Goal: Information Seeking & Learning: Learn about a topic

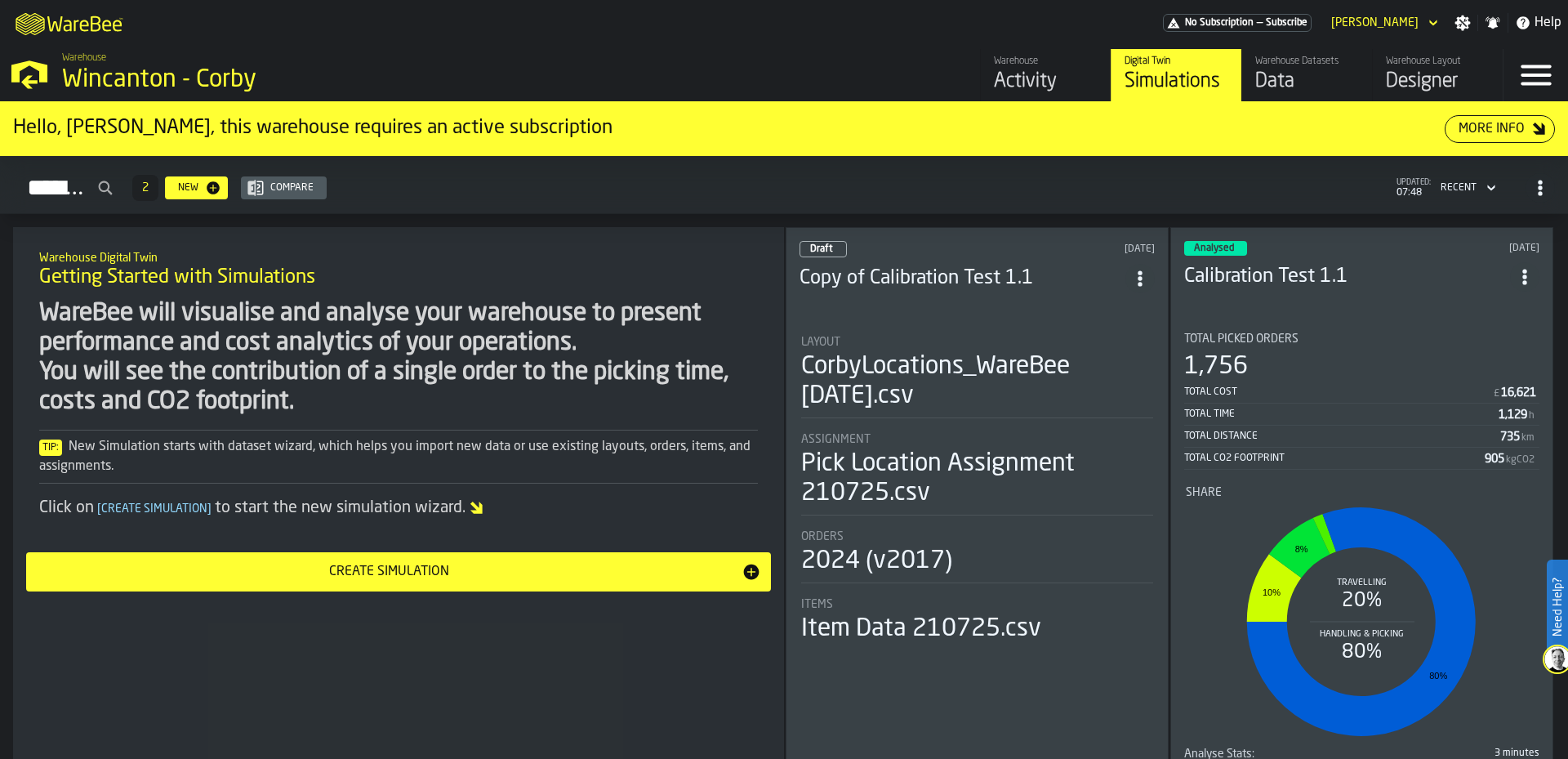
click at [872, 67] on div "Warehouse Activity Digital Twin Simulations Warehouse Datasets Data Warehouse L…" at bounding box center [1127, 75] width 751 height 52
click at [1333, 283] on h3 "Calibration Test 1.1" at bounding box center [1347, 277] width 326 height 26
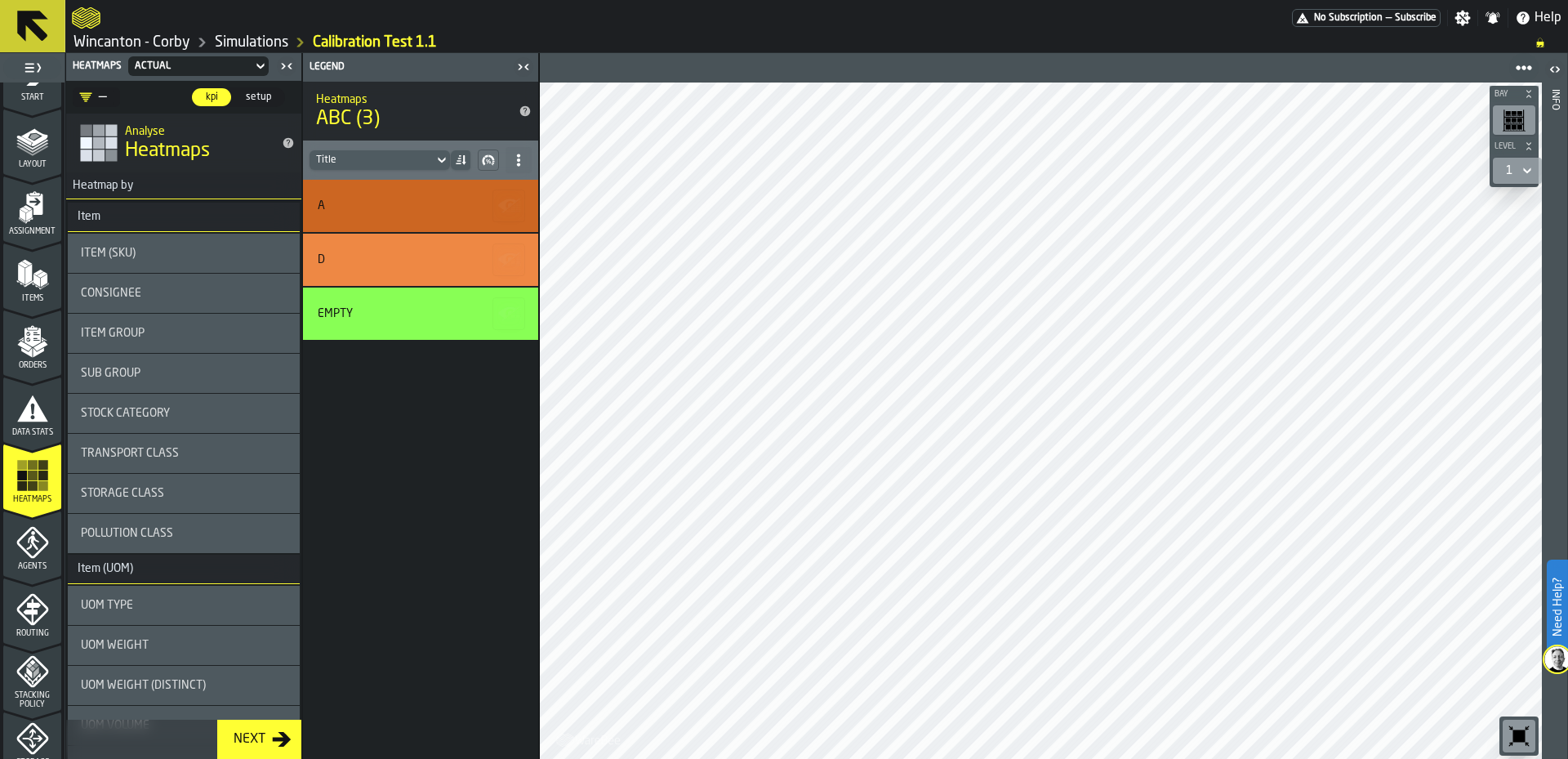
scroll to position [24, 0]
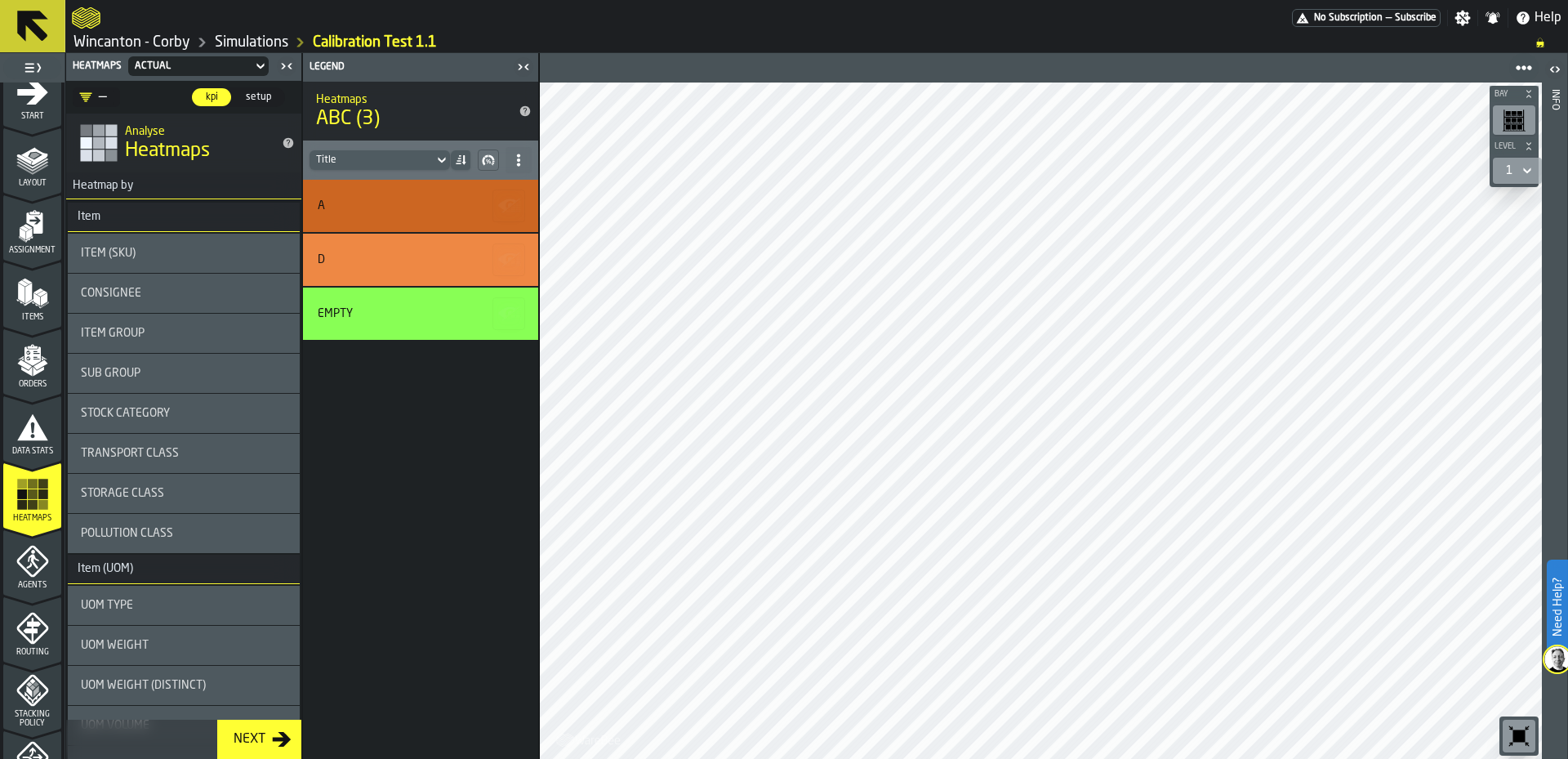
click at [19, 361] on icon "menu Orders" at bounding box center [33, 361] width 33 height 33
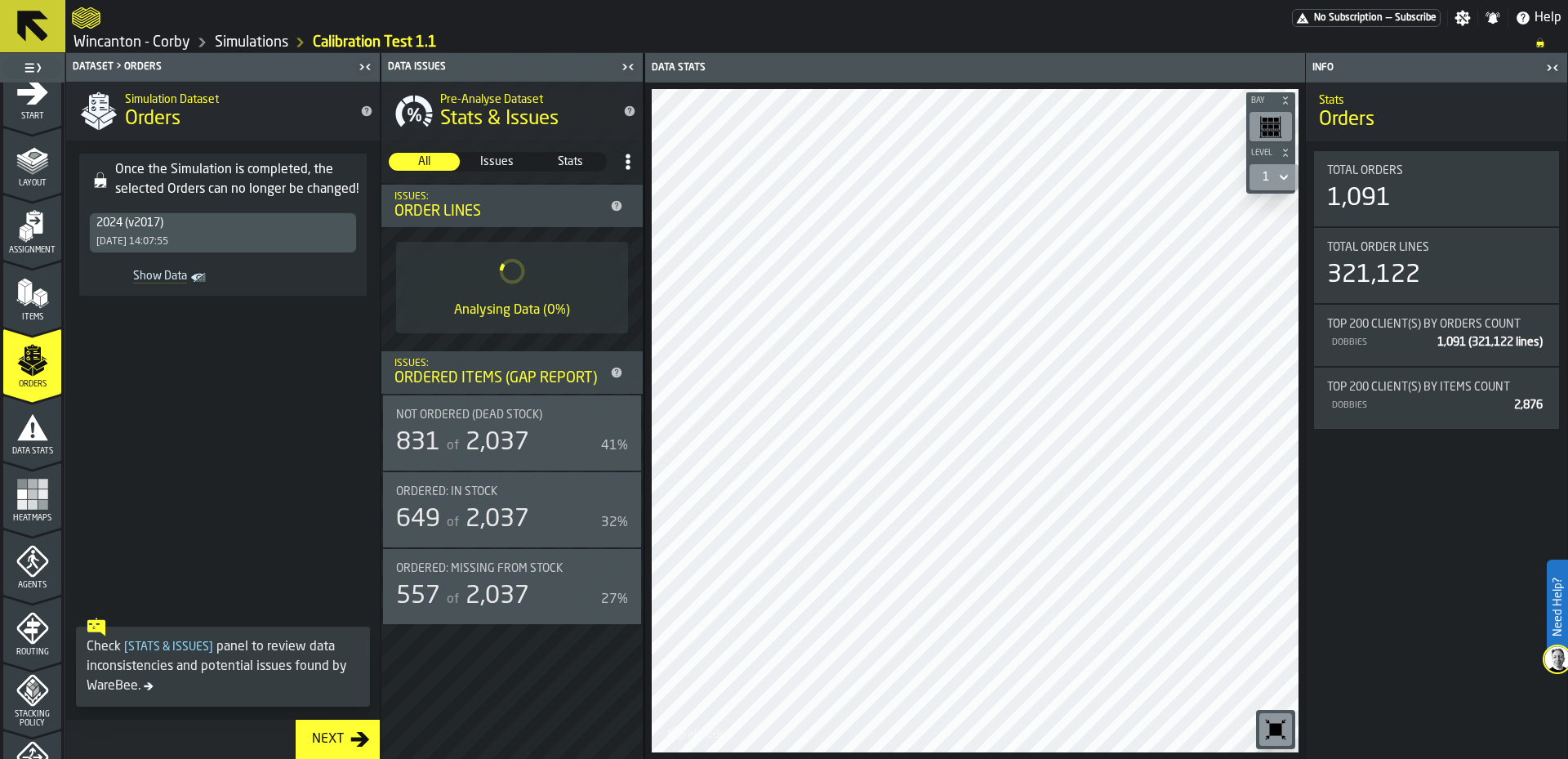
click at [547, 490] on div "Ordered: In Stock" at bounding box center [502, 492] width 212 height 13
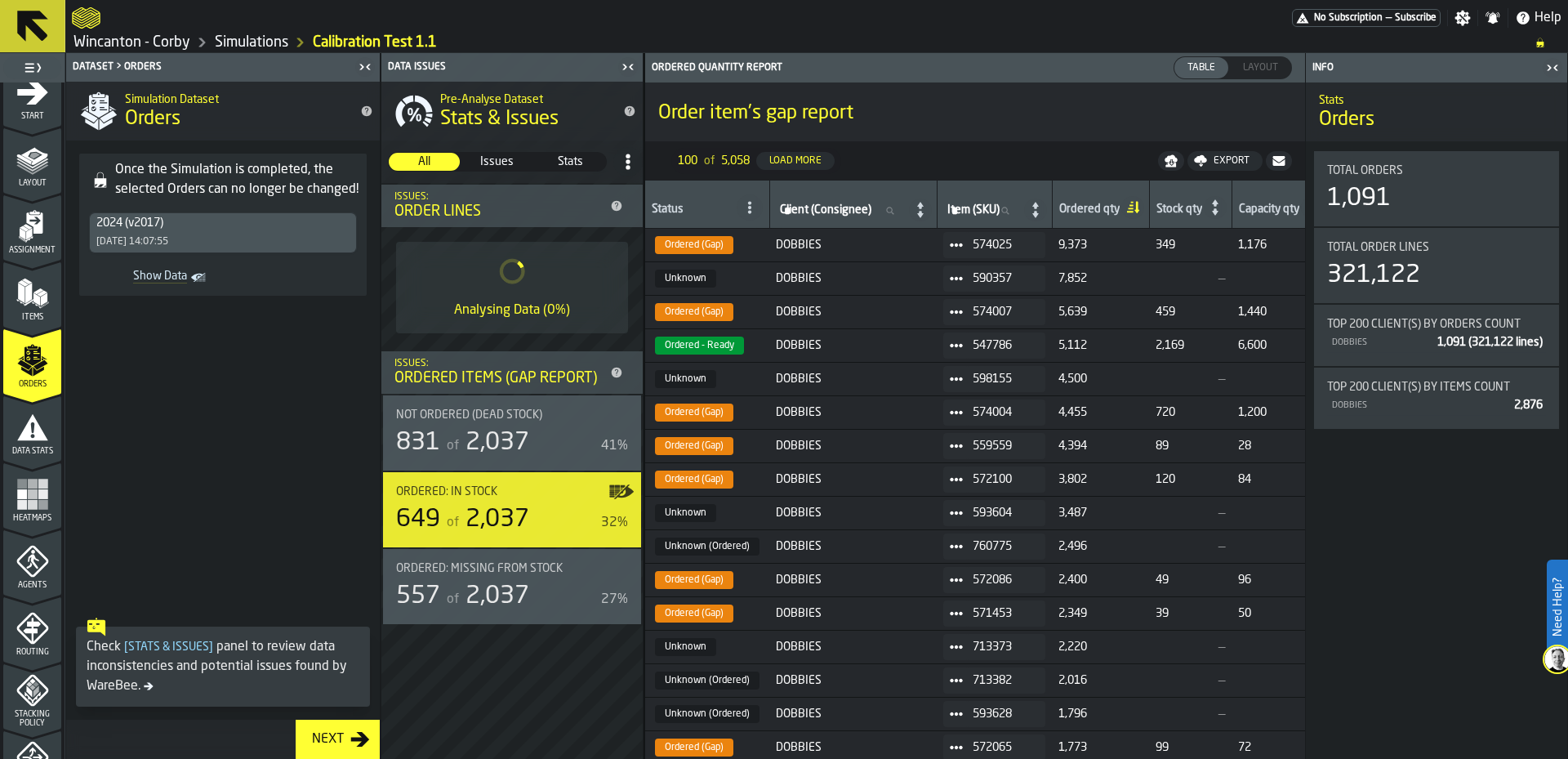
click at [1248, 73] on span "Layout" at bounding box center [1261, 68] width 48 height 15
click at [40, 221] on icon "menu Assignment" at bounding box center [33, 226] width 33 height 33
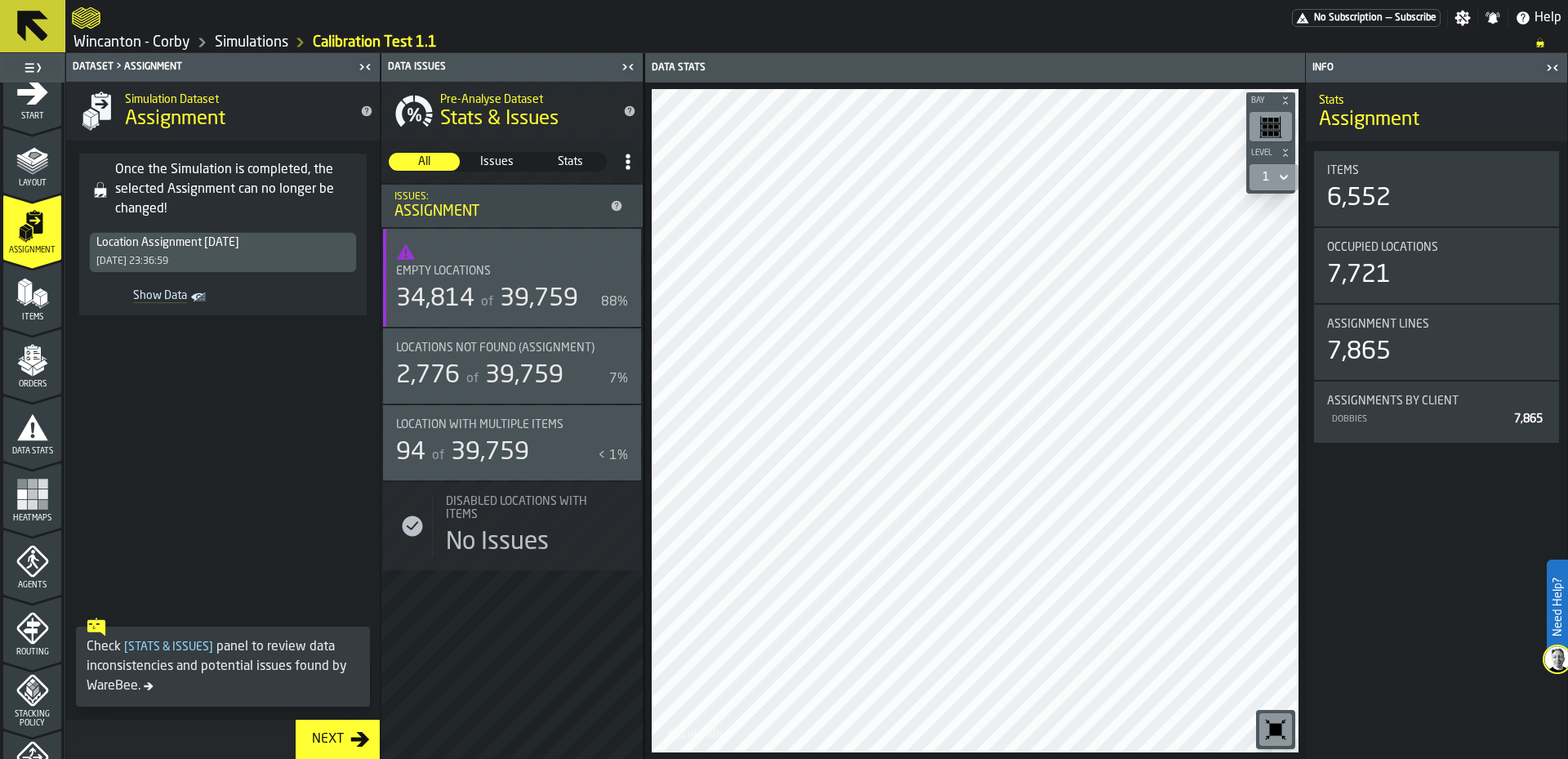
click at [538, 349] on span "Locations not found (Assignment)" at bounding box center [496, 348] width 199 height 13
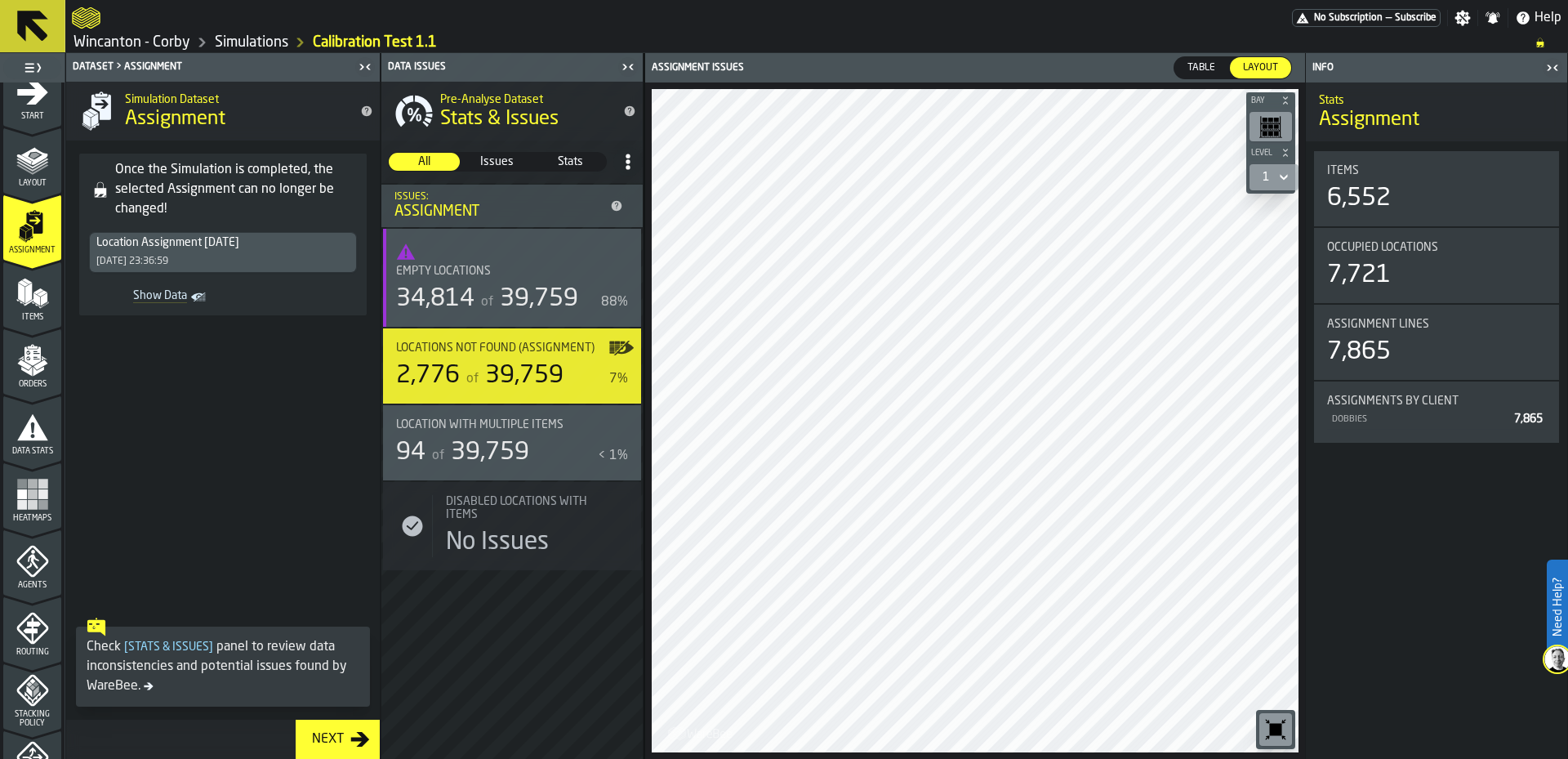
click at [370, 70] on icon "button-toggle-Close me" at bounding box center [364, 66] width 19 height 19
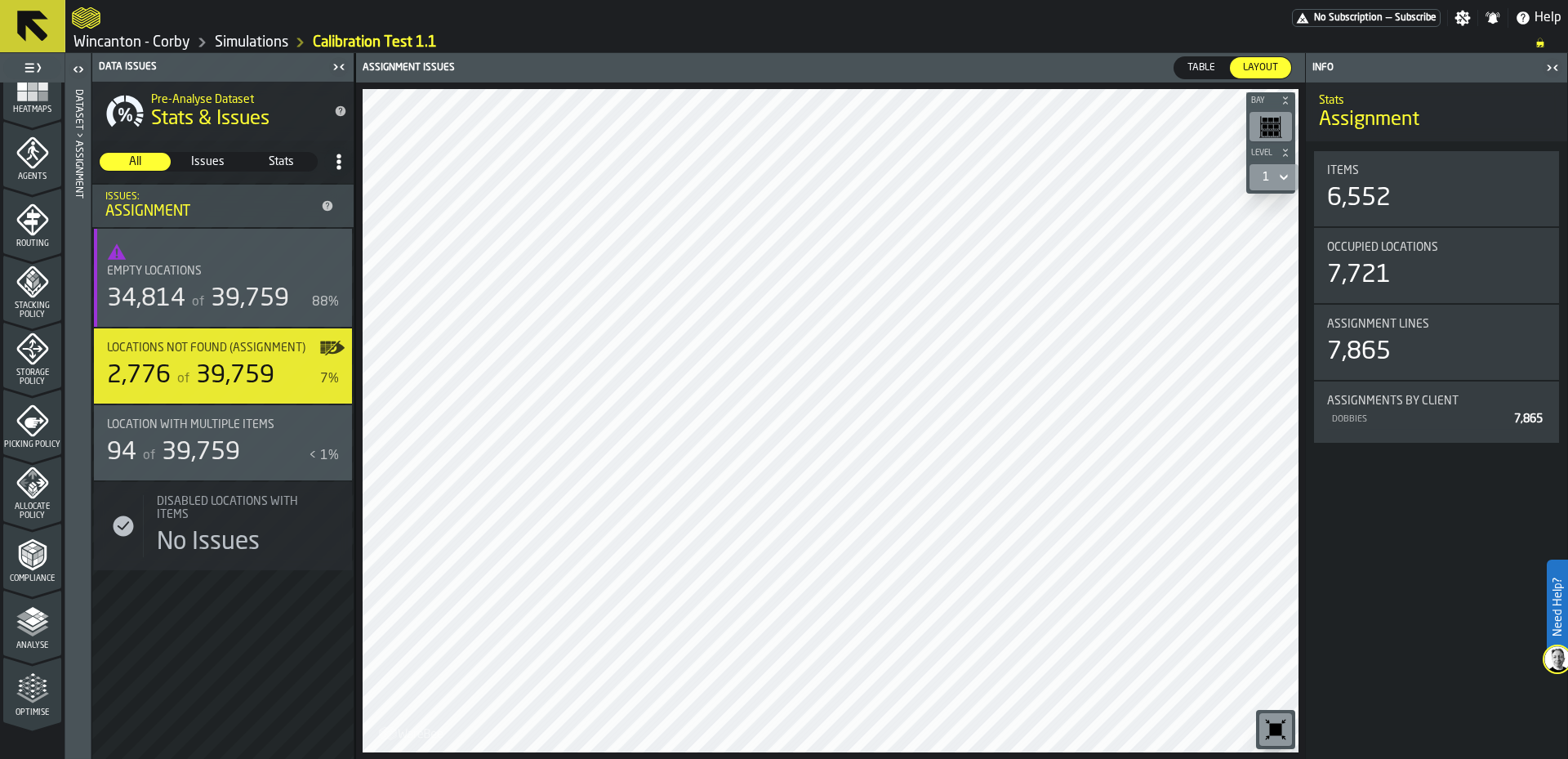
scroll to position [351, 0]
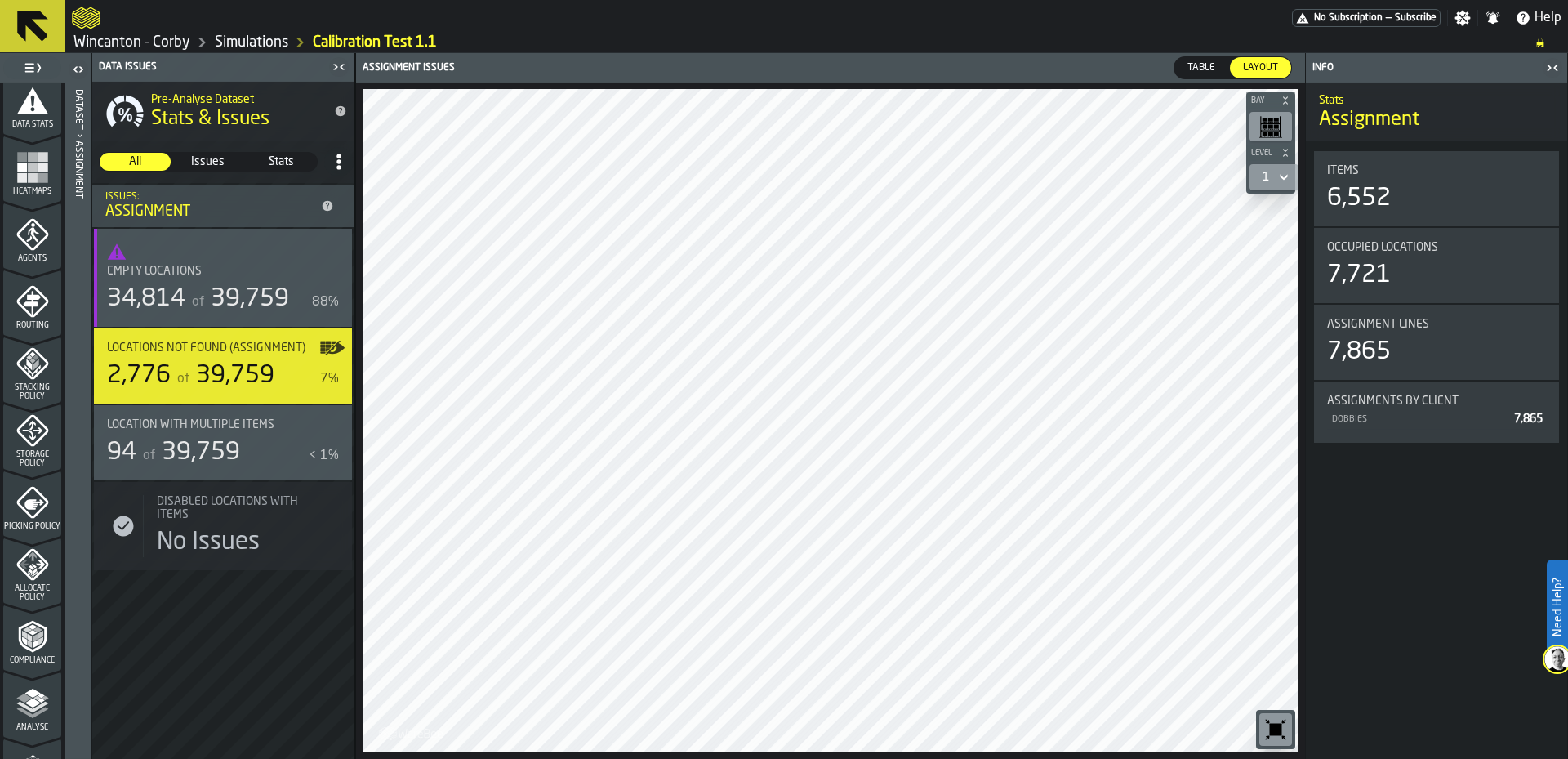
click at [31, 189] on span "Heatmaps" at bounding box center [32, 191] width 58 height 9
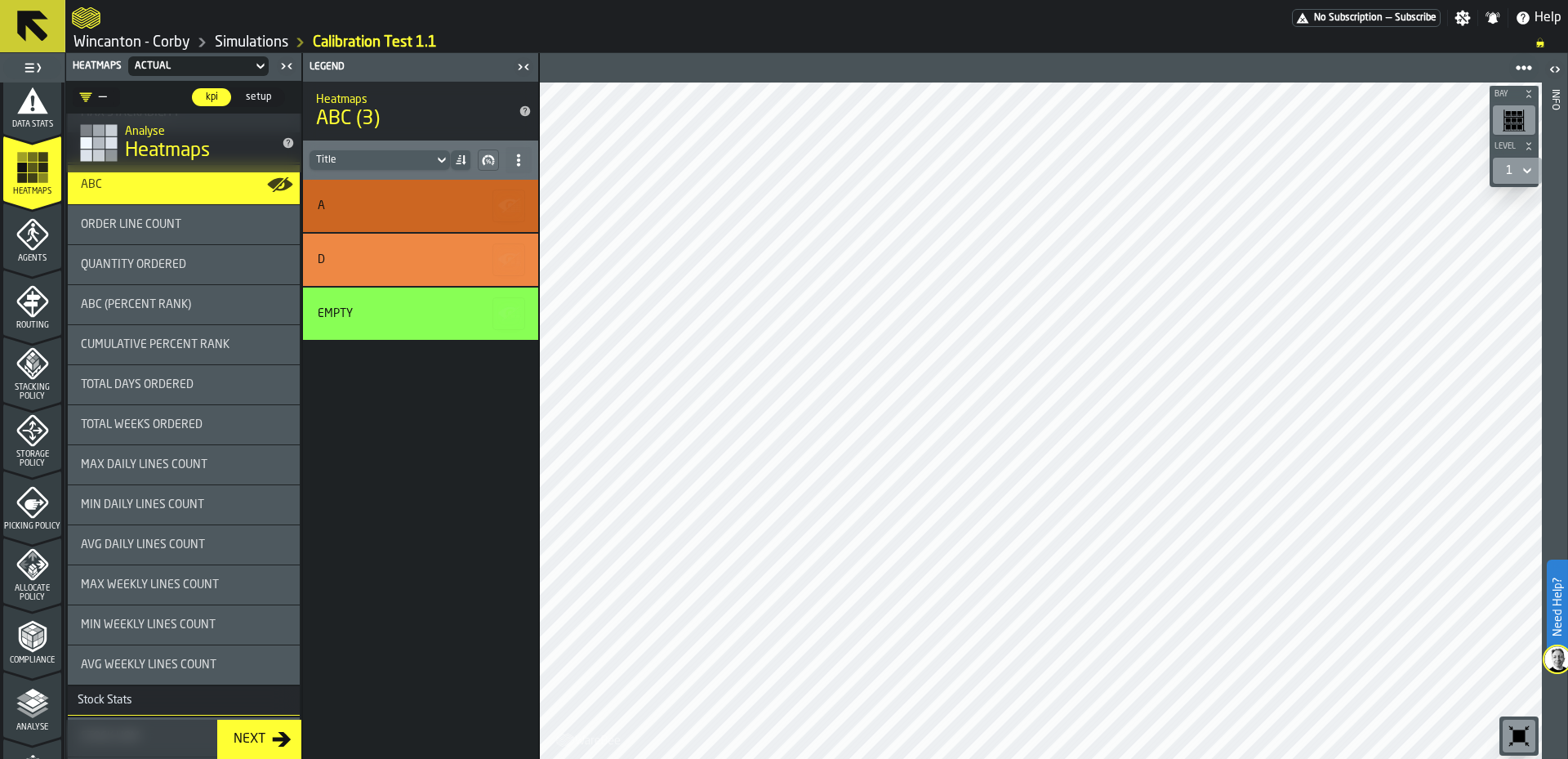
scroll to position [654, 0]
click at [220, 310] on div "ABC (Percent Rank)" at bounding box center [184, 304] width 206 height 13
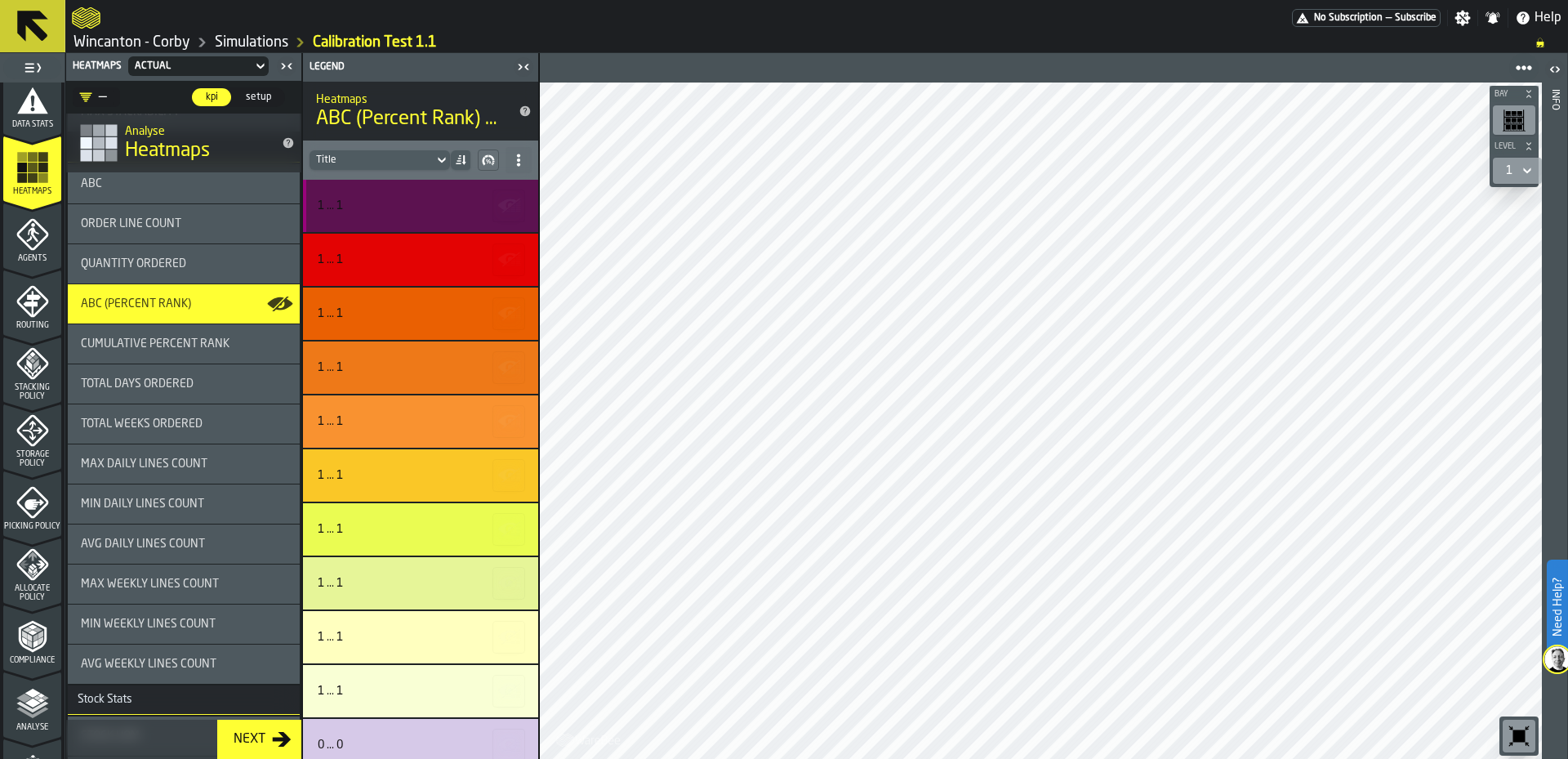
click at [410, 213] on div "1 ... 1" at bounding box center [421, 205] width 235 height 52
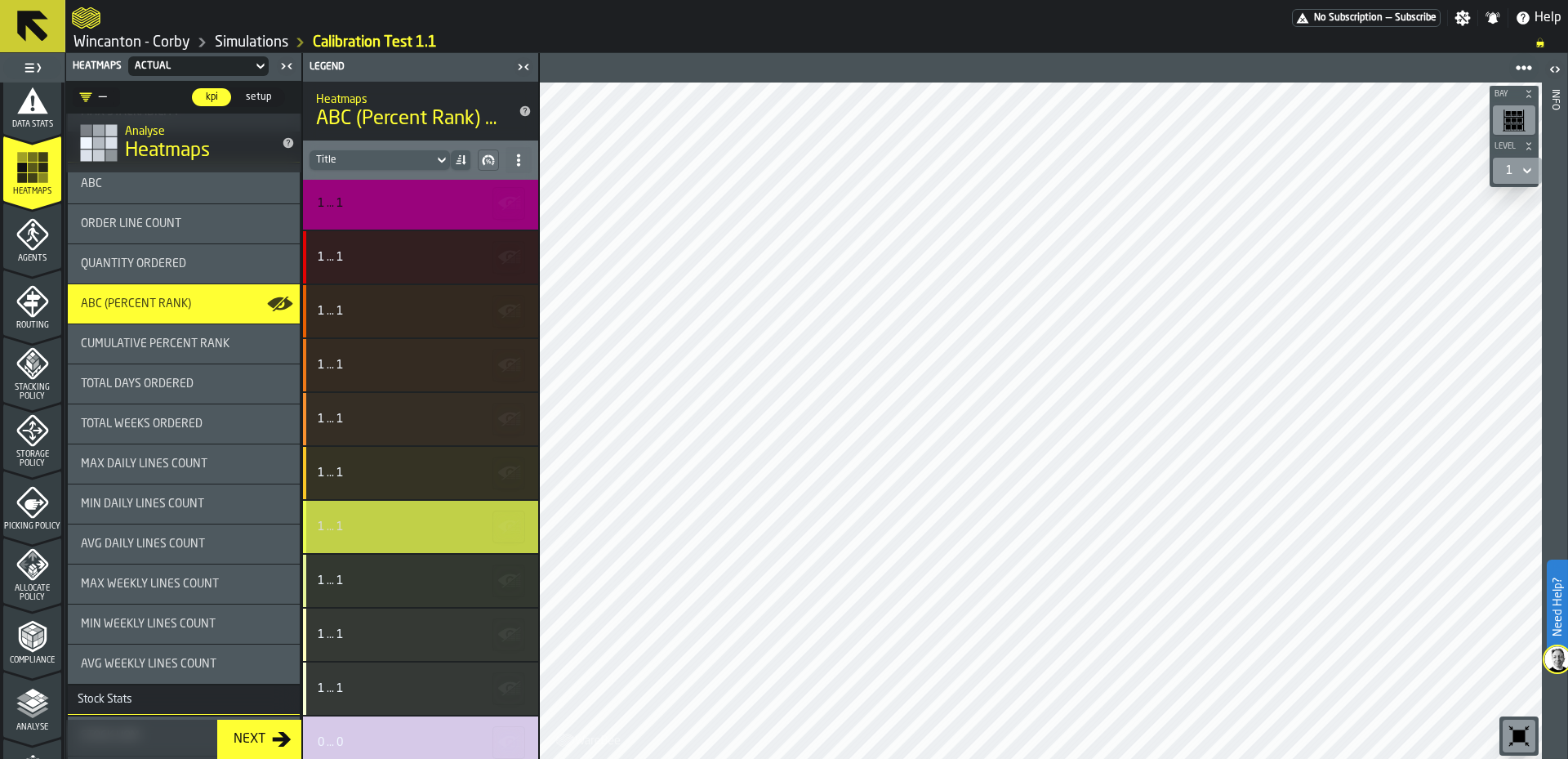
scroll to position [0, 0]
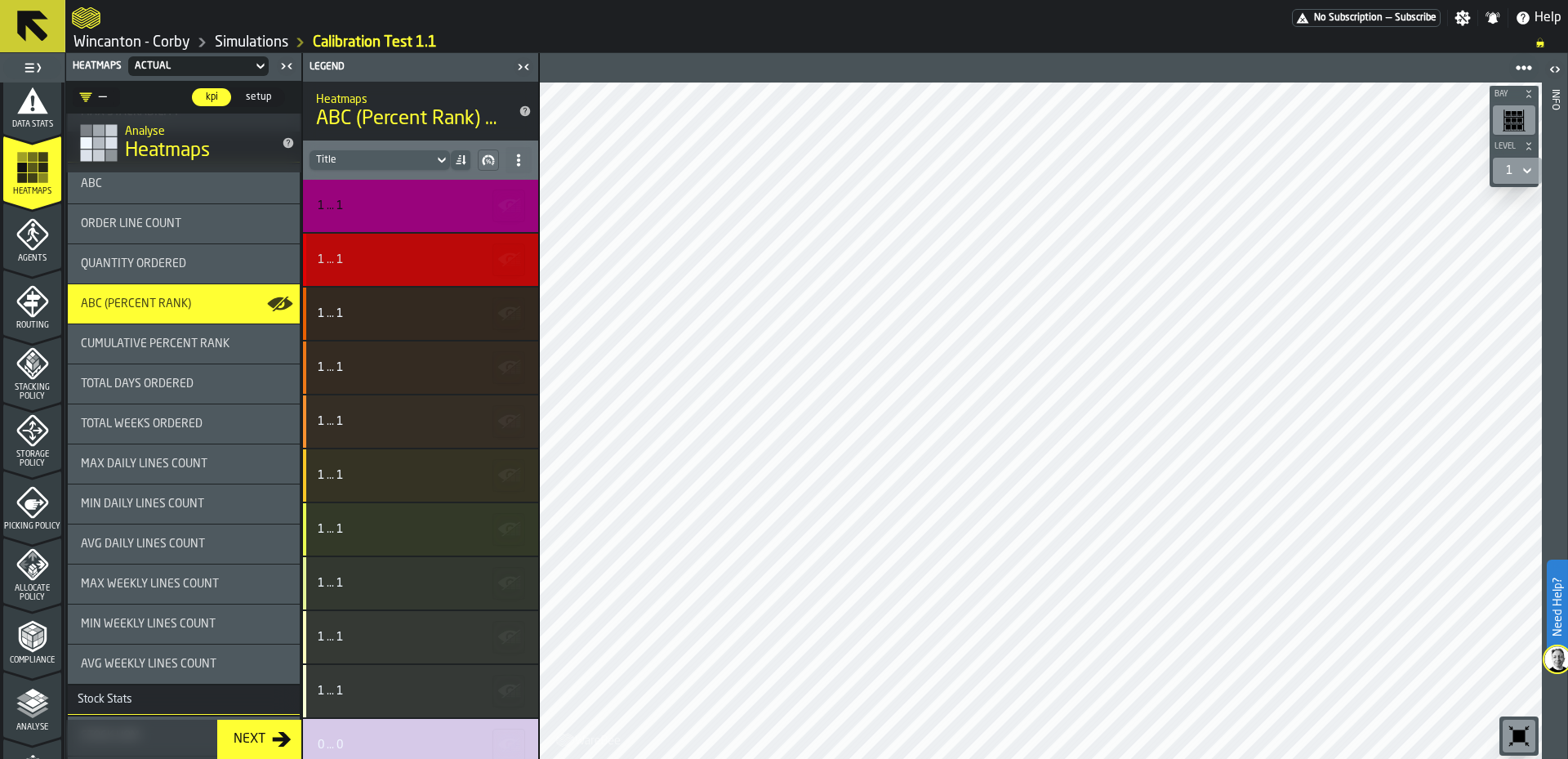
click at [398, 276] on div "1 ... 1" at bounding box center [421, 259] width 235 height 52
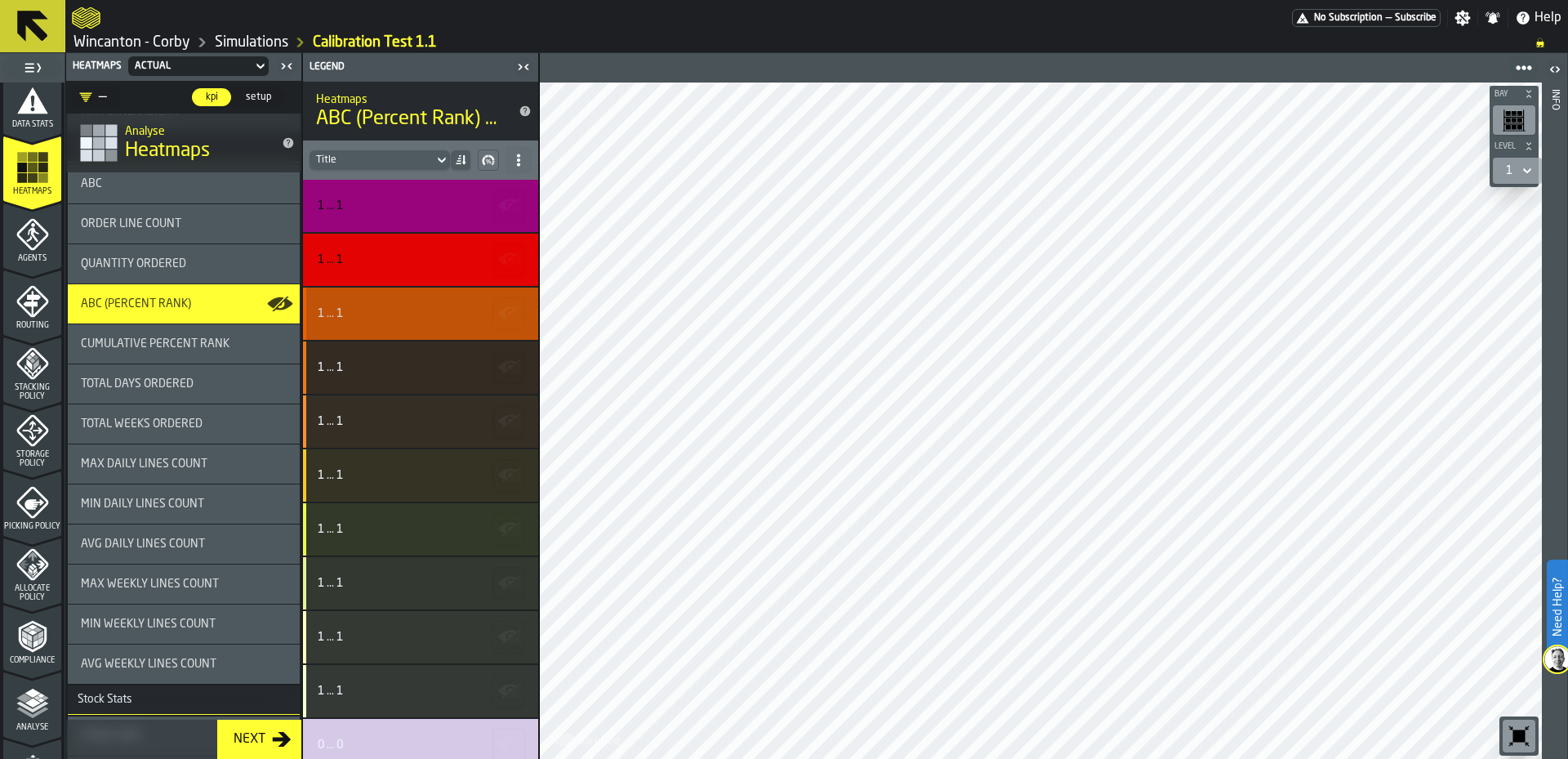
click at [414, 311] on div "1 ... 1" at bounding box center [418, 314] width 201 height 13
click at [420, 393] on div "1 ... 1" at bounding box center [421, 367] width 235 height 52
click at [417, 326] on div "1 ... 1" at bounding box center [421, 314] width 235 height 52
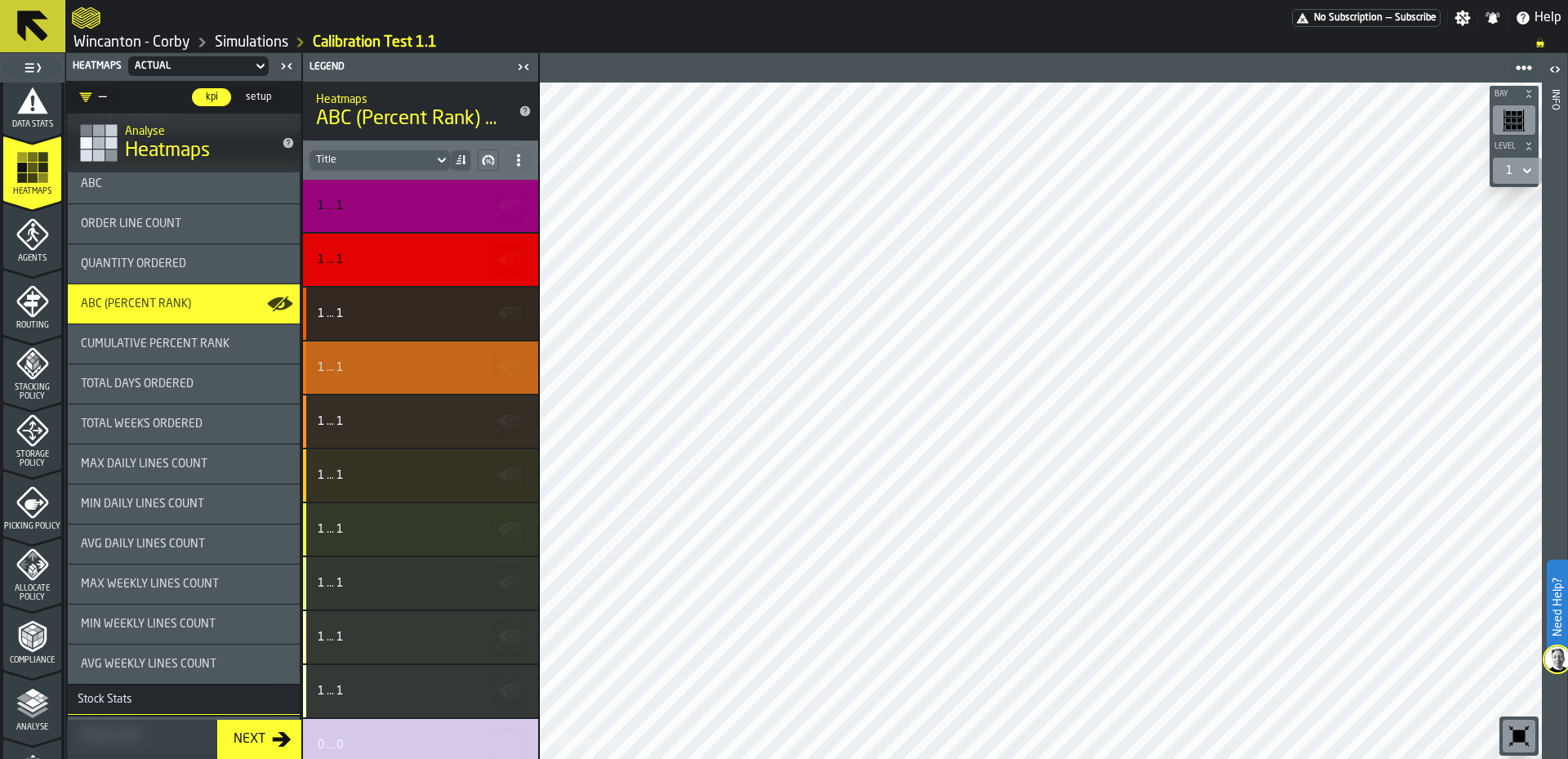
click at [410, 389] on div "1 ... 1" at bounding box center [421, 367] width 235 height 52
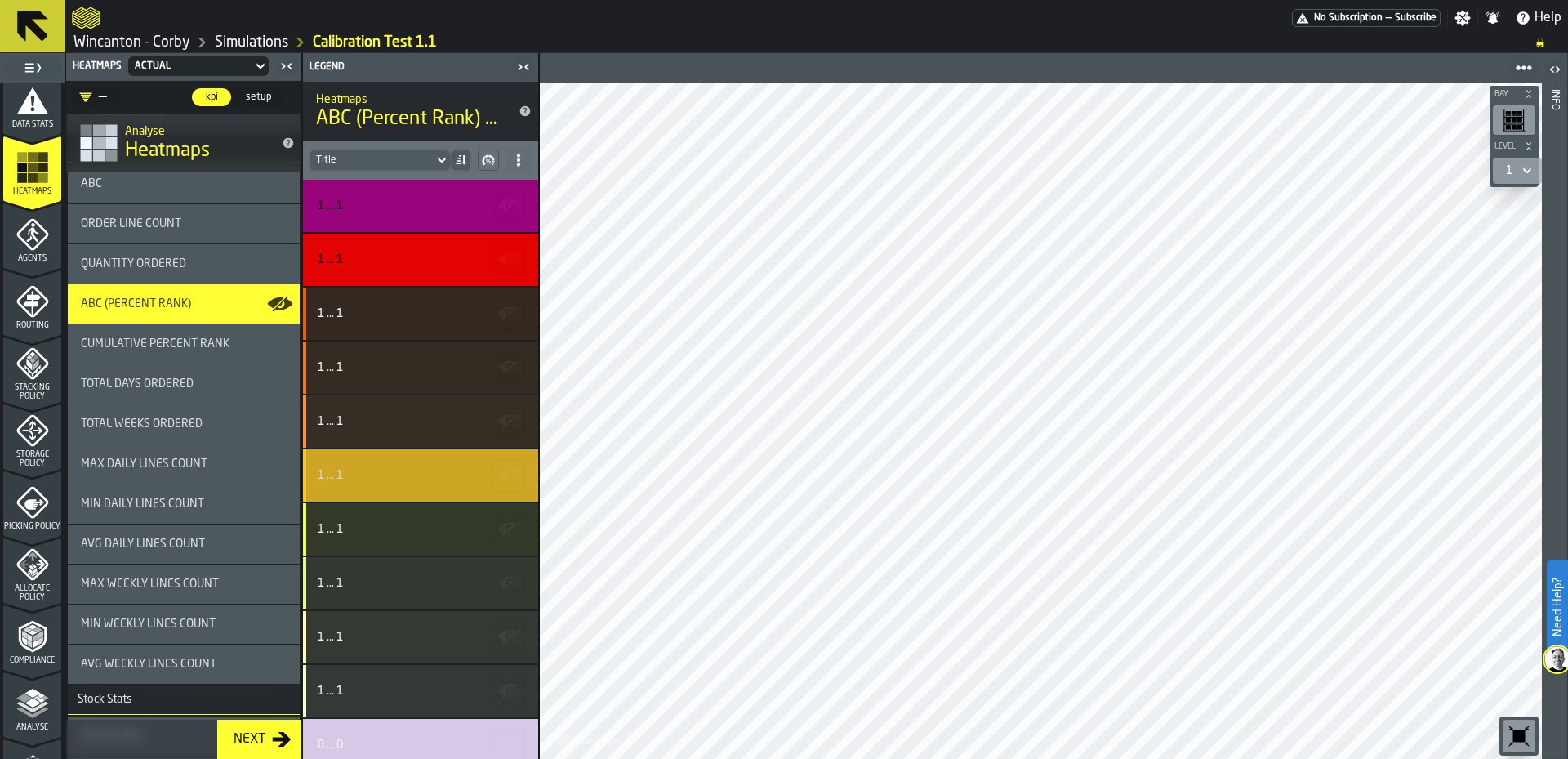
click at [411, 419] on div "1 ... 1" at bounding box center [418, 421] width 201 height 13
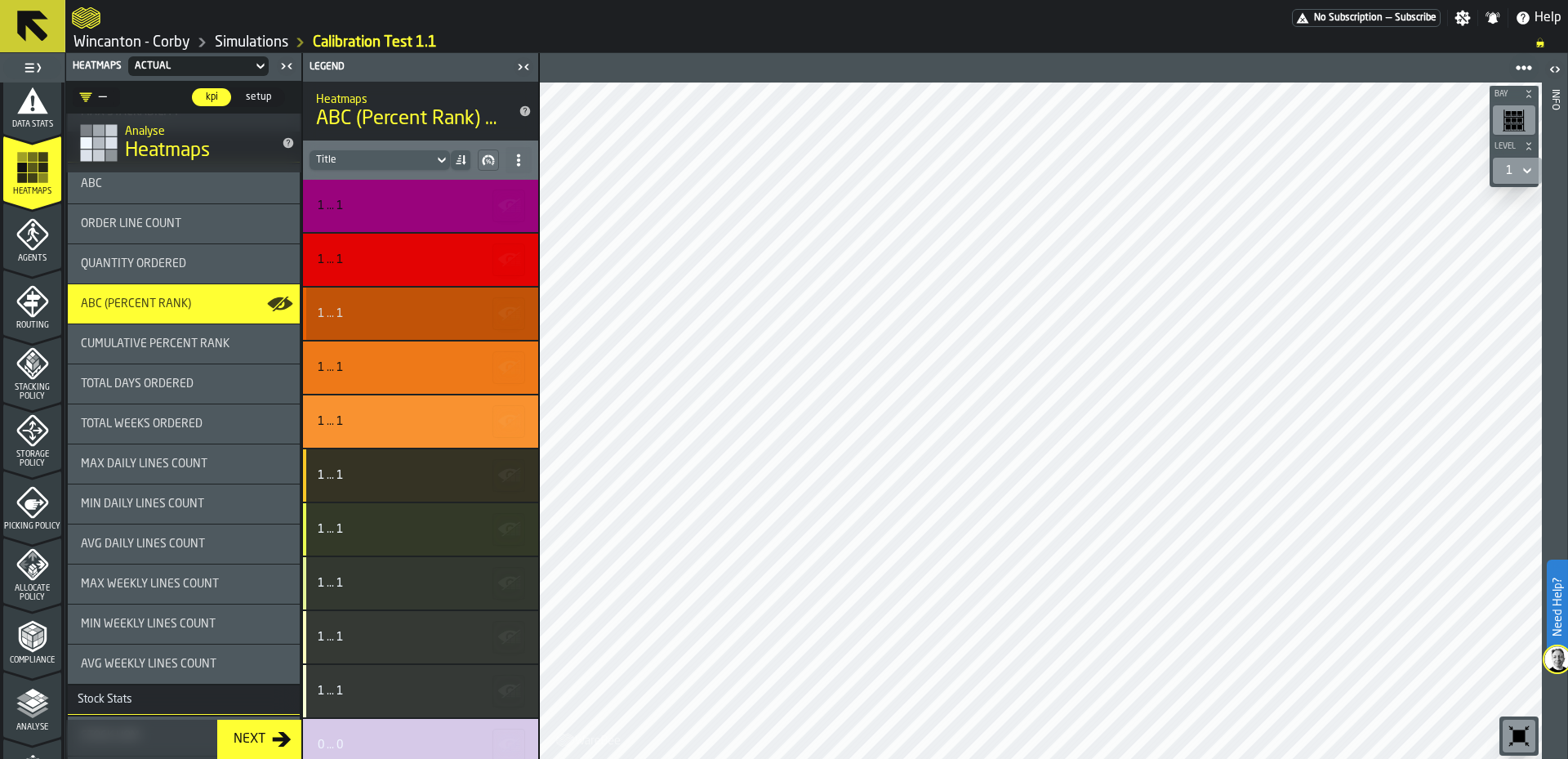
click at [413, 323] on div "1 ... 1" at bounding box center [421, 314] width 235 height 52
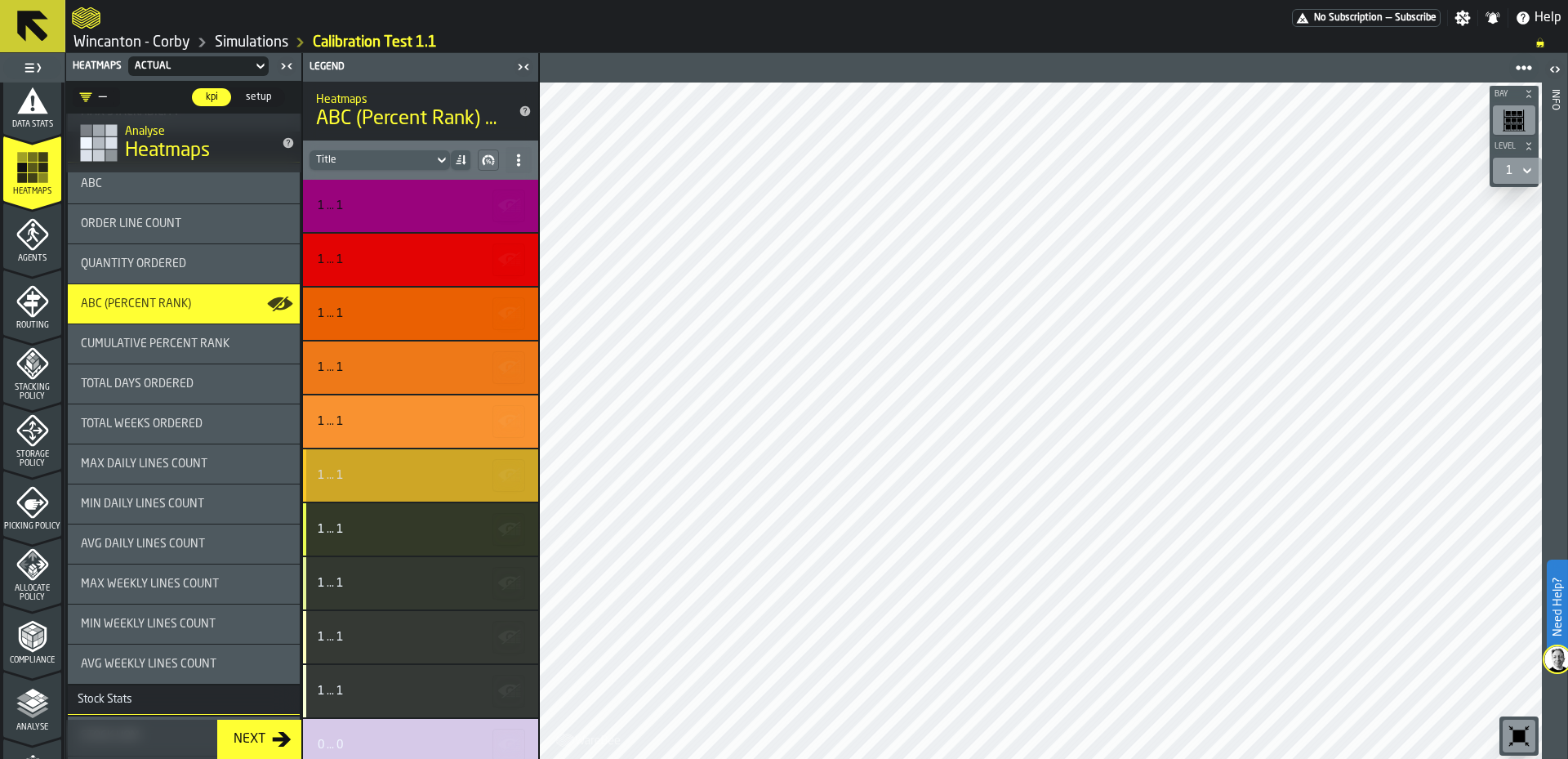
click at [418, 488] on div "1 ... 1" at bounding box center [421, 476] width 235 height 52
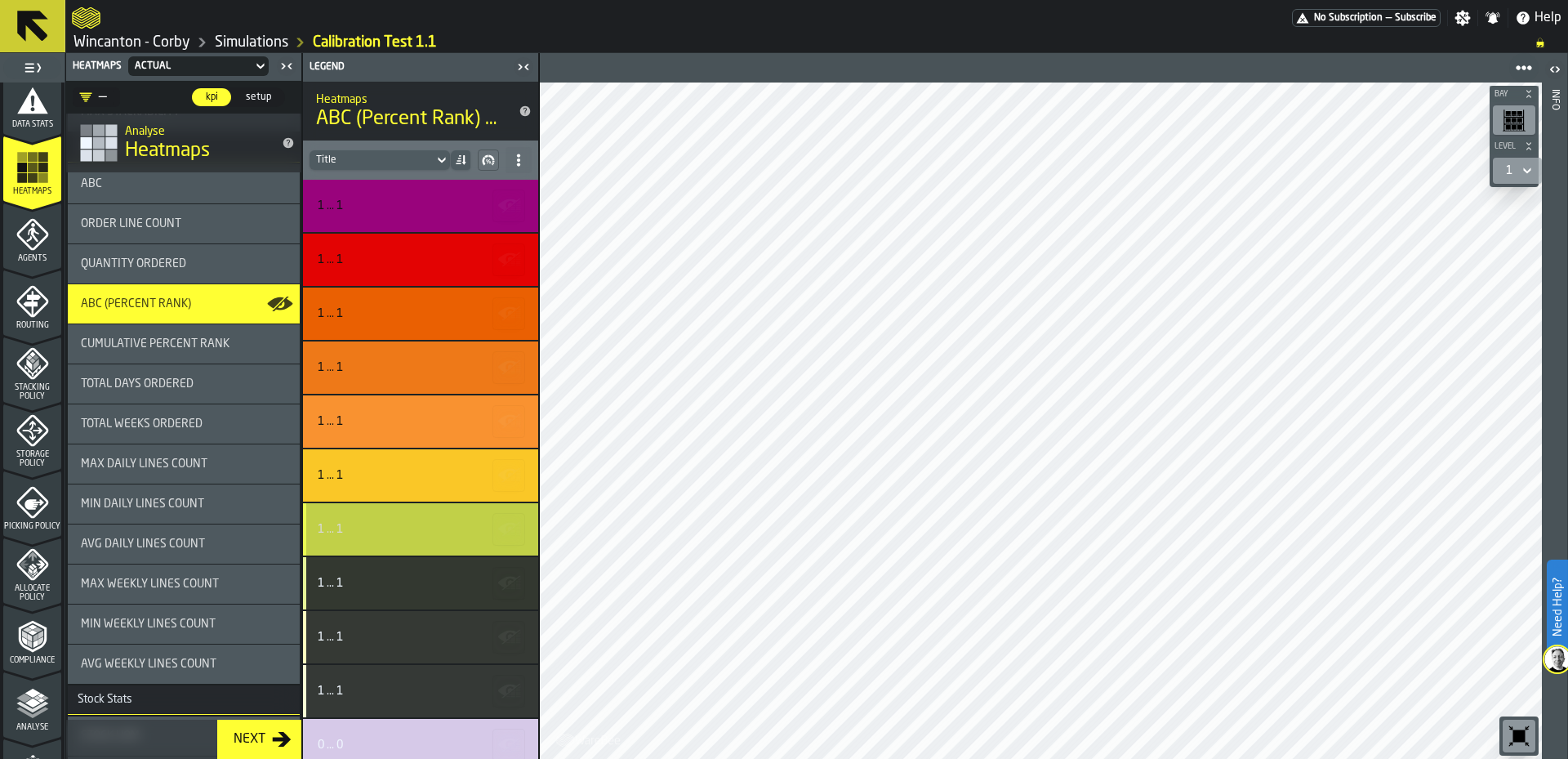
click at [414, 530] on div "1 ... 1" at bounding box center [418, 529] width 201 height 13
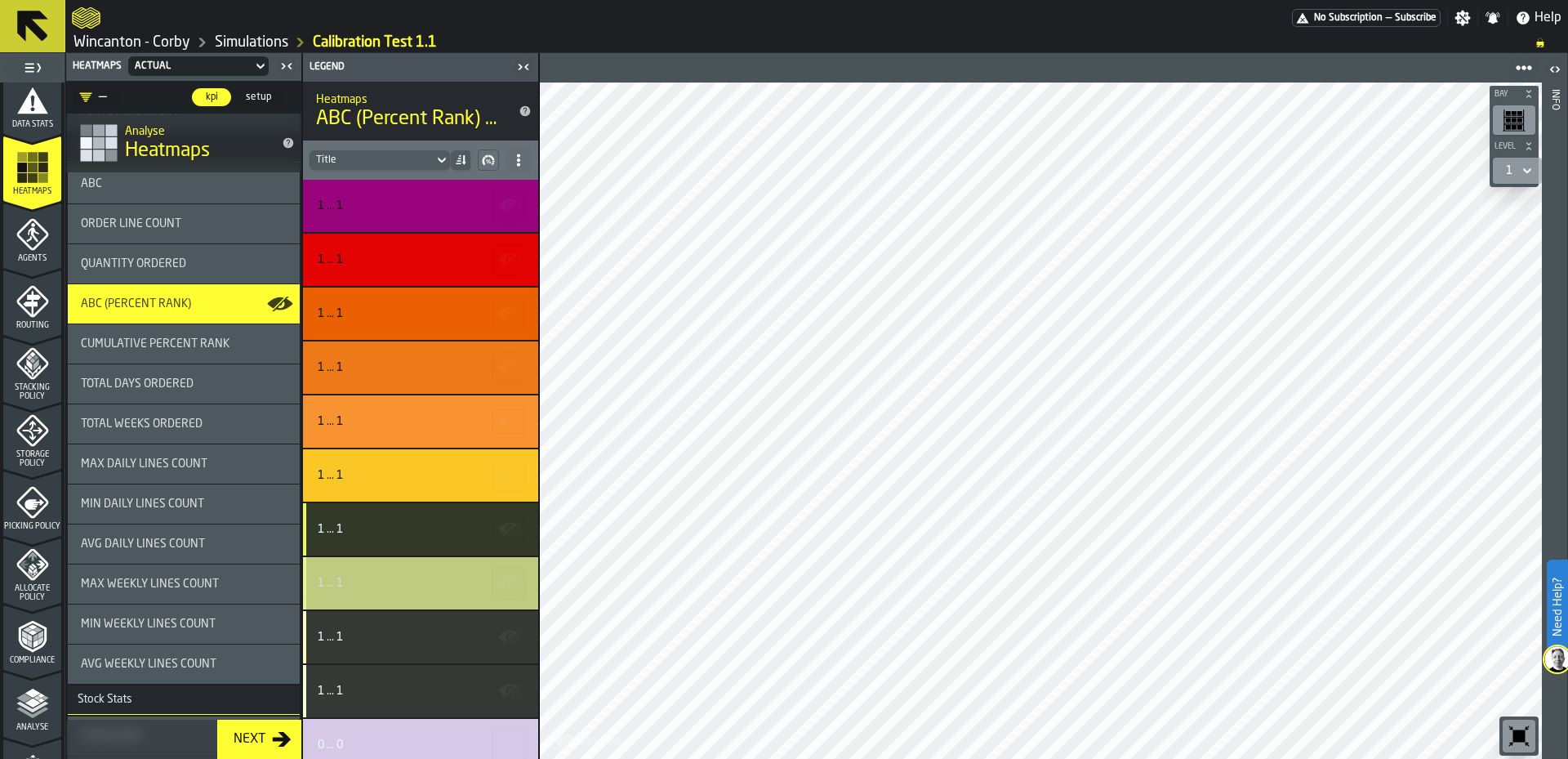
click at [414, 581] on div "1 ... 1" at bounding box center [418, 583] width 201 height 13
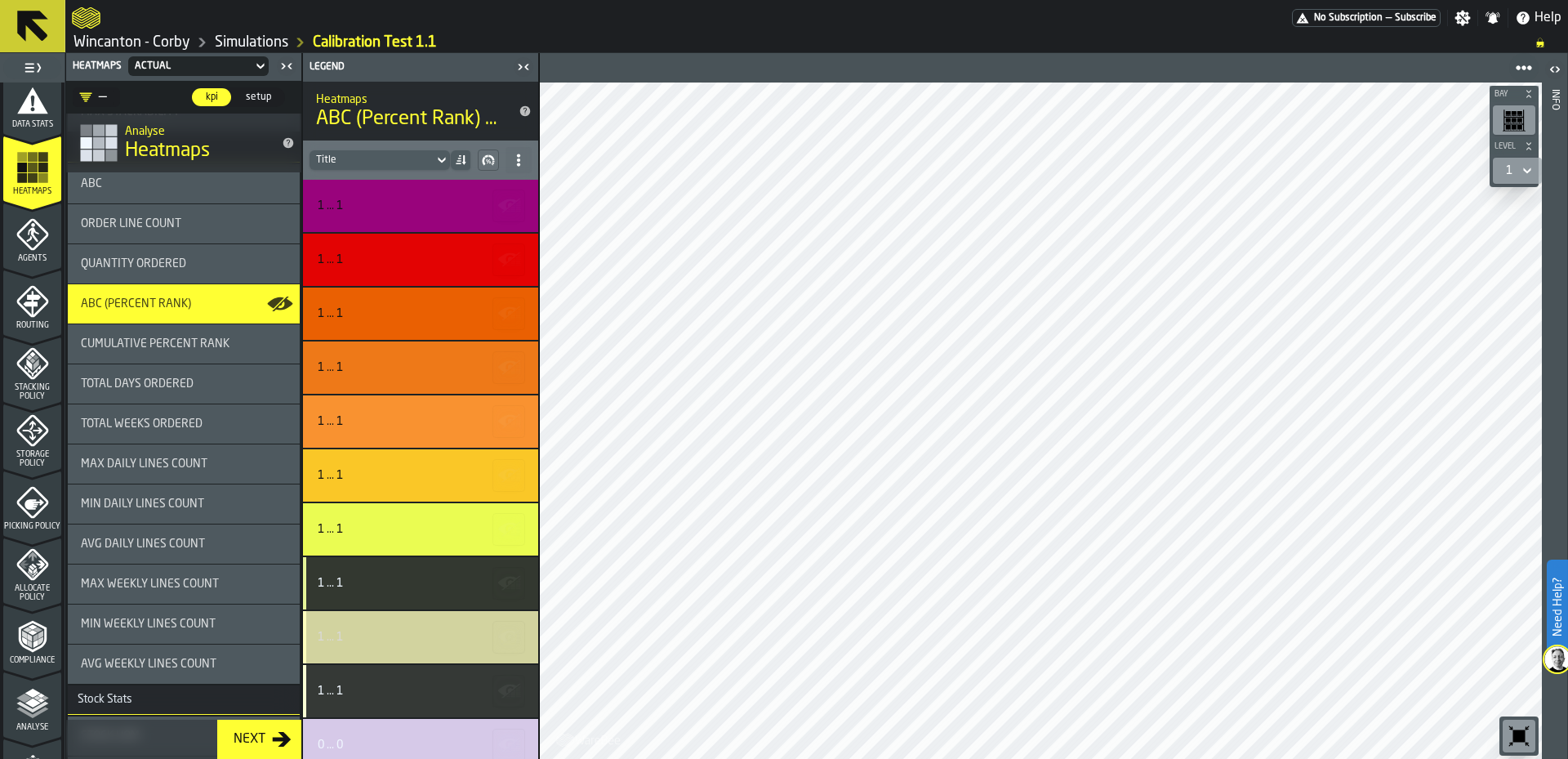
click at [407, 637] on div "1 ... 1" at bounding box center [418, 638] width 201 height 13
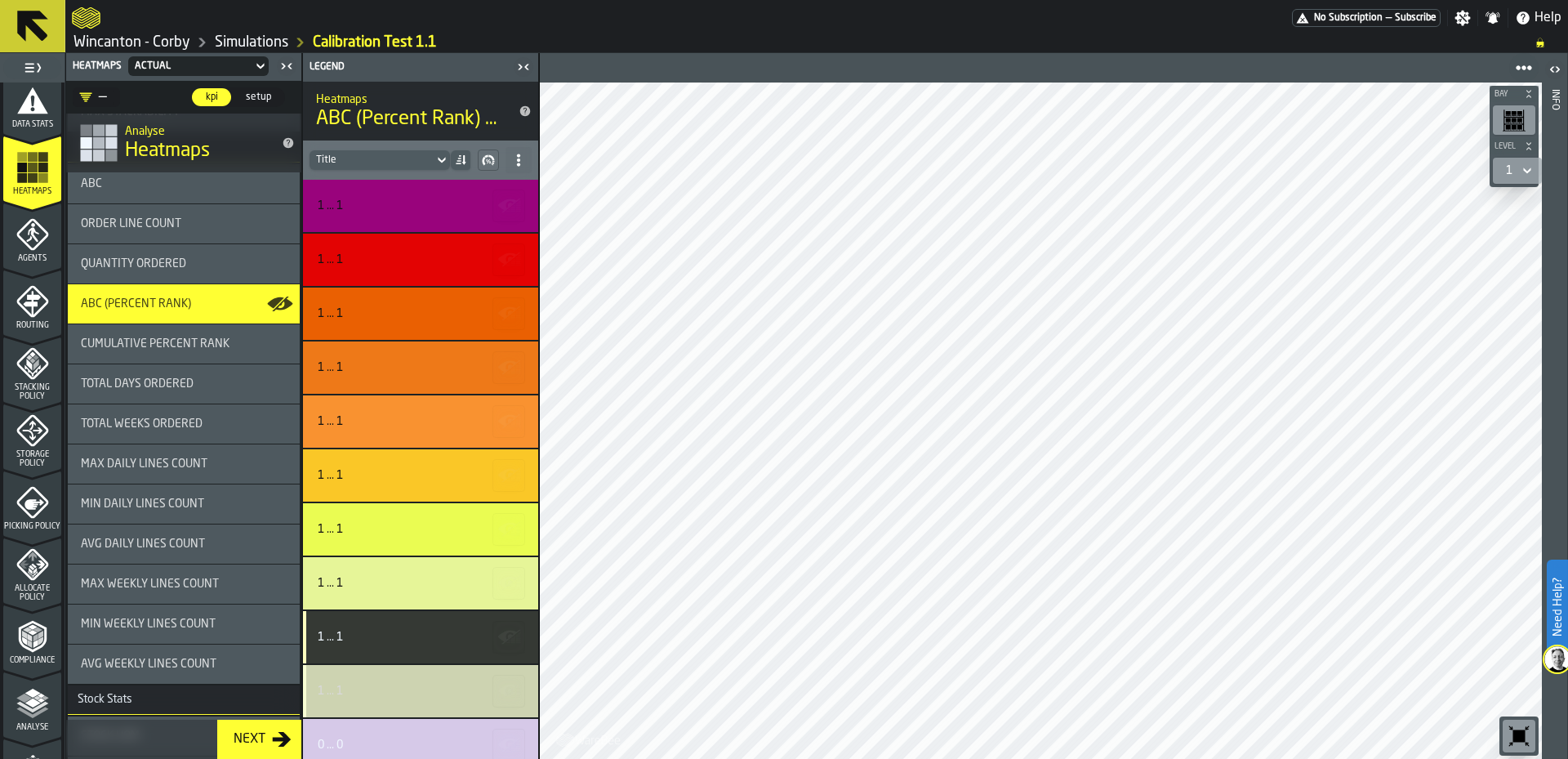
click at [402, 682] on div "1 ... 1" at bounding box center [421, 691] width 235 height 52
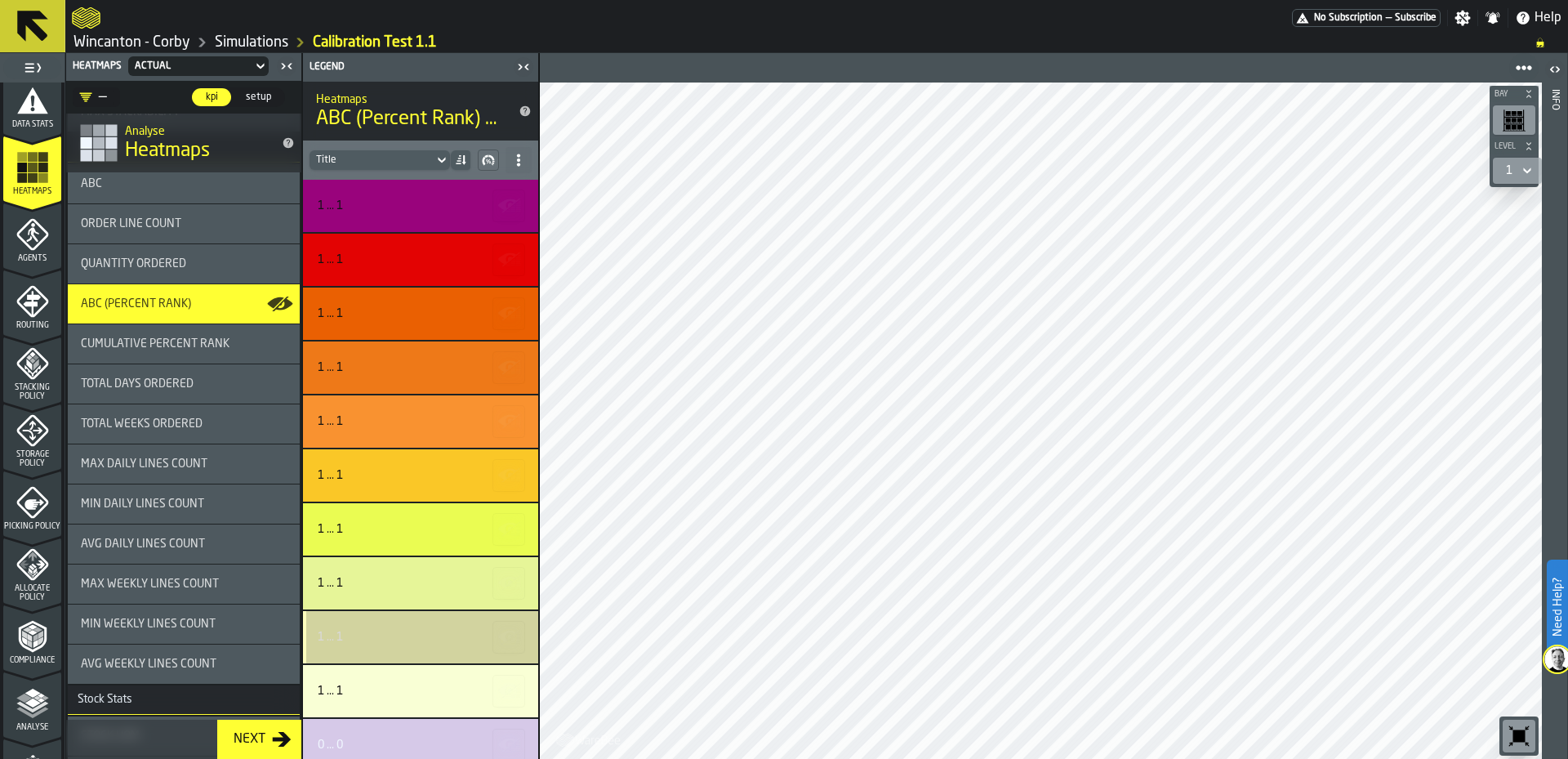
click at [380, 631] on div "1 ... 1" at bounding box center [418, 638] width 201 height 13
click at [1511, 111] on icon "button-toolbar-undefined" at bounding box center [1514, 120] width 23 height 23
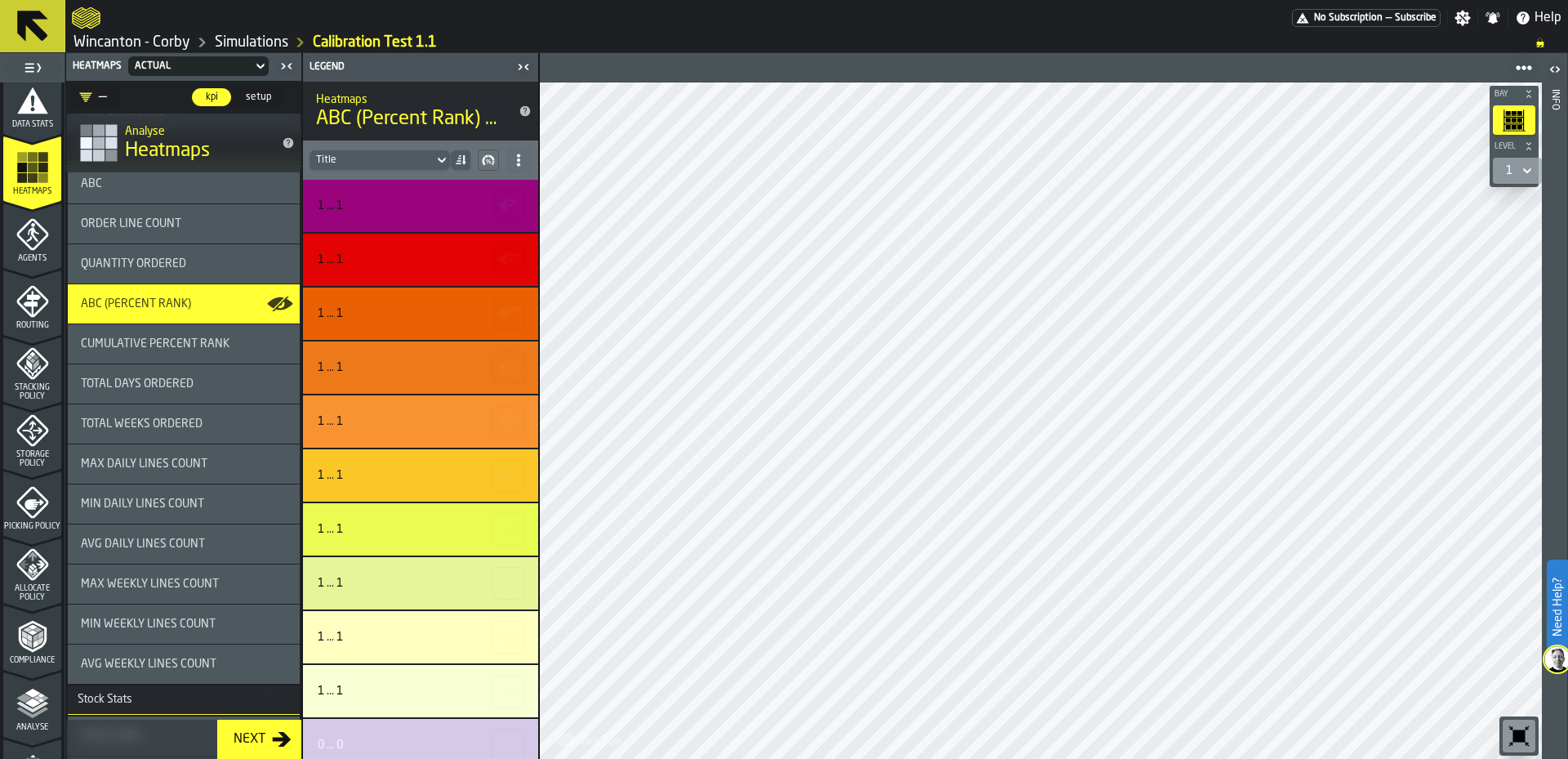
click at [1512, 115] on icon "button-toolbar-undefined" at bounding box center [1514, 120] width 23 height 23
click at [110, 42] on link "Wincanton - Corby" at bounding box center [132, 42] width 117 height 18
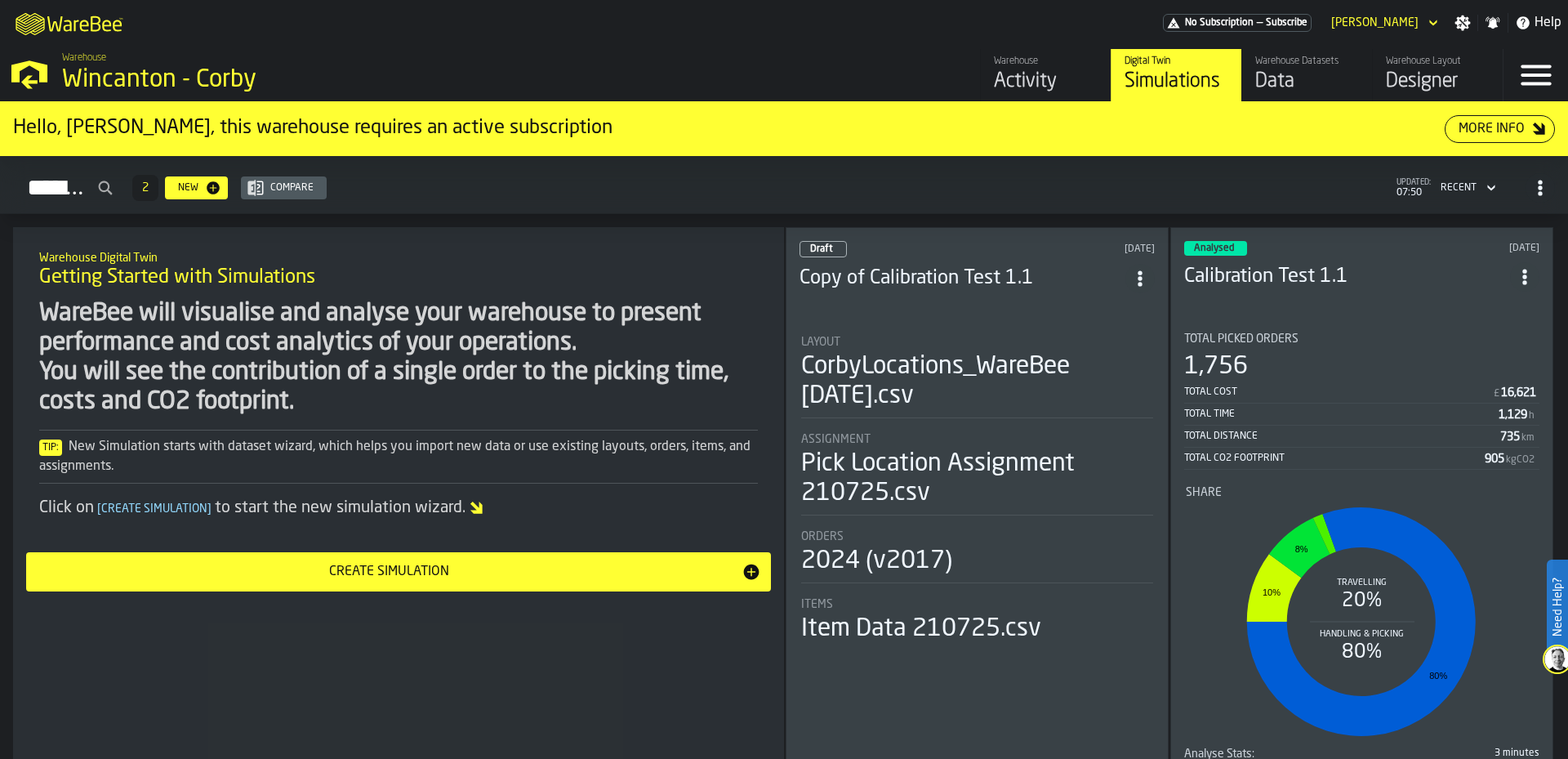
click at [1033, 85] on div "Activity" at bounding box center [1046, 82] width 104 height 26
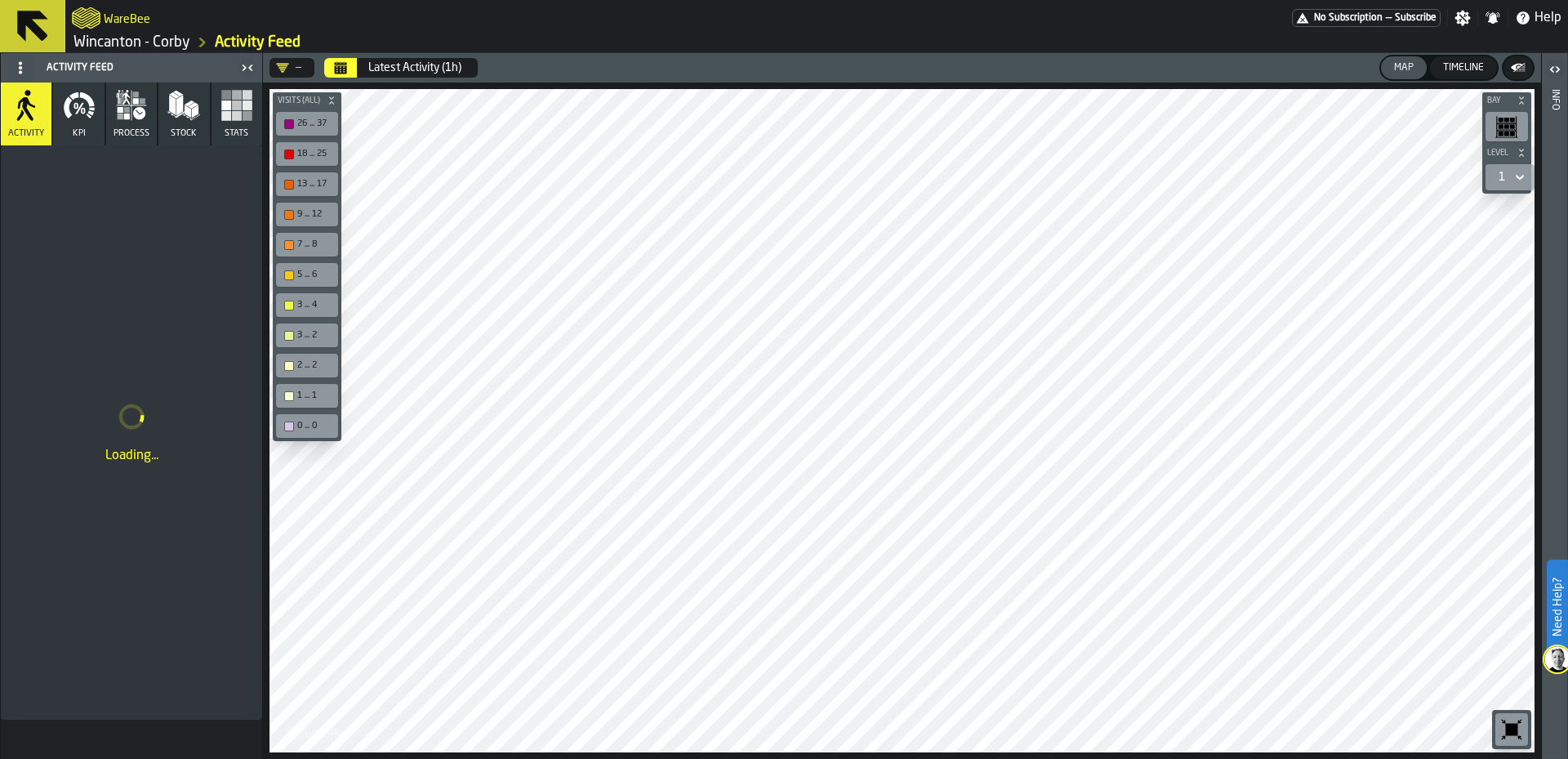
click at [246, 122] on button "Stats" at bounding box center [236, 114] width 51 height 63
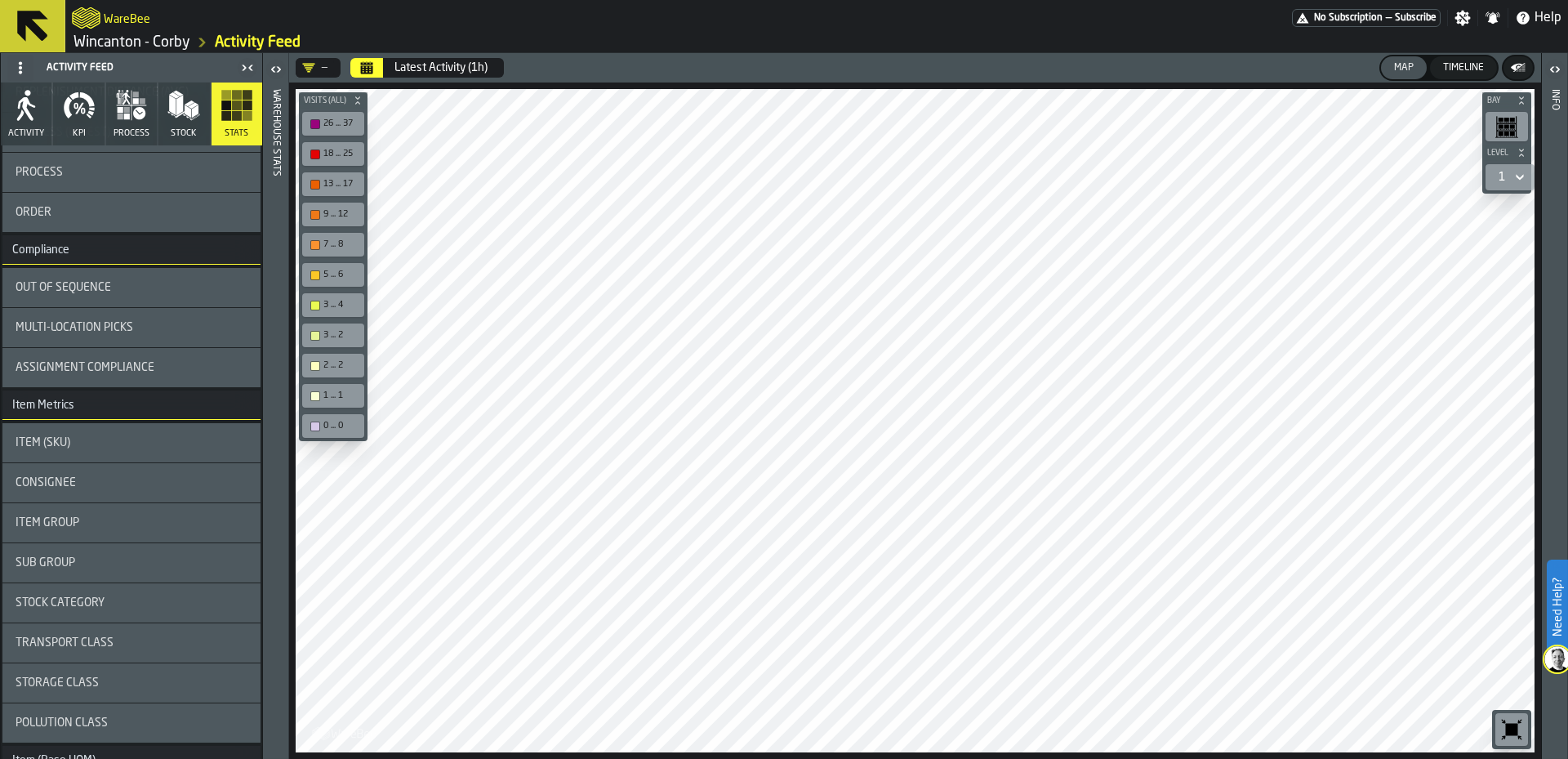
scroll to position [408, 0]
click at [138, 457] on div "Item (SKU)" at bounding box center [132, 442] width 258 height 40
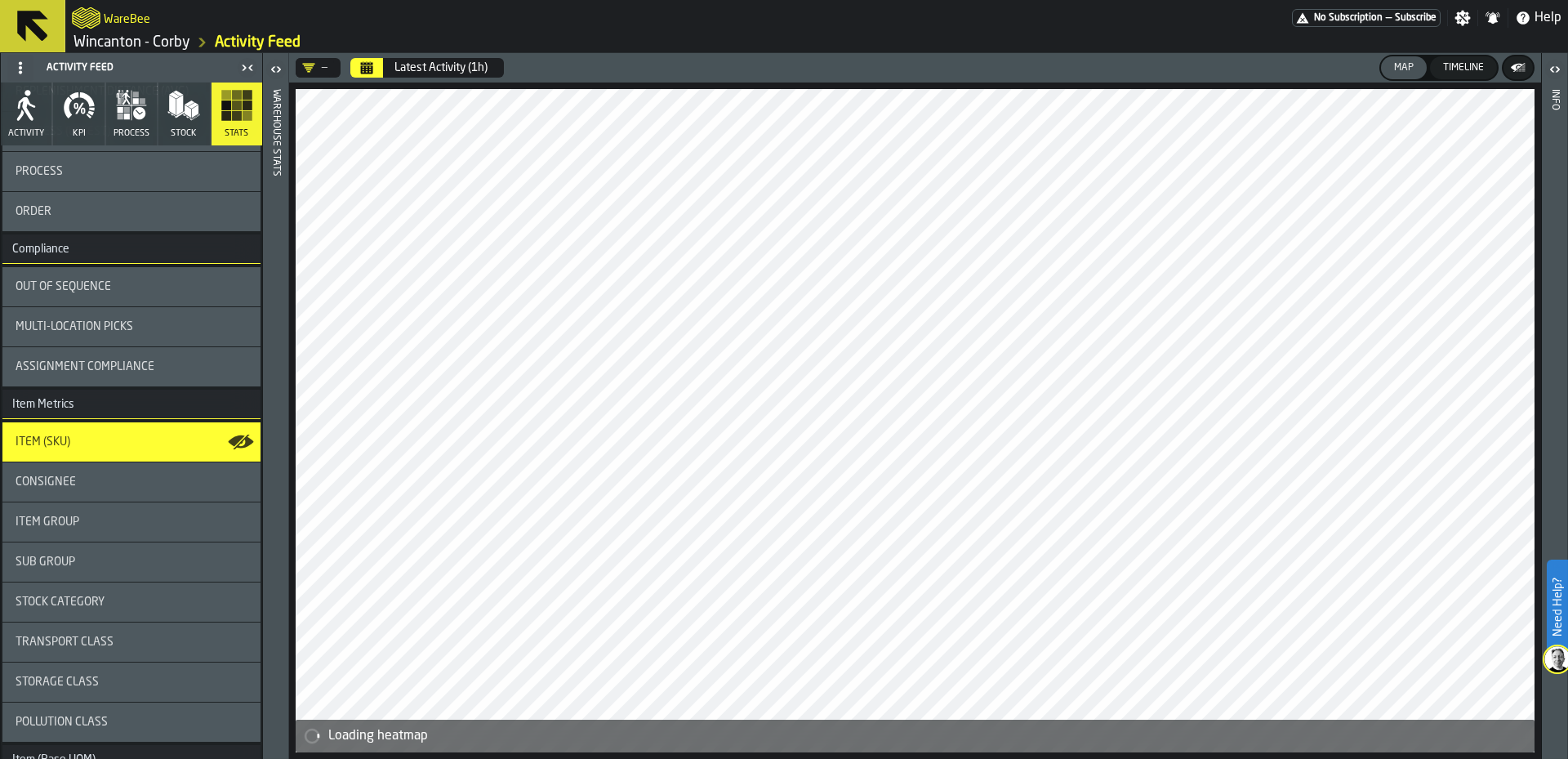
click at [275, 74] on icon "button-toggle-Open" at bounding box center [276, 69] width 19 height 19
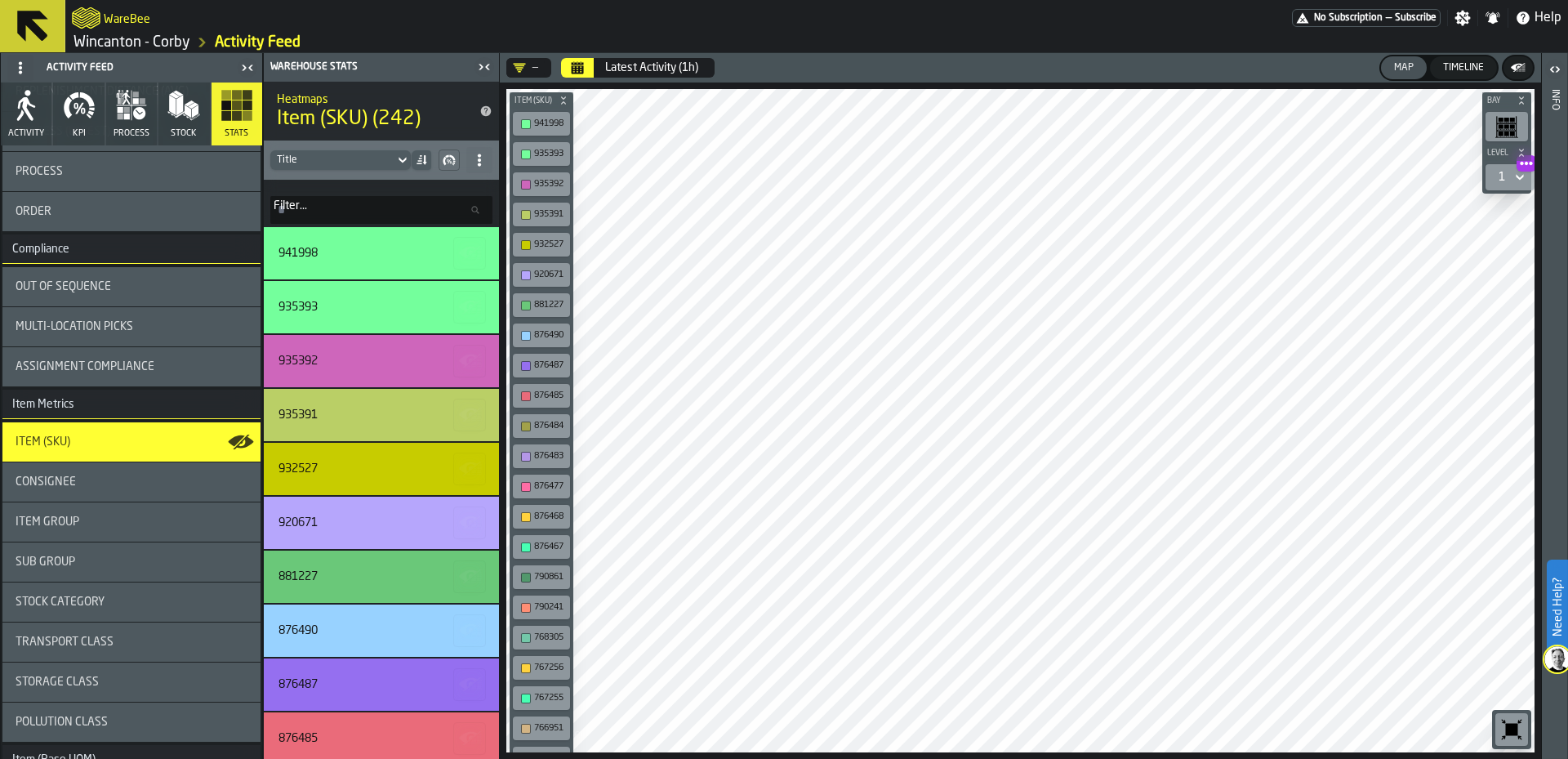
click at [146, 534] on div "Item Group" at bounding box center [132, 522] width 258 height 40
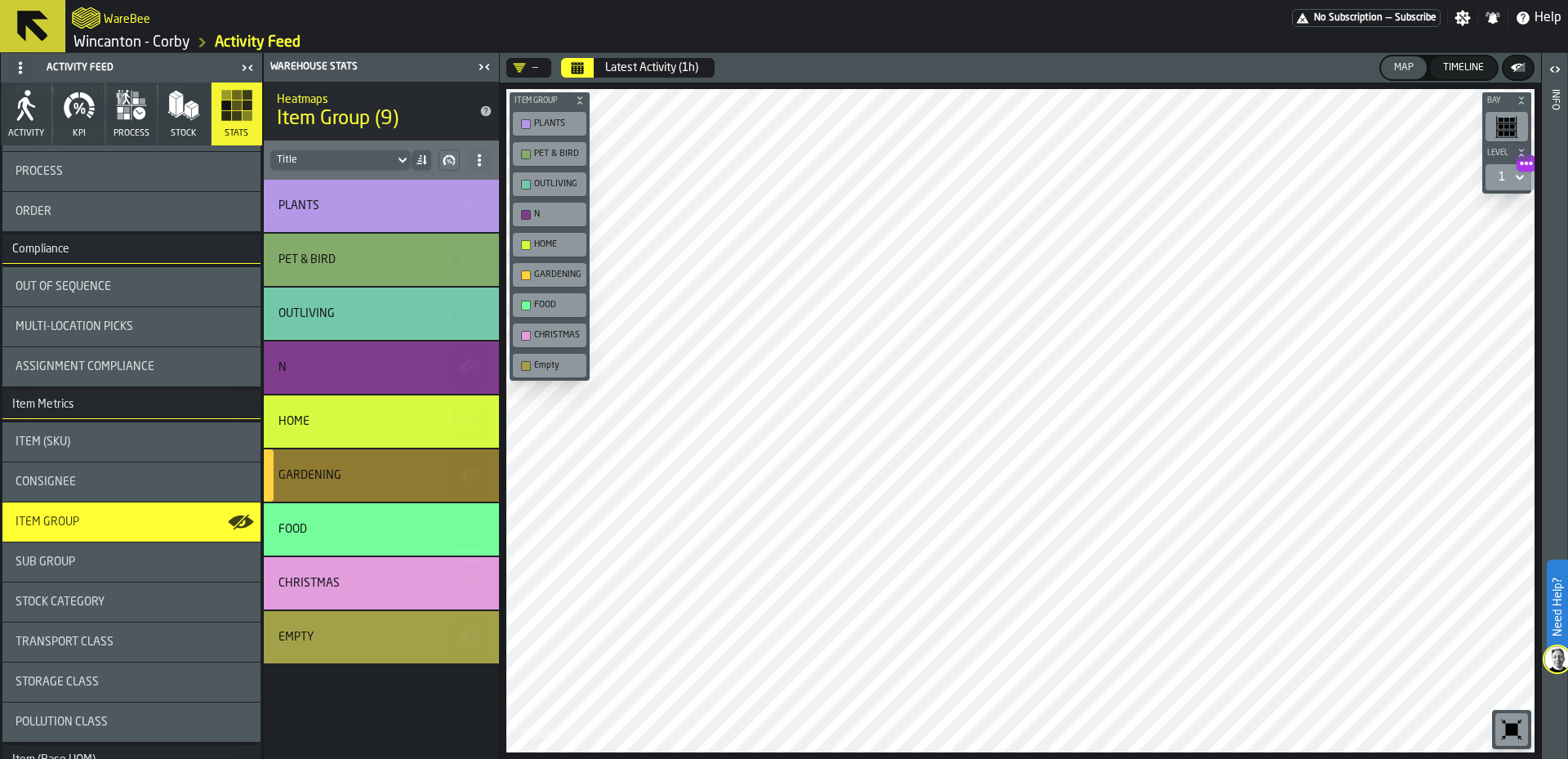
click at [355, 450] on div "GARDENING" at bounding box center [382, 476] width 235 height 52
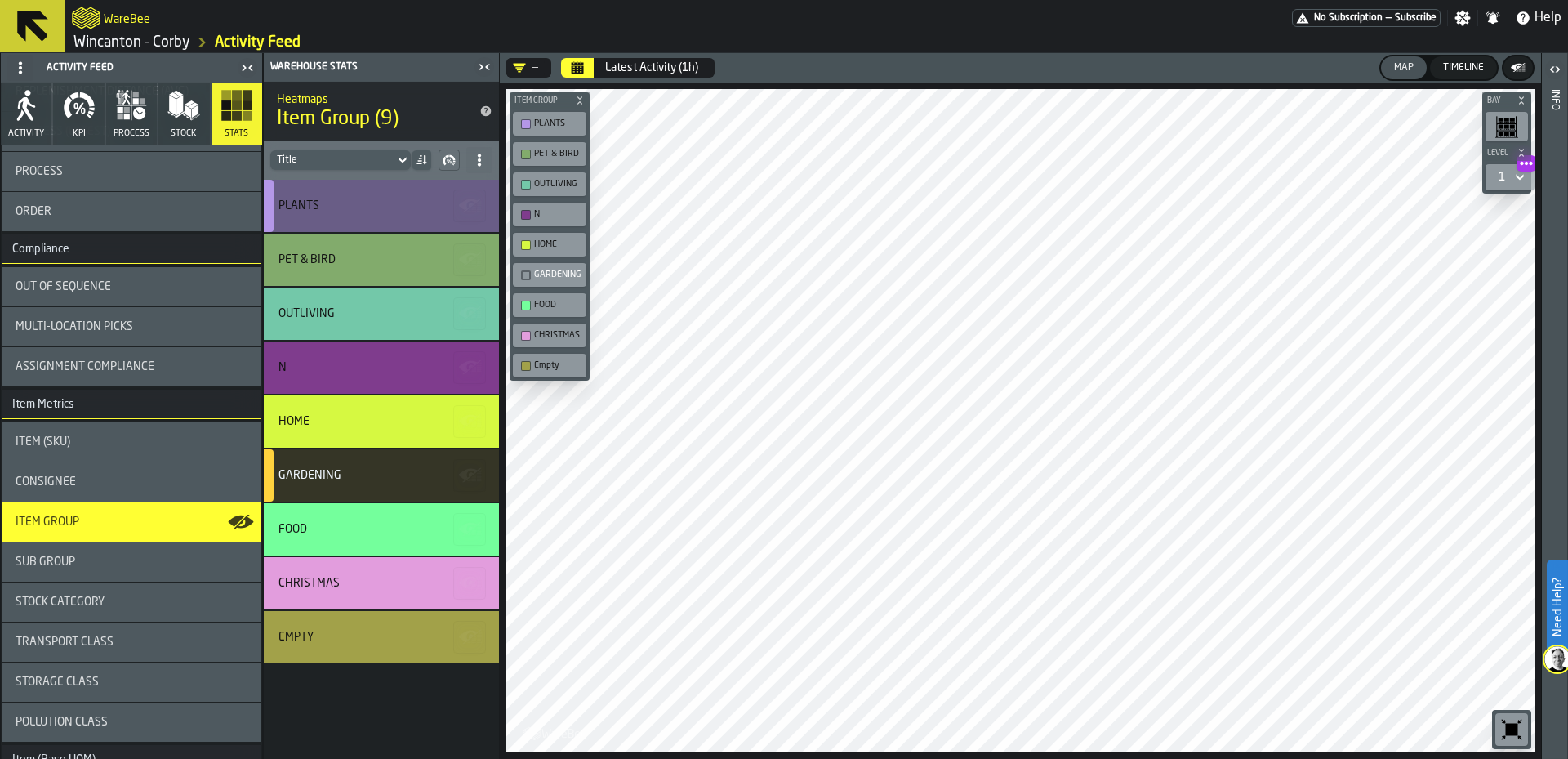
click at [472, 204] on icon "button-" at bounding box center [471, 204] width 5 height 4
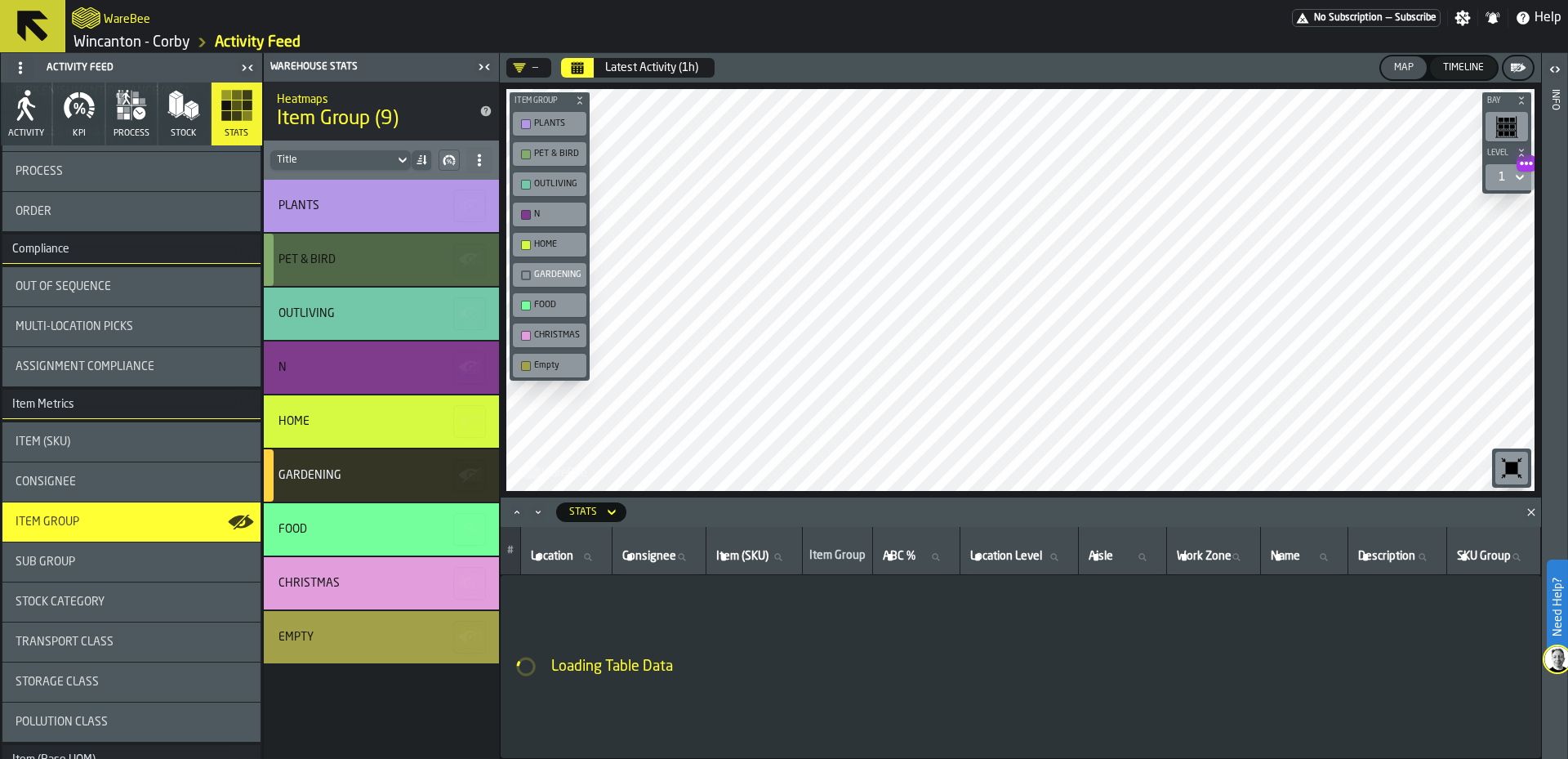
click at [472, 255] on icon "button-" at bounding box center [470, 259] width 26 height 26
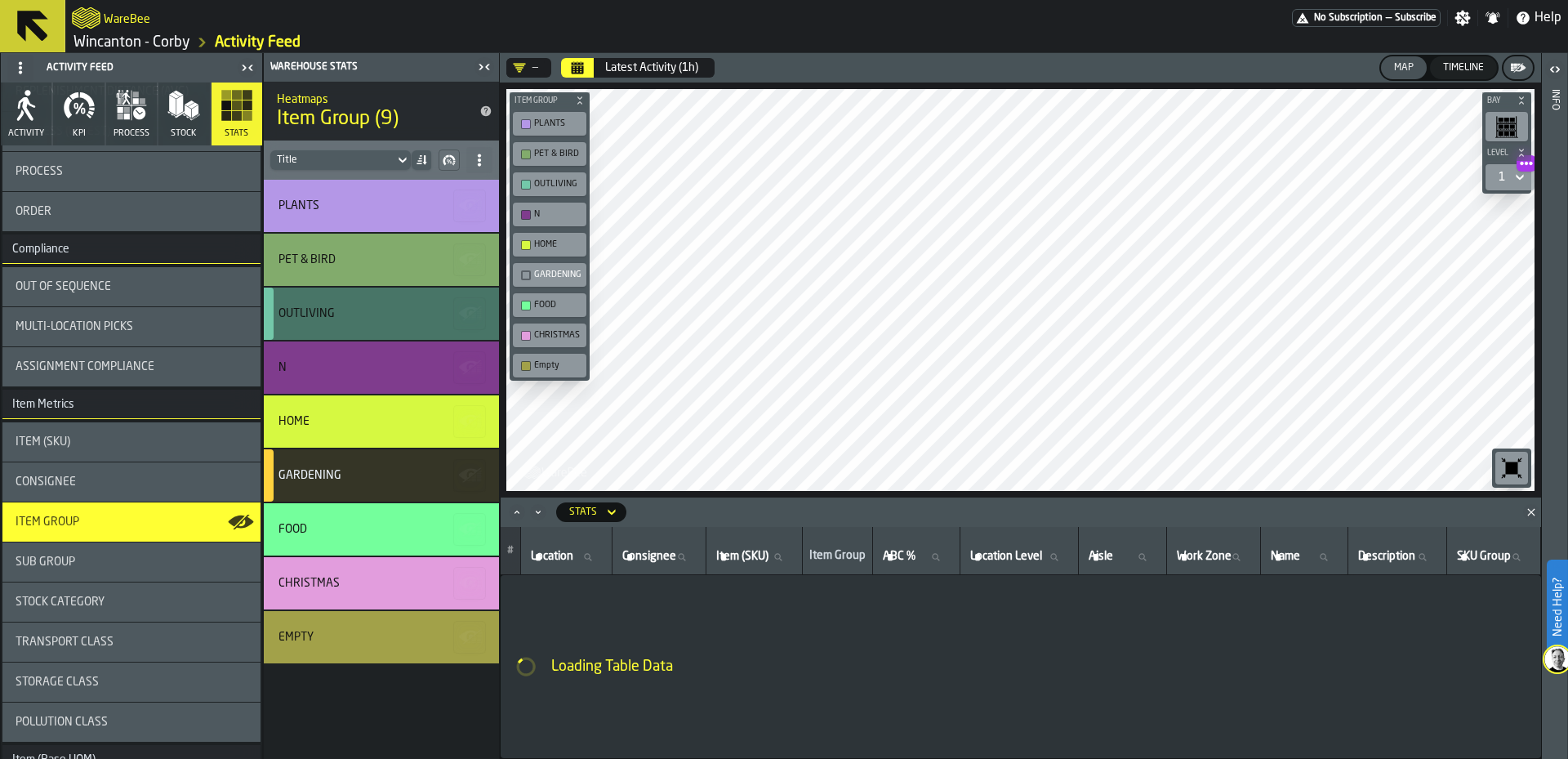
click at [464, 314] on icon "button-" at bounding box center [468, 312] width 18 height 11
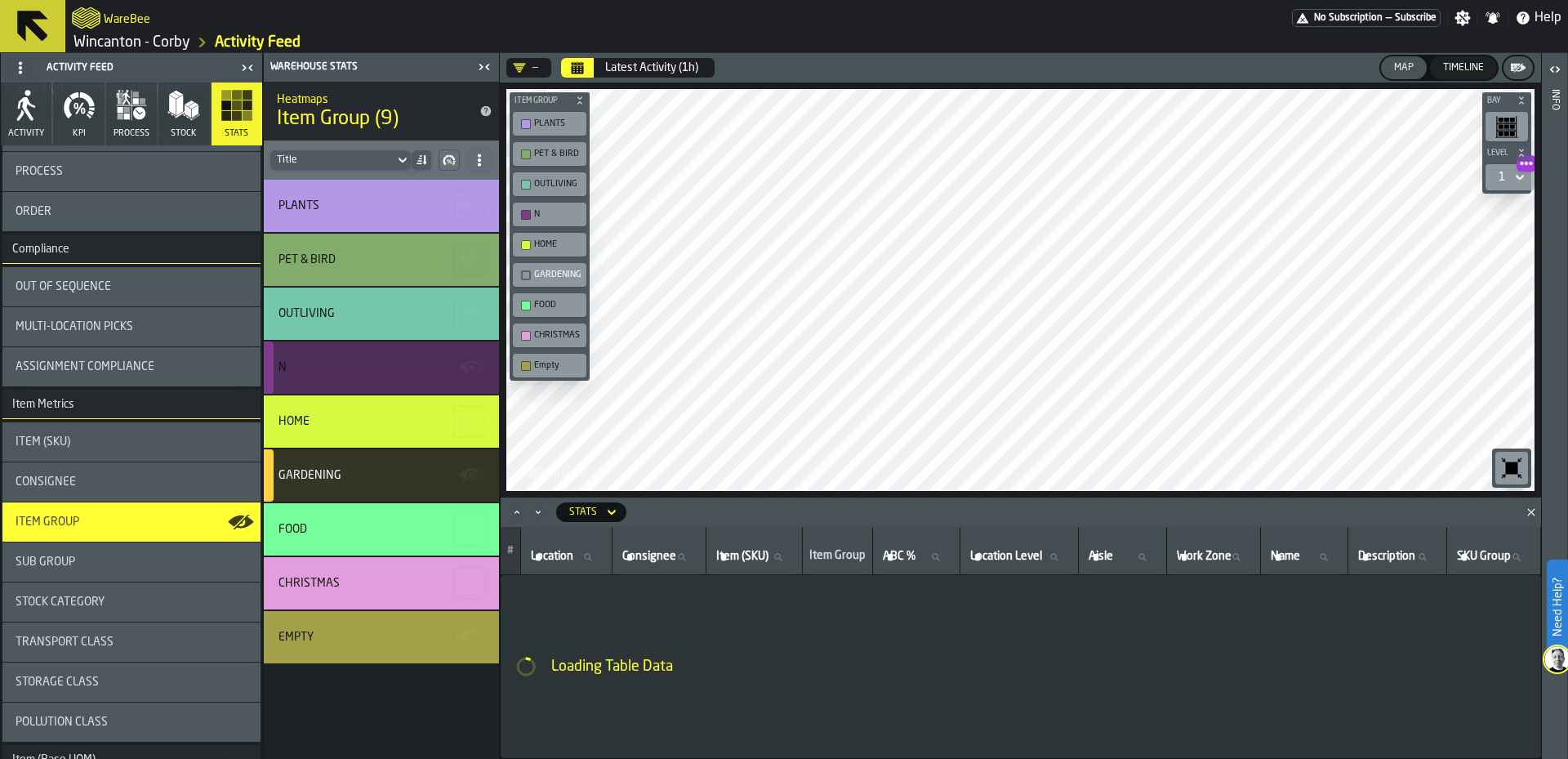
click at [463, 360] on icon "button-" at bounding box center [470, 367] width 26 height 26
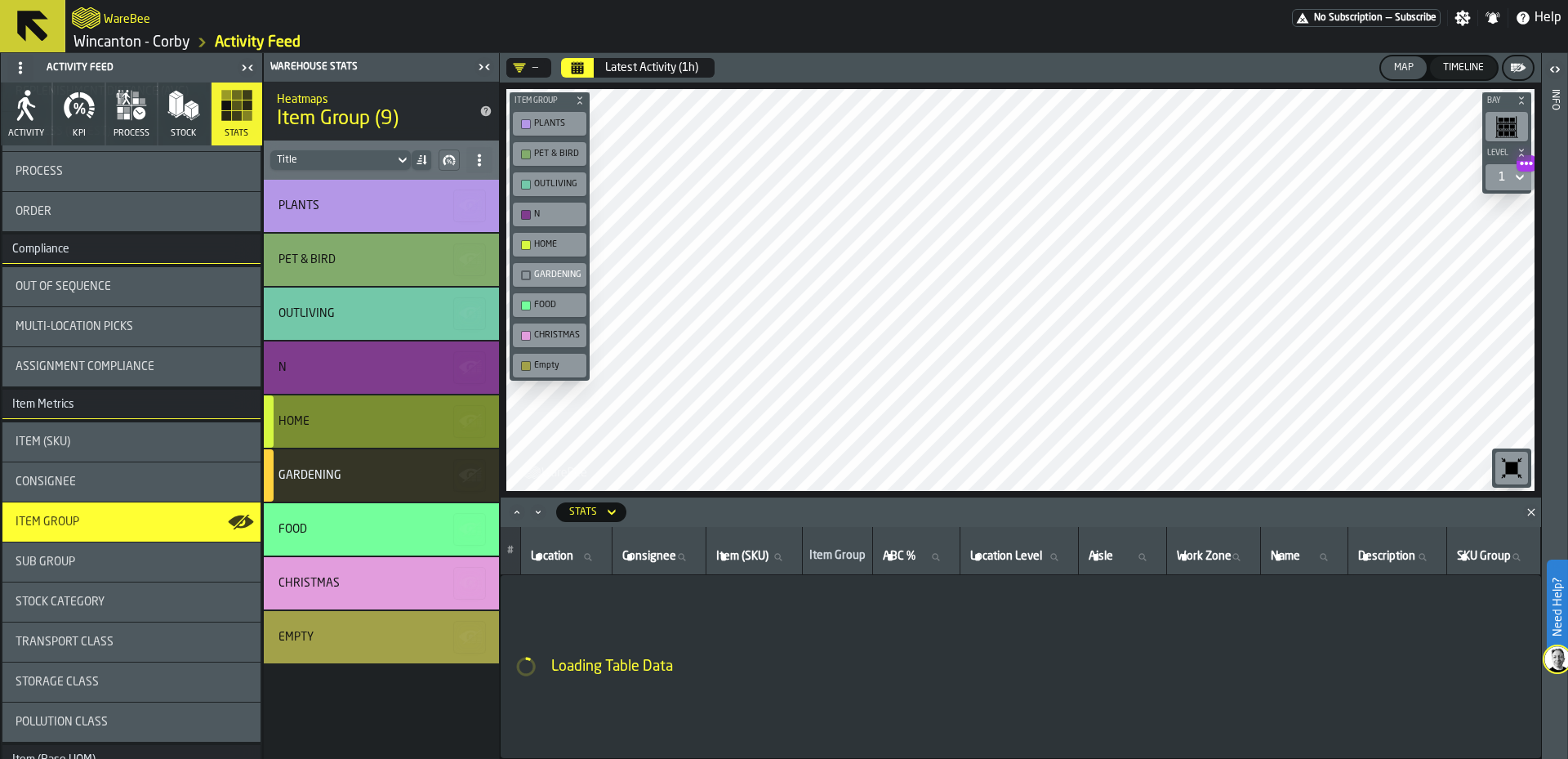
click at [470, 421] on icon "button-" at bounding box center [471, 420] width 5 height 4
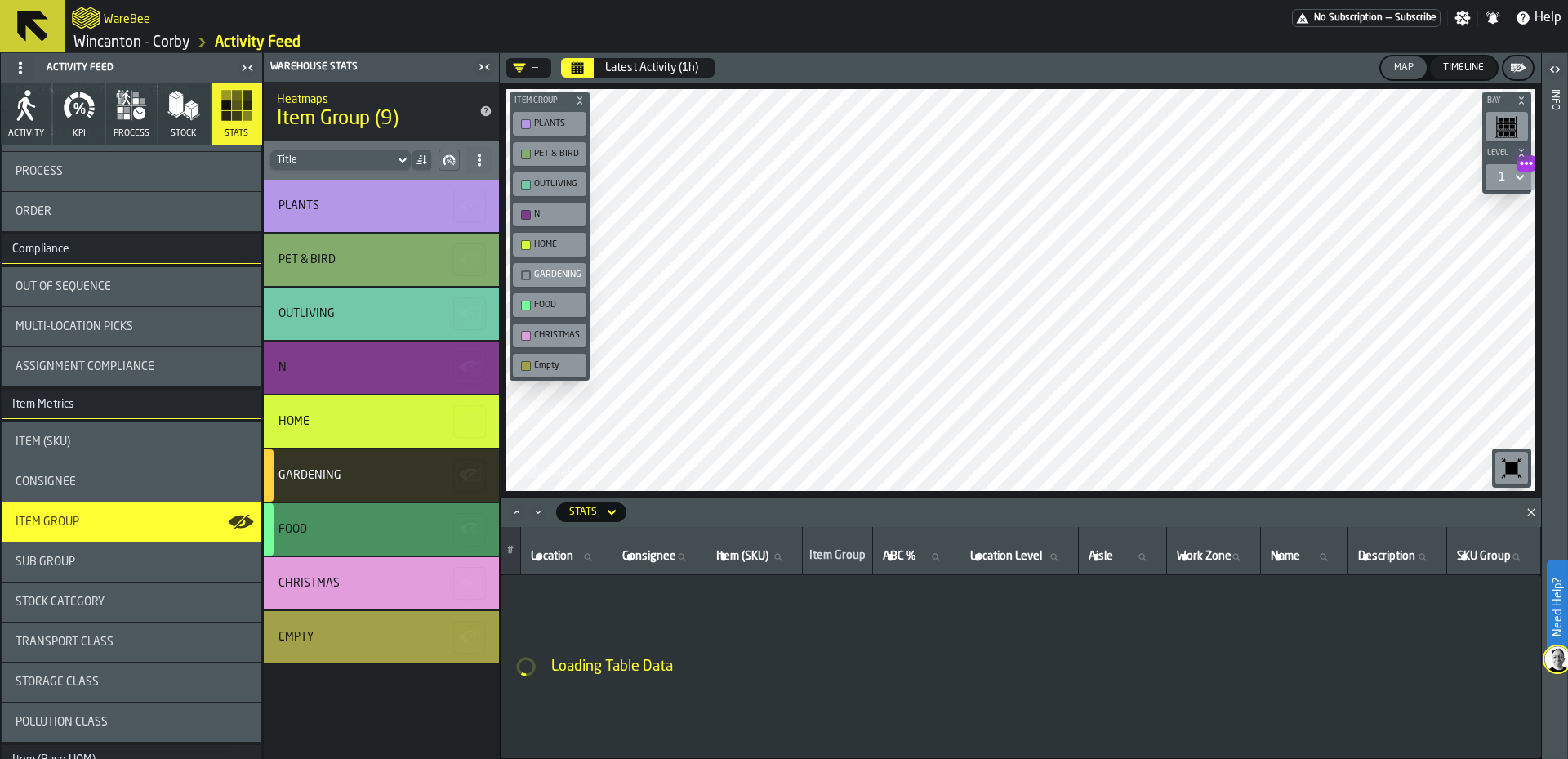
click at [468, 530] on icon "button-" at bounding box center [470, 529] width 26 height 26
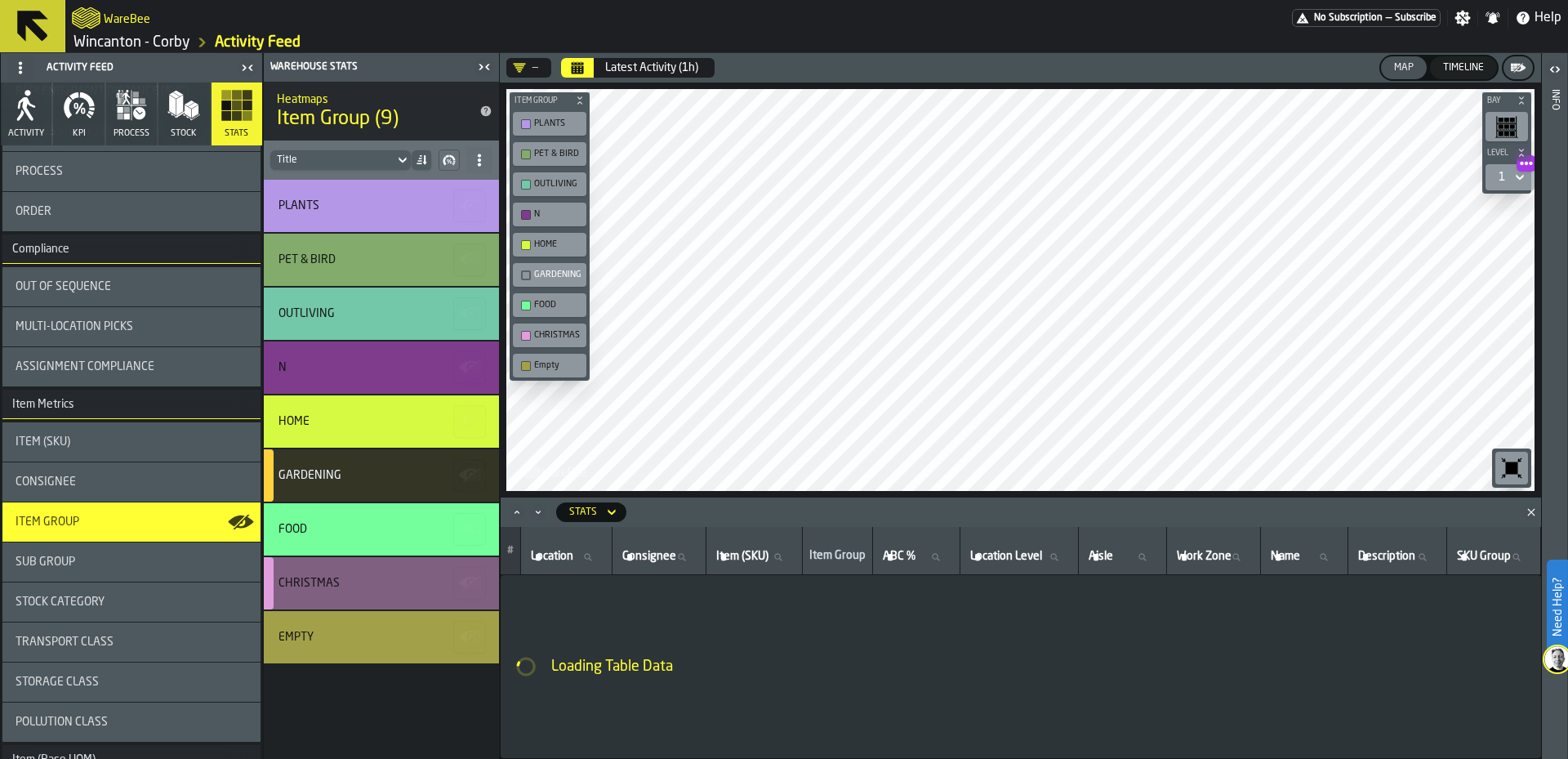
click at [462, 582] on icon "button-" at bounding box center [468, 581] width 18 height 11
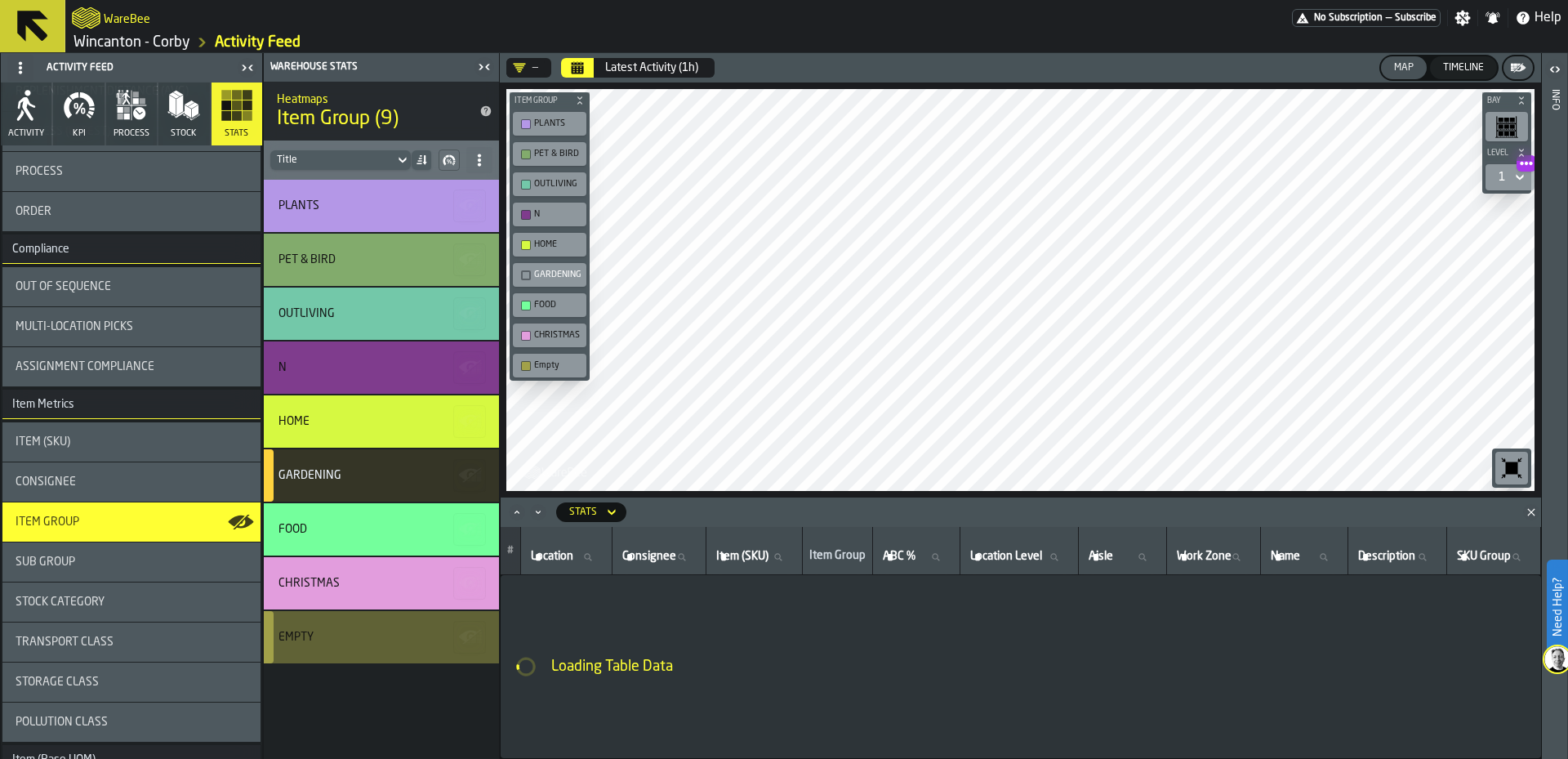
click at [461, 633] on icon "button-" at bounding box center [470, 638] width 26 height 26
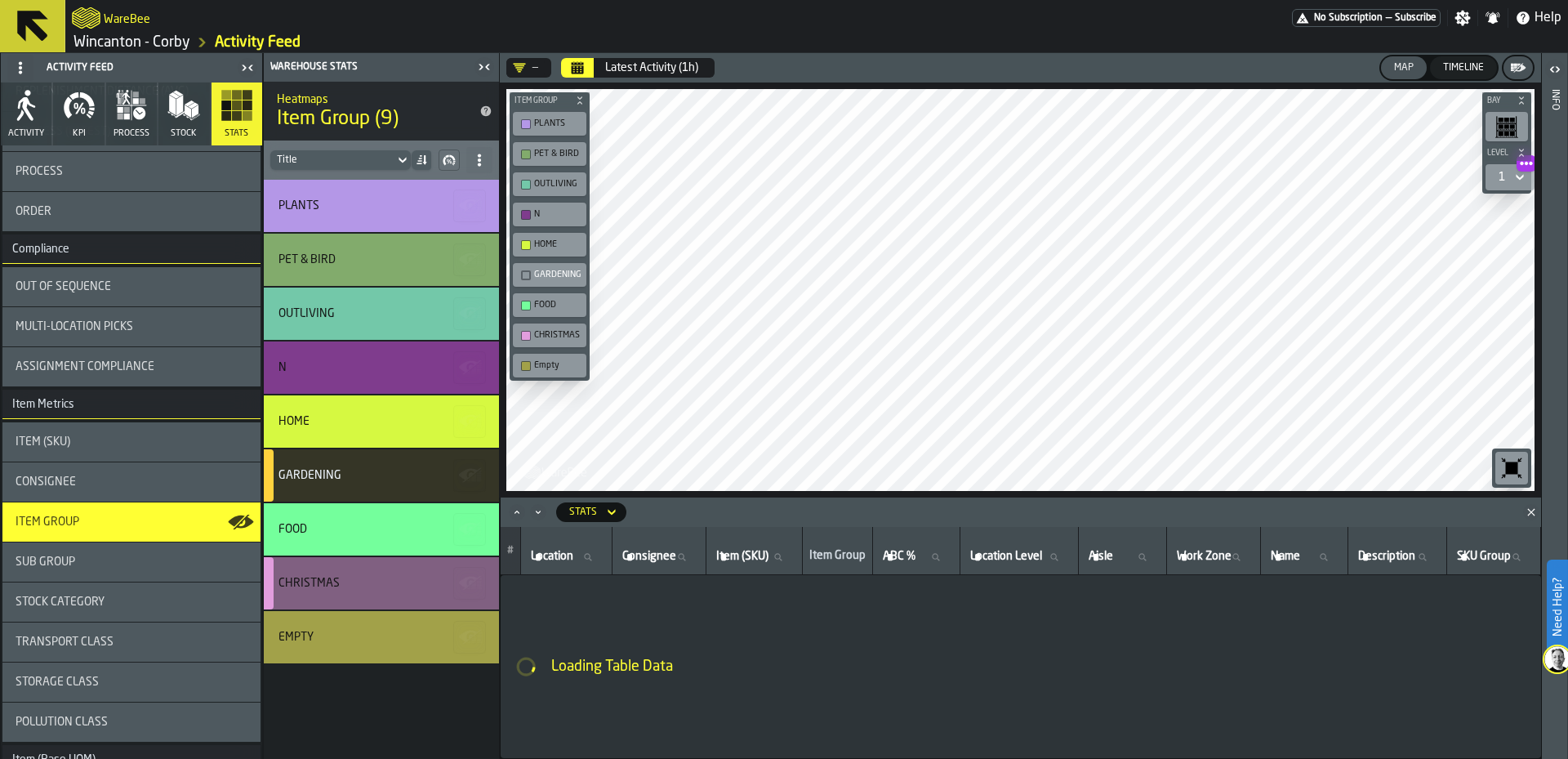
click at [395, 578] on div "CHRISTMAS" at bounding box center [379, 583] width 201 height 13
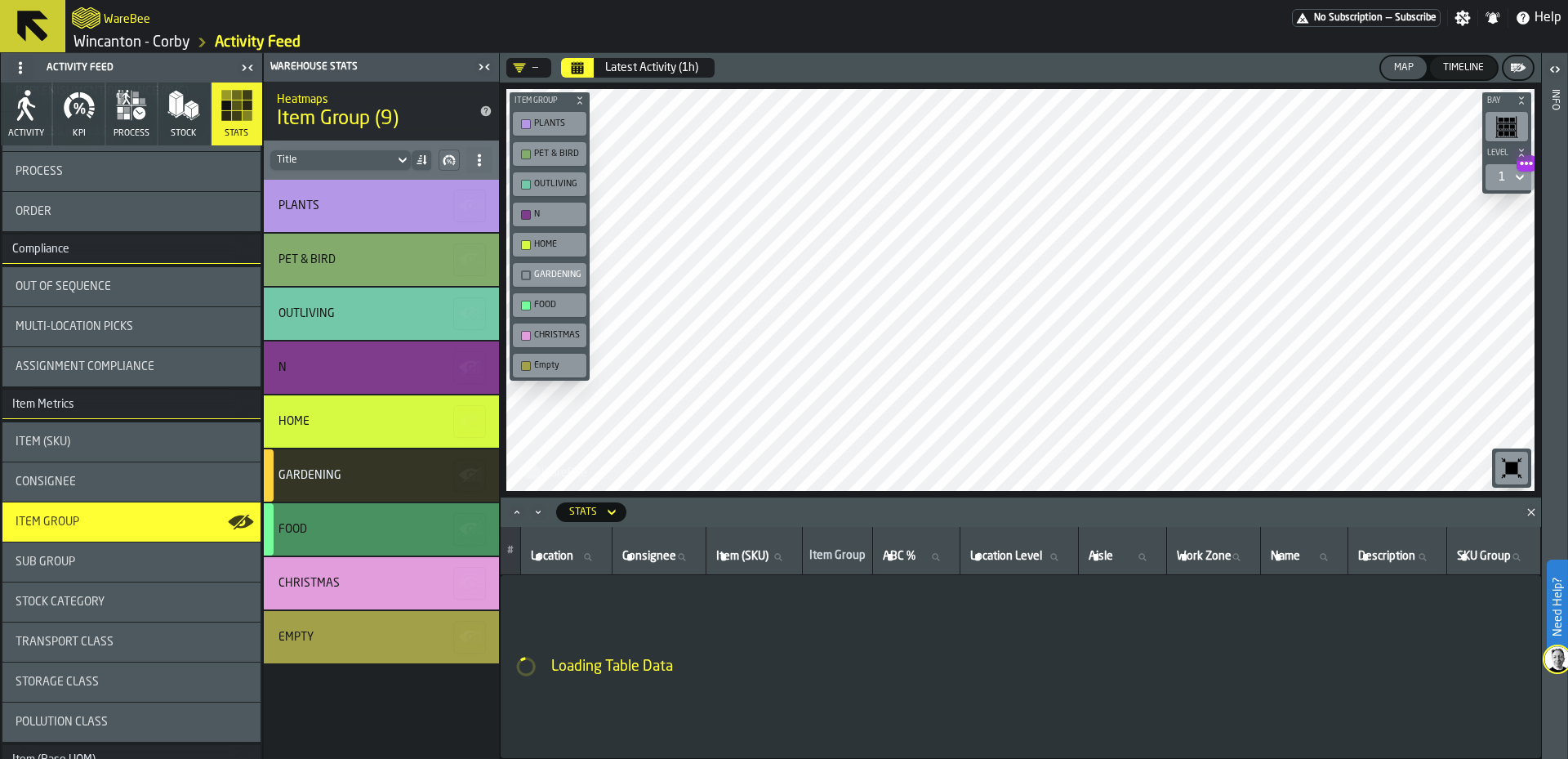
click at [371, 520] on div "FOOD" at bounding box center [382, 529] width 235 height 52
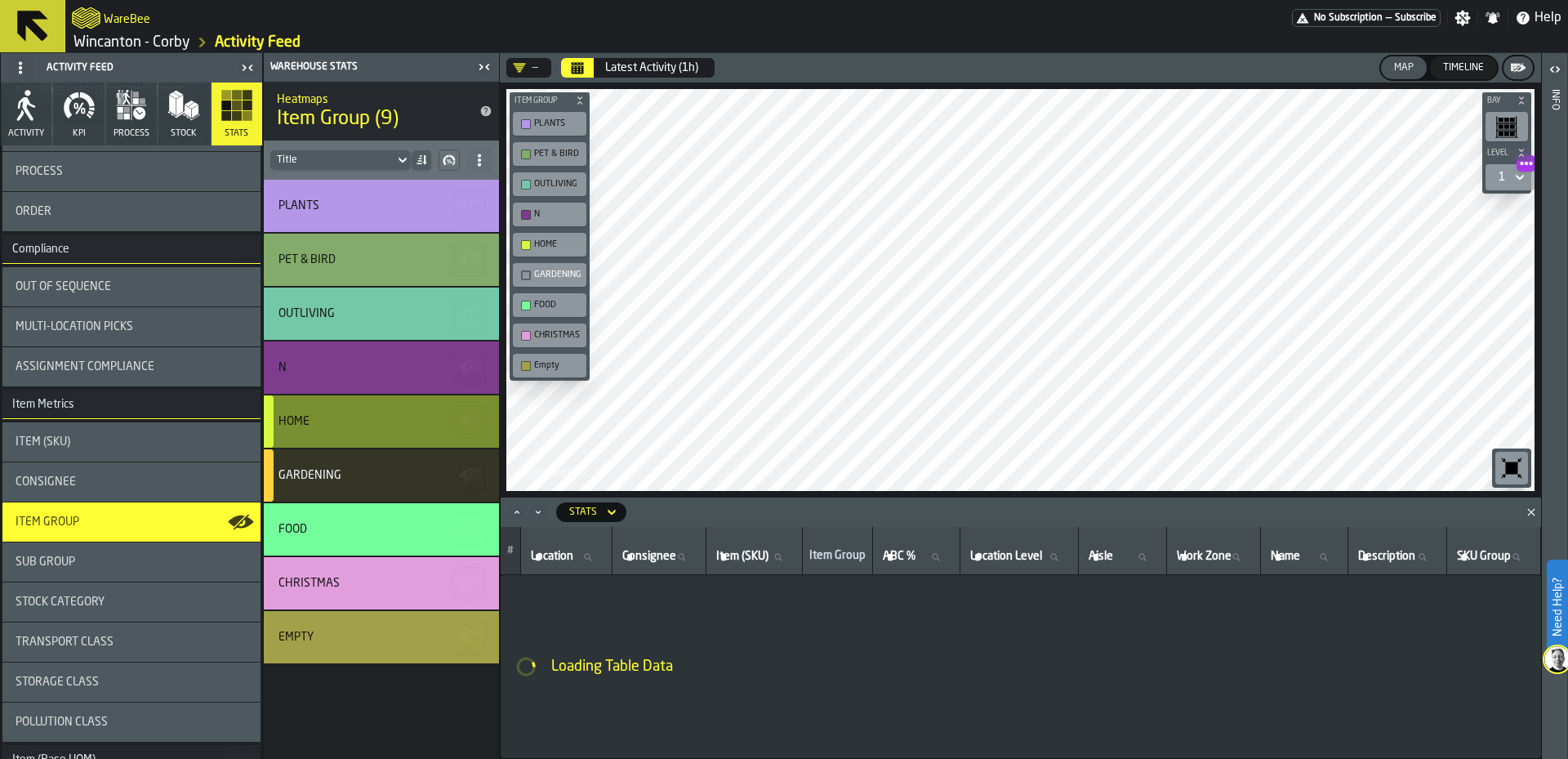
click at [369, 433] on div "HOME" at bounding box center [382, 421] width 235 height 52
click at [369, 345] on div "N" at bounding box center [382, 367] width 235 height 52
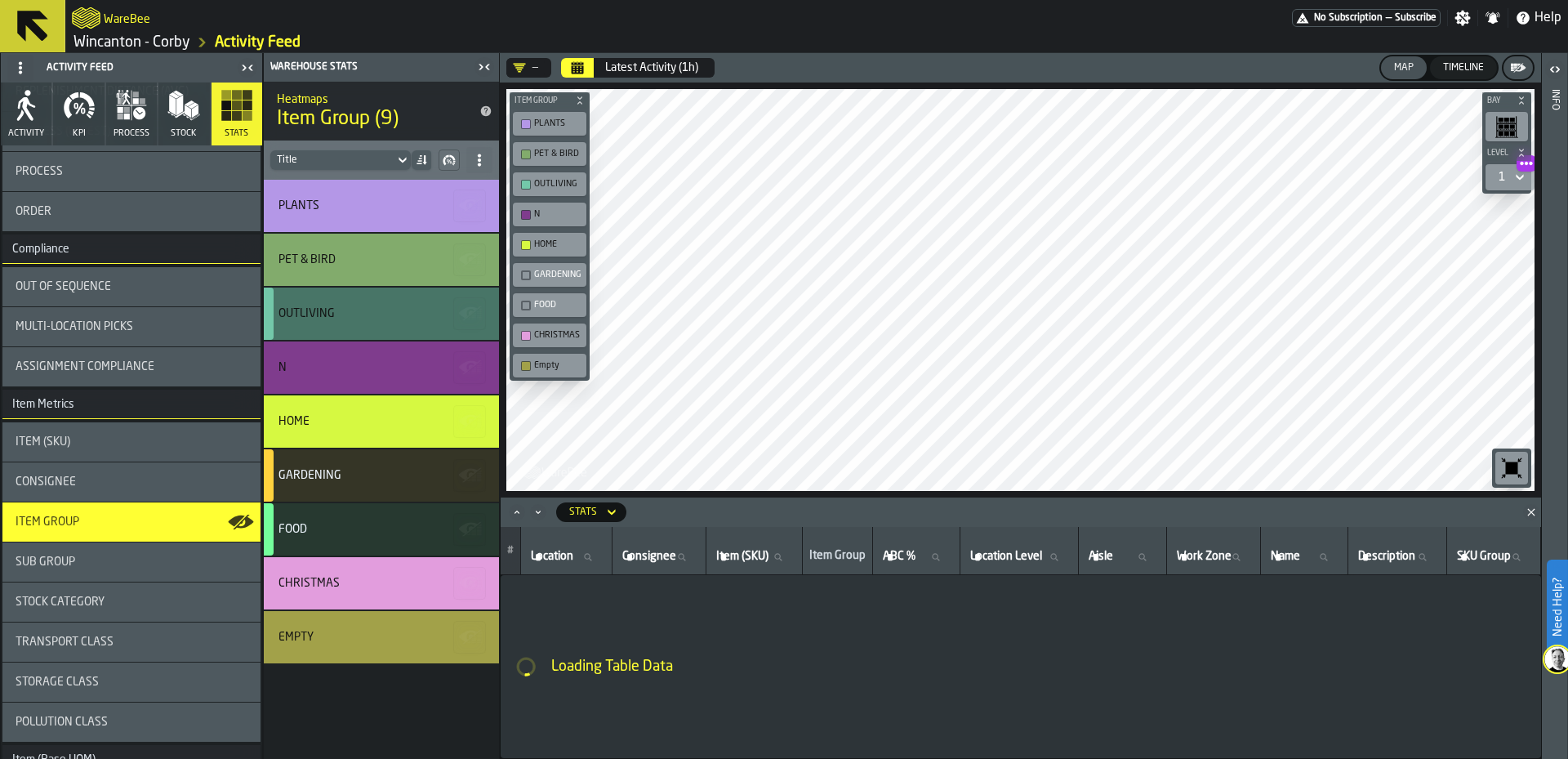
drag, startPoint x: 369, startPoint y: 300, endPoint x: 372, endPoint y: 242, distance: 58.1
click at [369, 299] on div "OUTLIVING" at bounding box center [382, 314] width 235 height 52
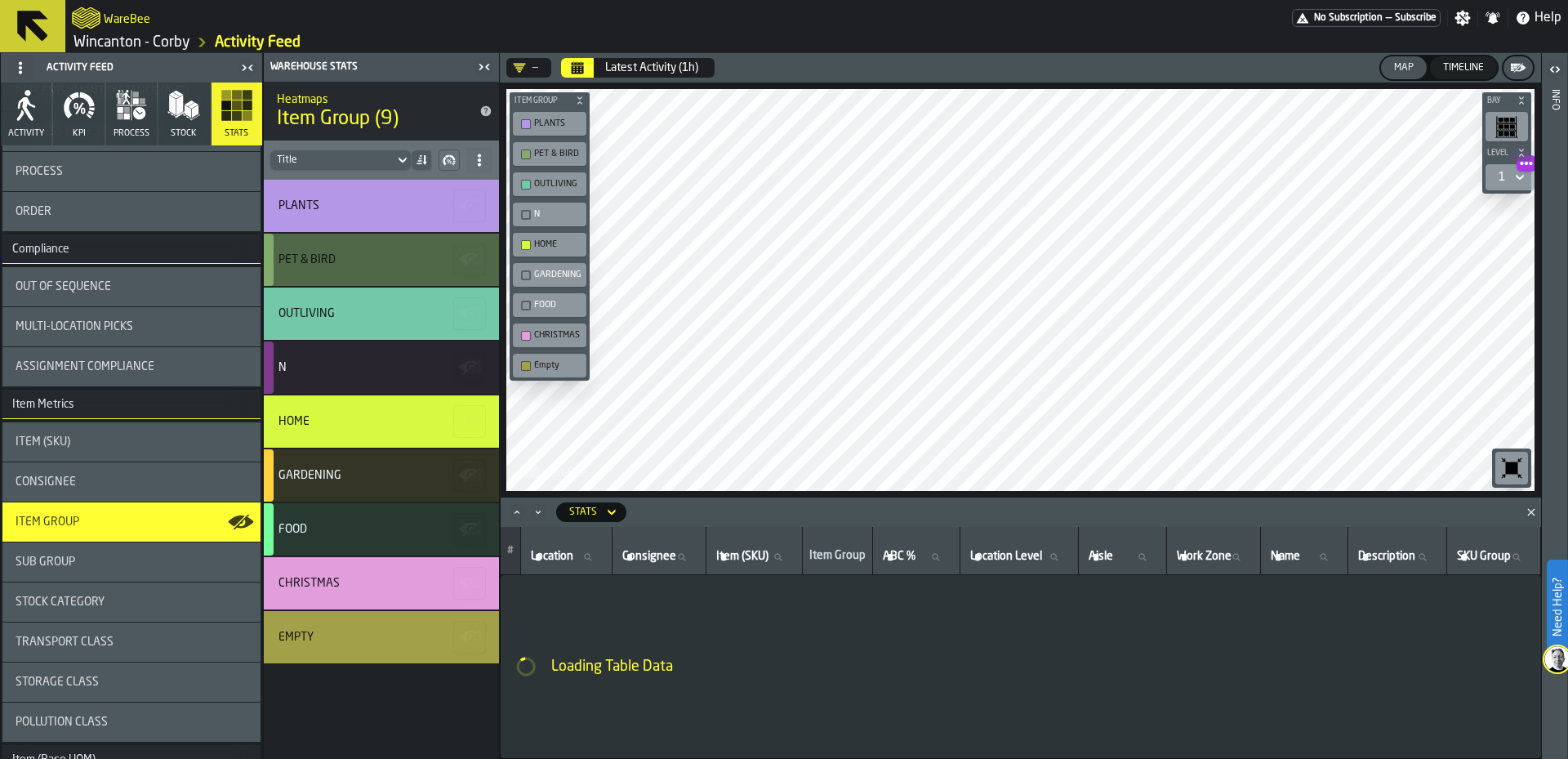
click at [372, 242] on div "PET & BIRD" at bounding box center [382, 259] width 235 height 52
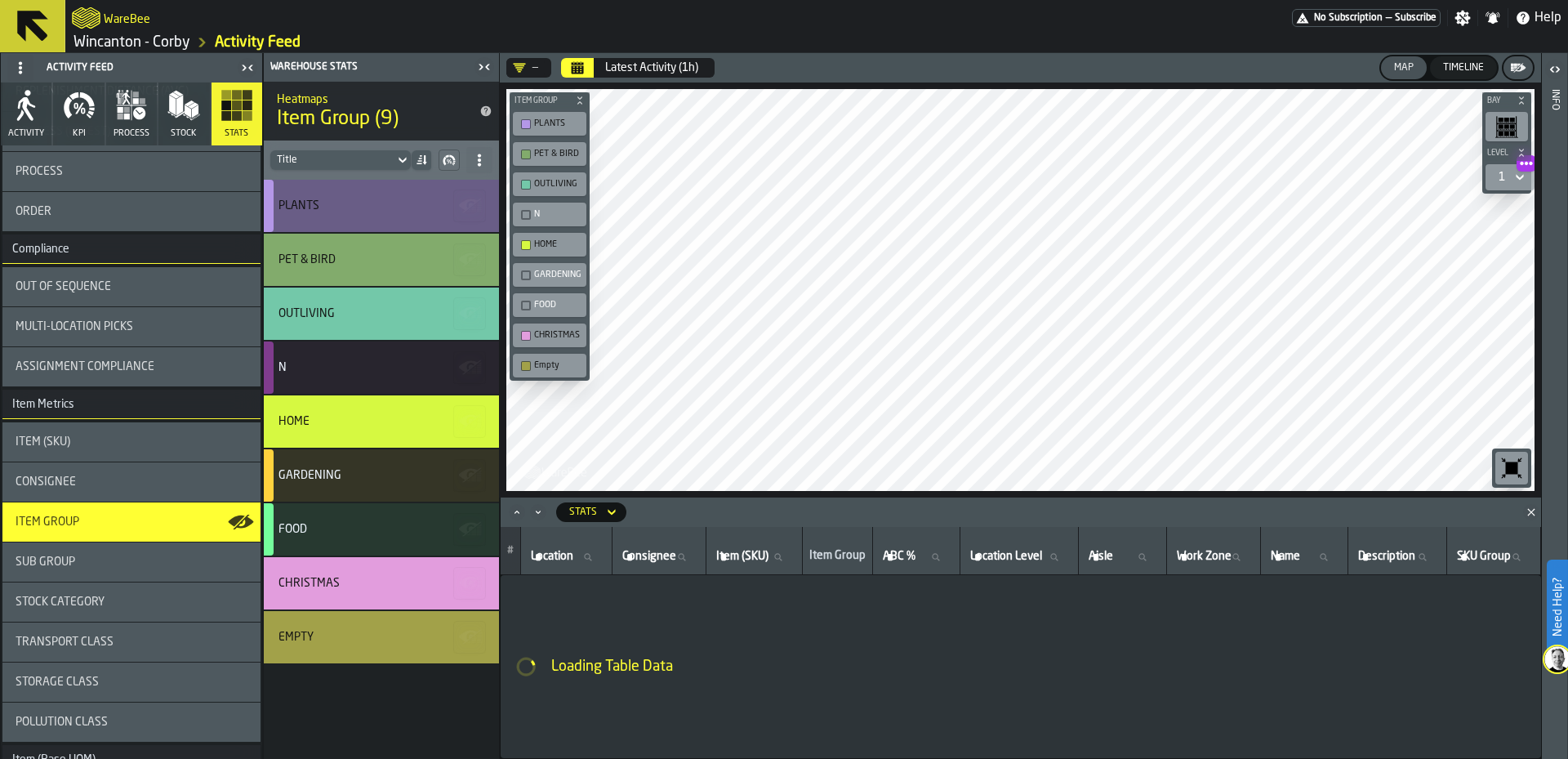
click at [383, 200] on div "PLANTS" at bounding box center [379, 206] width 201 height 13
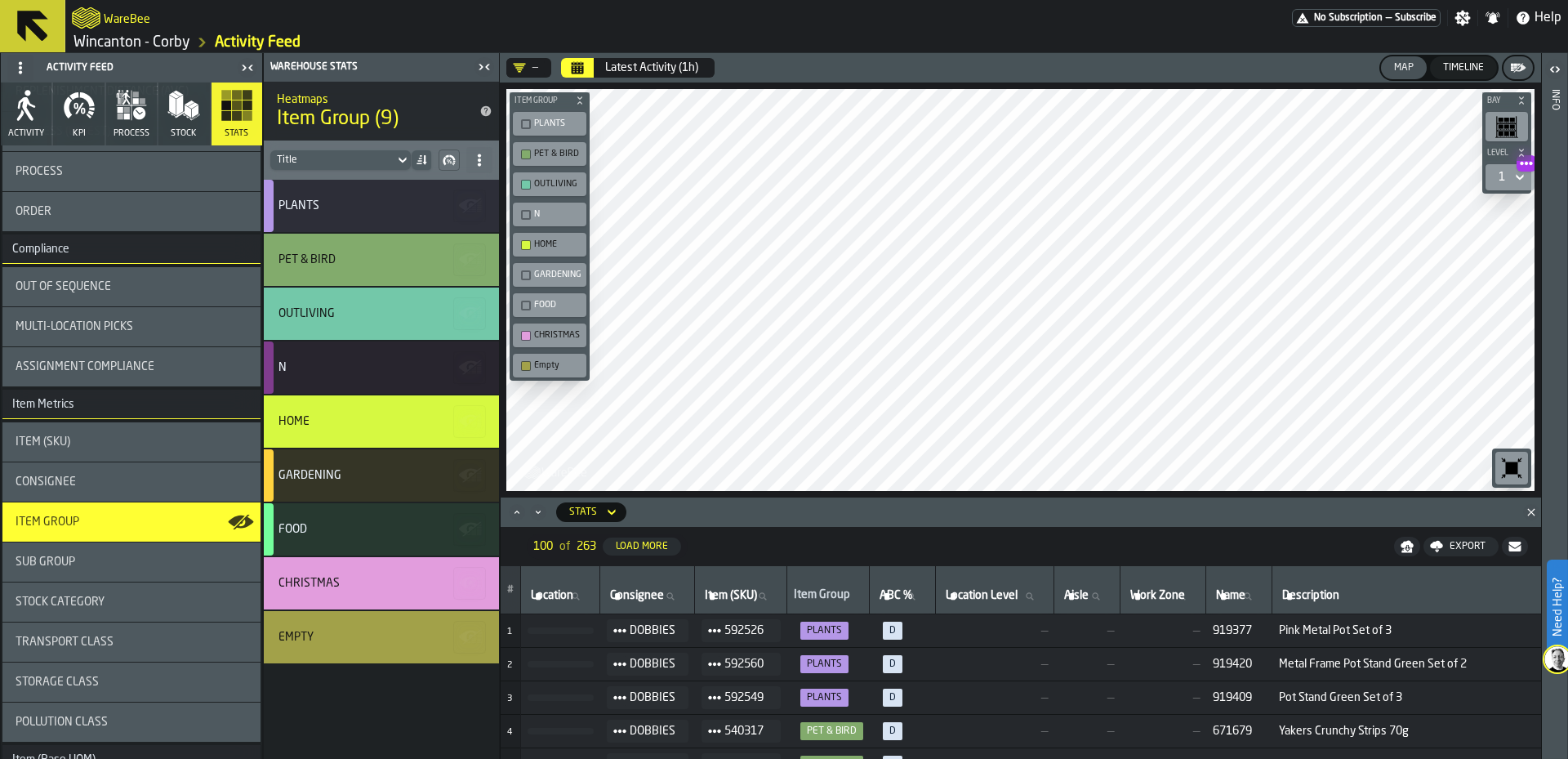
click at [522, 153] on div "button-toolbar-undefined" at bounding box center [526, 155] width 10 height 10
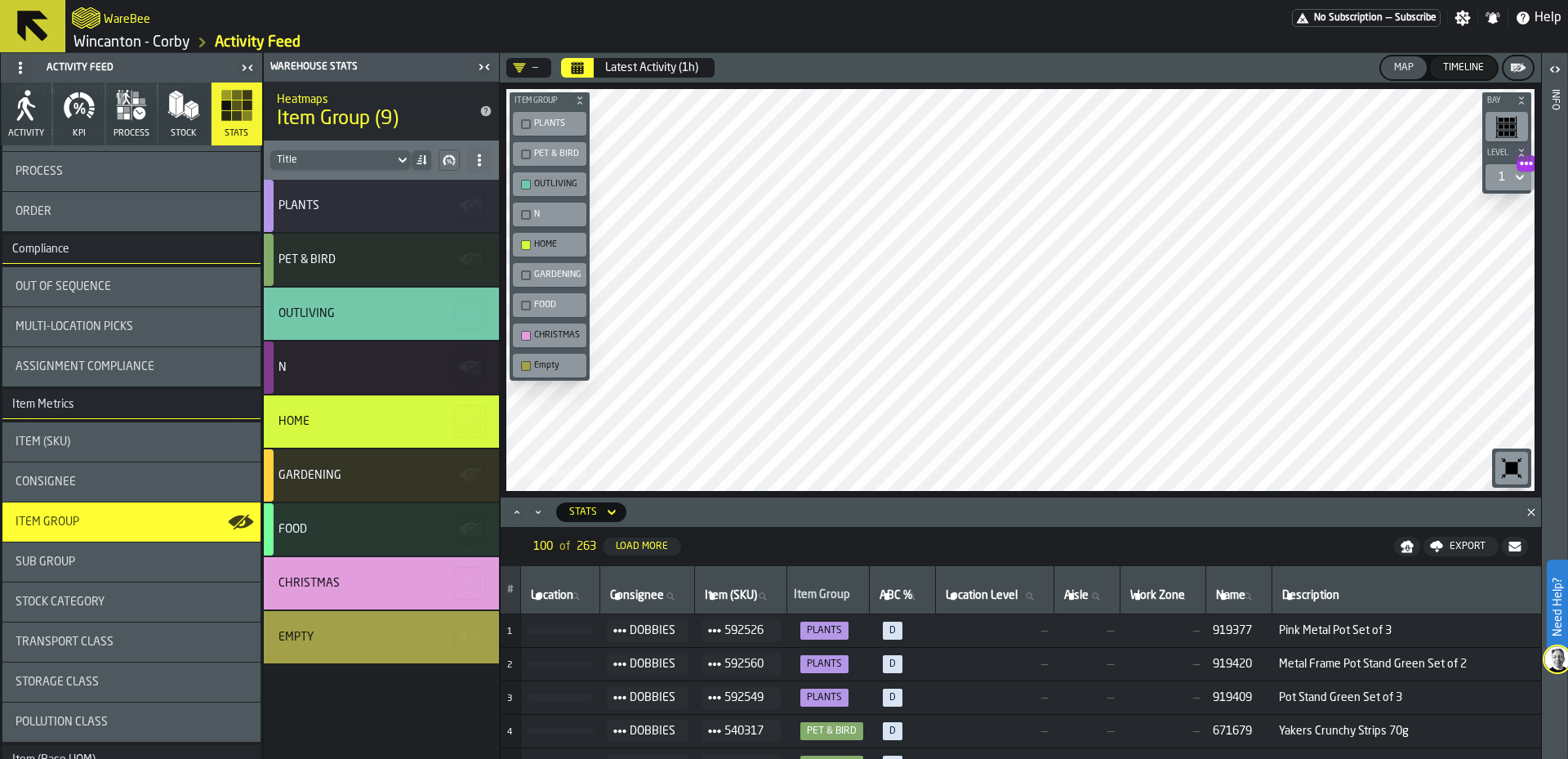
click at [522, 187] on div "button-toolbar-undefined" at bounding box center [526, 184] width 10 height 10
click at [523, 238] on div "HOME" at bounding box center [549, 245] width 67 height 17
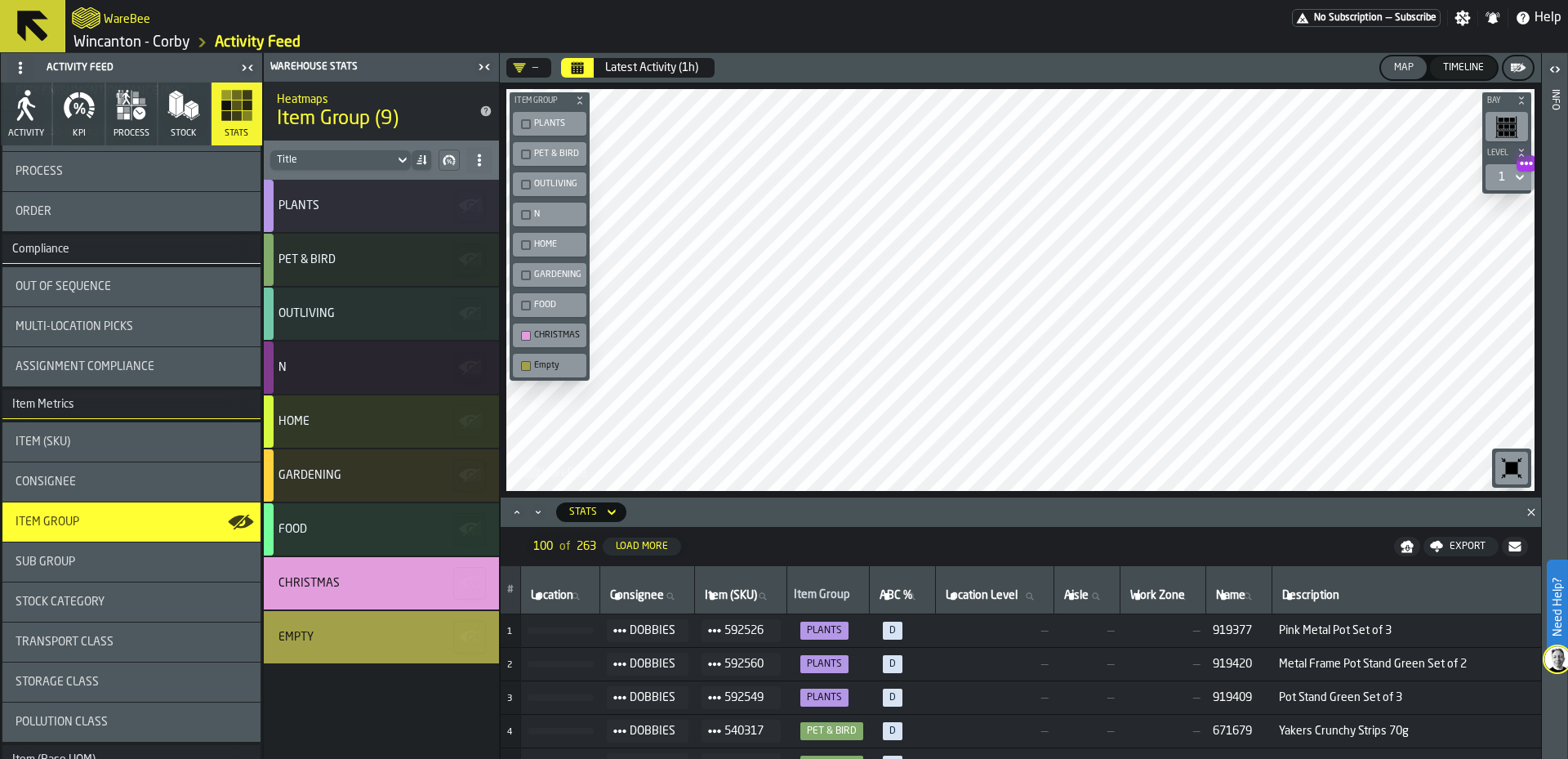
click at [525, 331] on div "button-toolbar-undefined" at bounding box center [526, 336] width 10 height 10
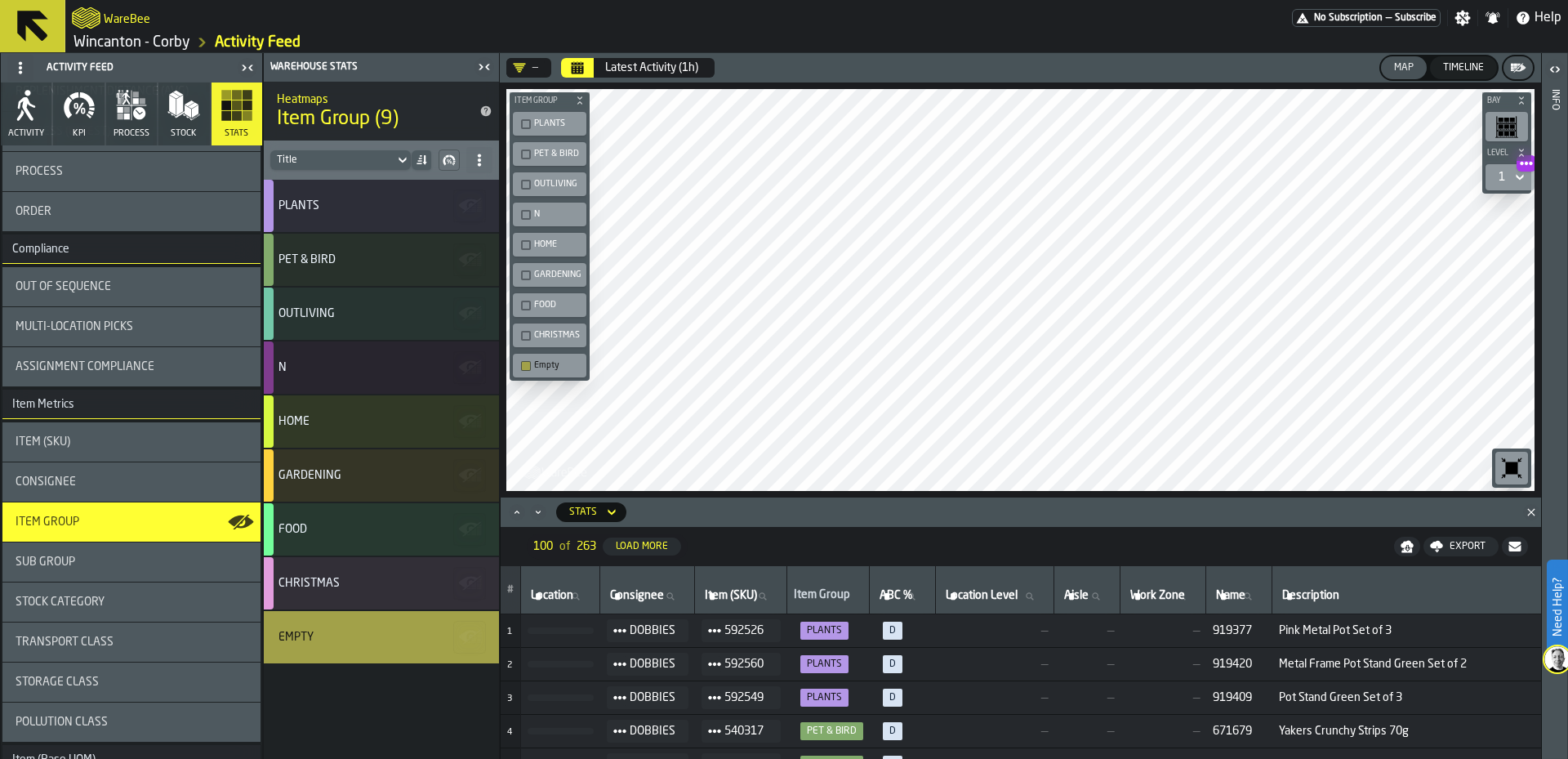
click at [1533, 512] on icon "Close" at bounding box center [1532, 512] width 17 height 17
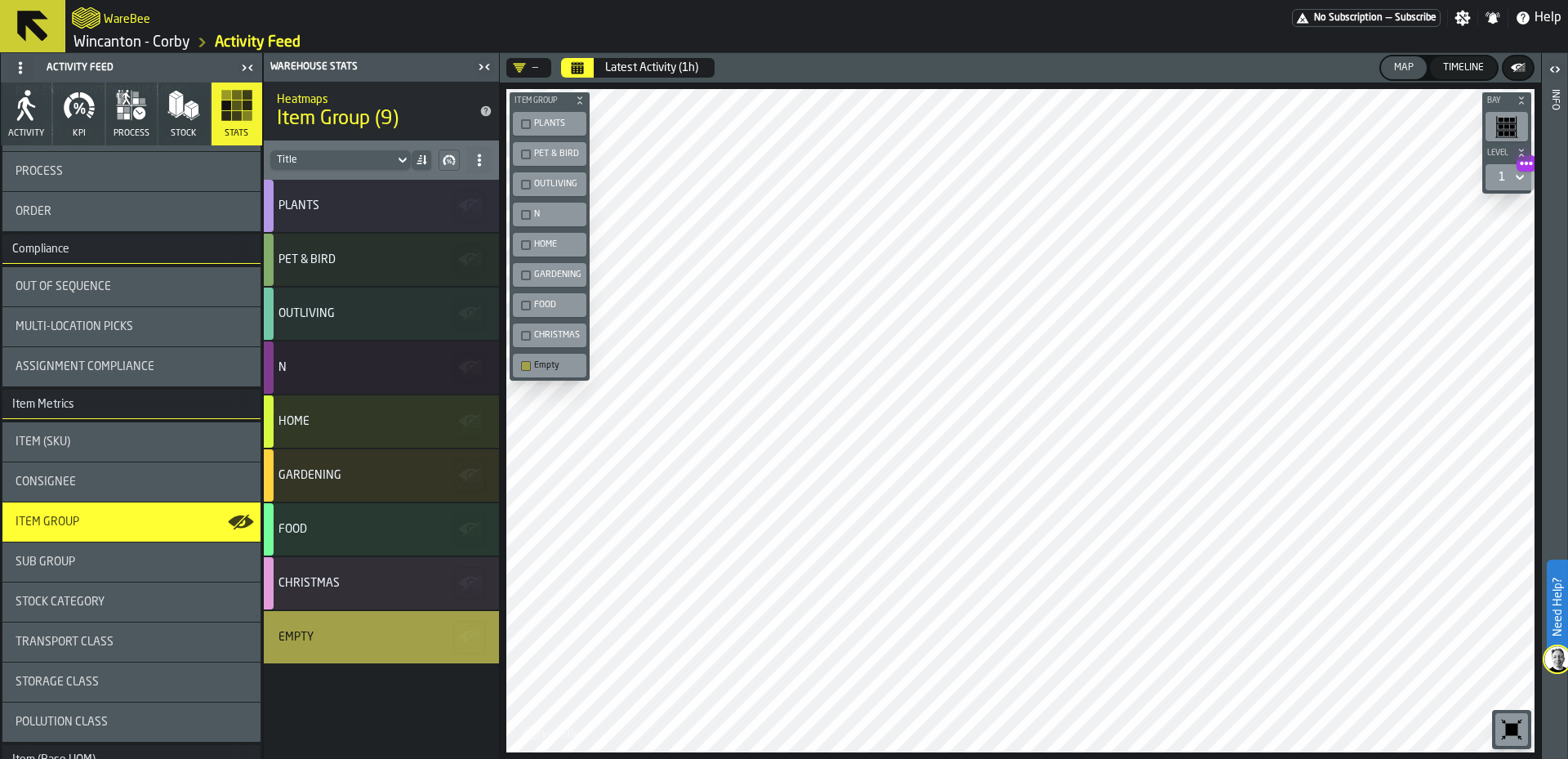
click at [1502, 172] on div "1" at bounding box center [1502, 178] width 6 height 13
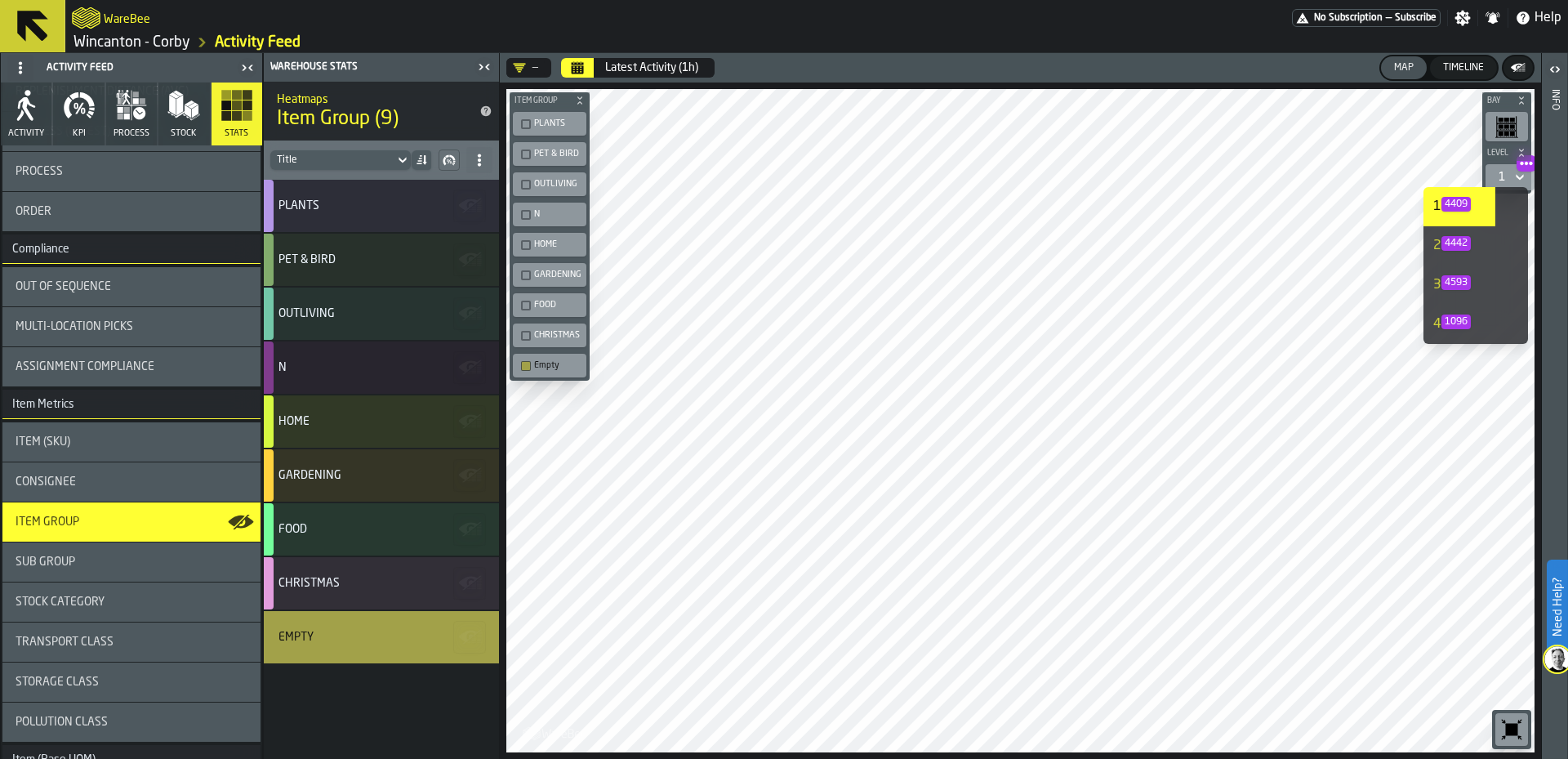
click at [1525, 163] on icon "DropdownMenuValue-1" at bounding box center [1527, 164] width 13 height 13
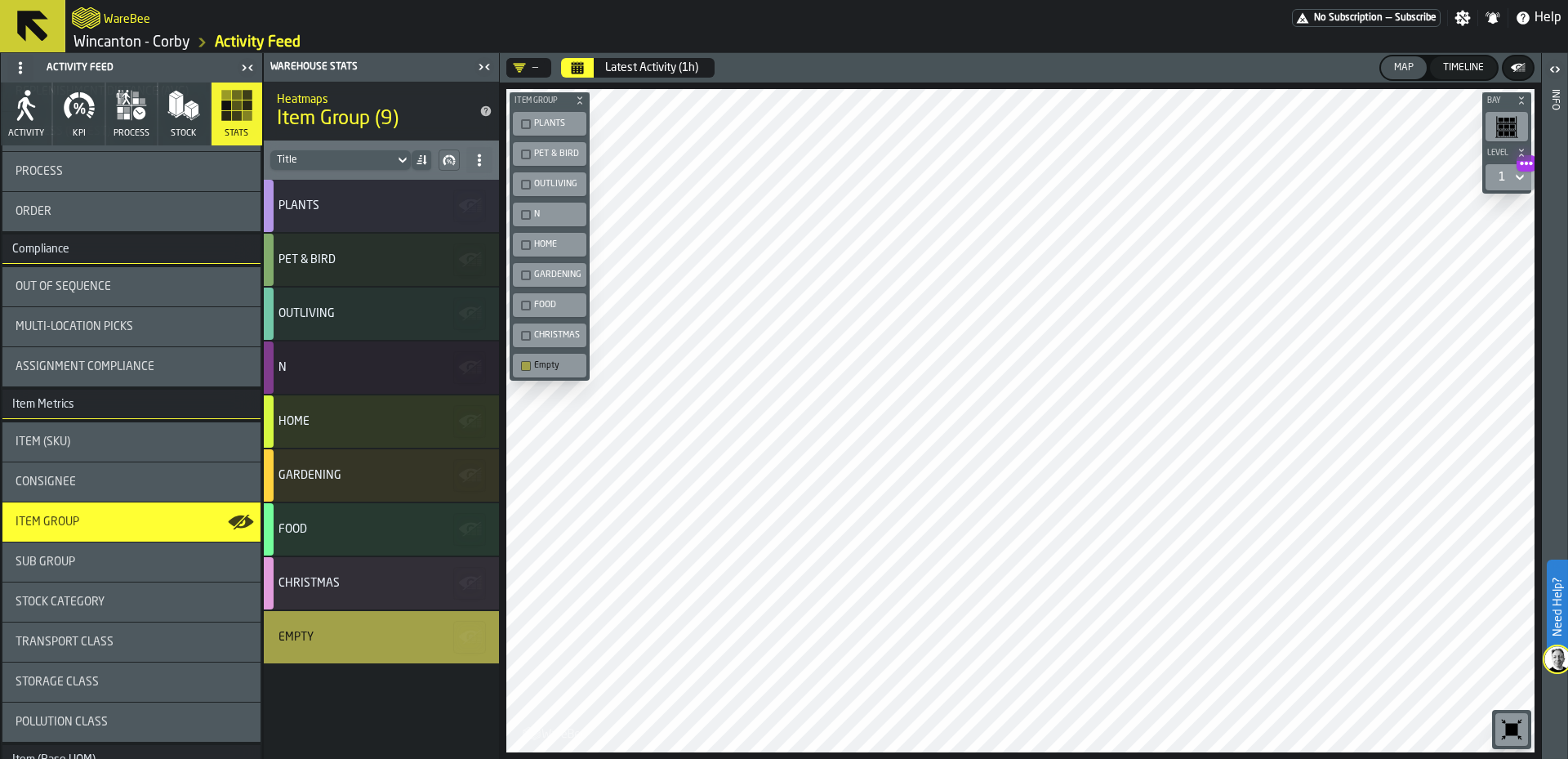
click at [1528, 170] on span "DropdownMenuValue-1" at bounding box center [1526, 164] width 19 height 17
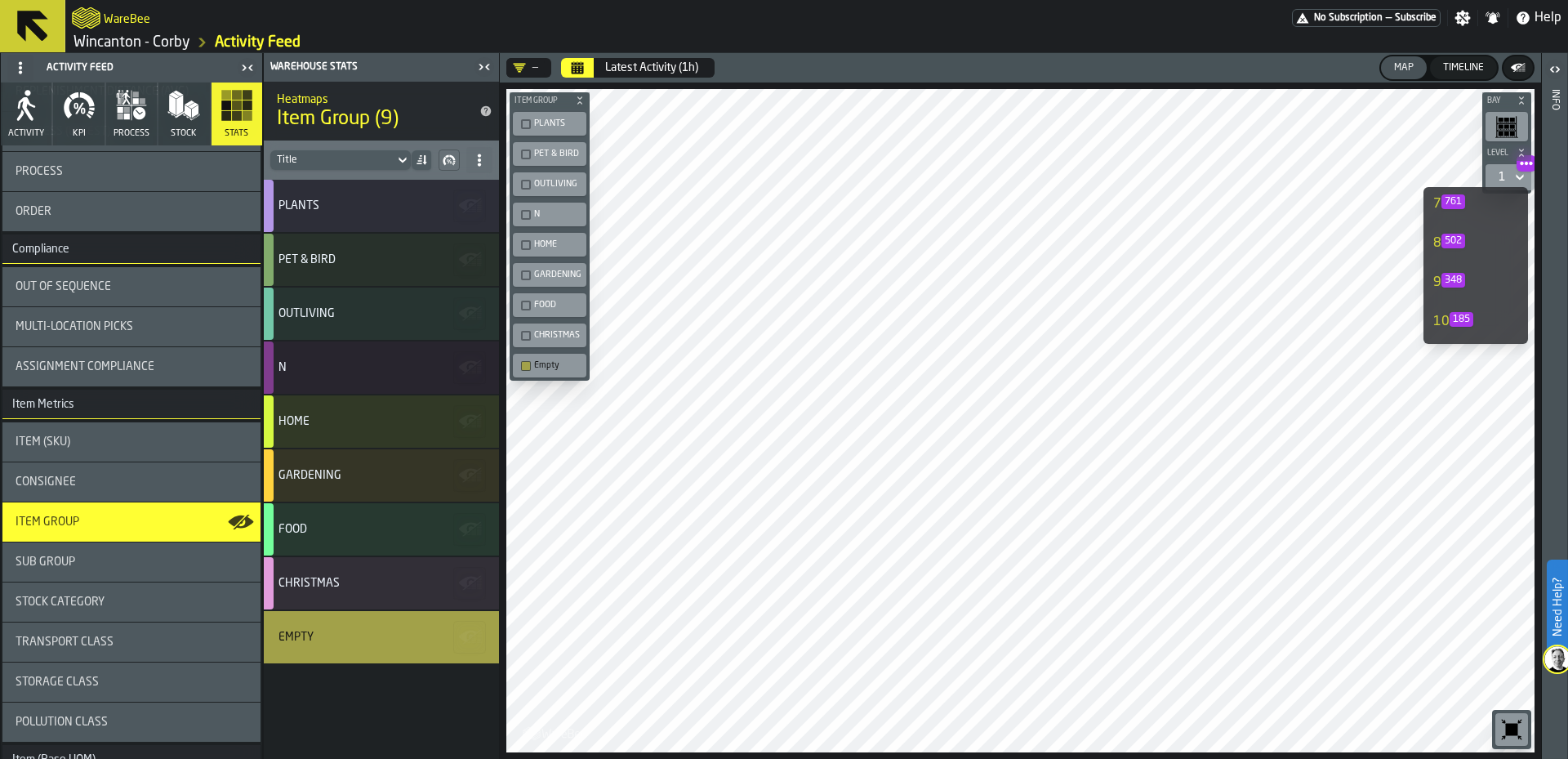
scroll to position [510, 0]
click at [1471, 295] on li "60 2968" at bounding box center [1459, 285] width 72 height 40
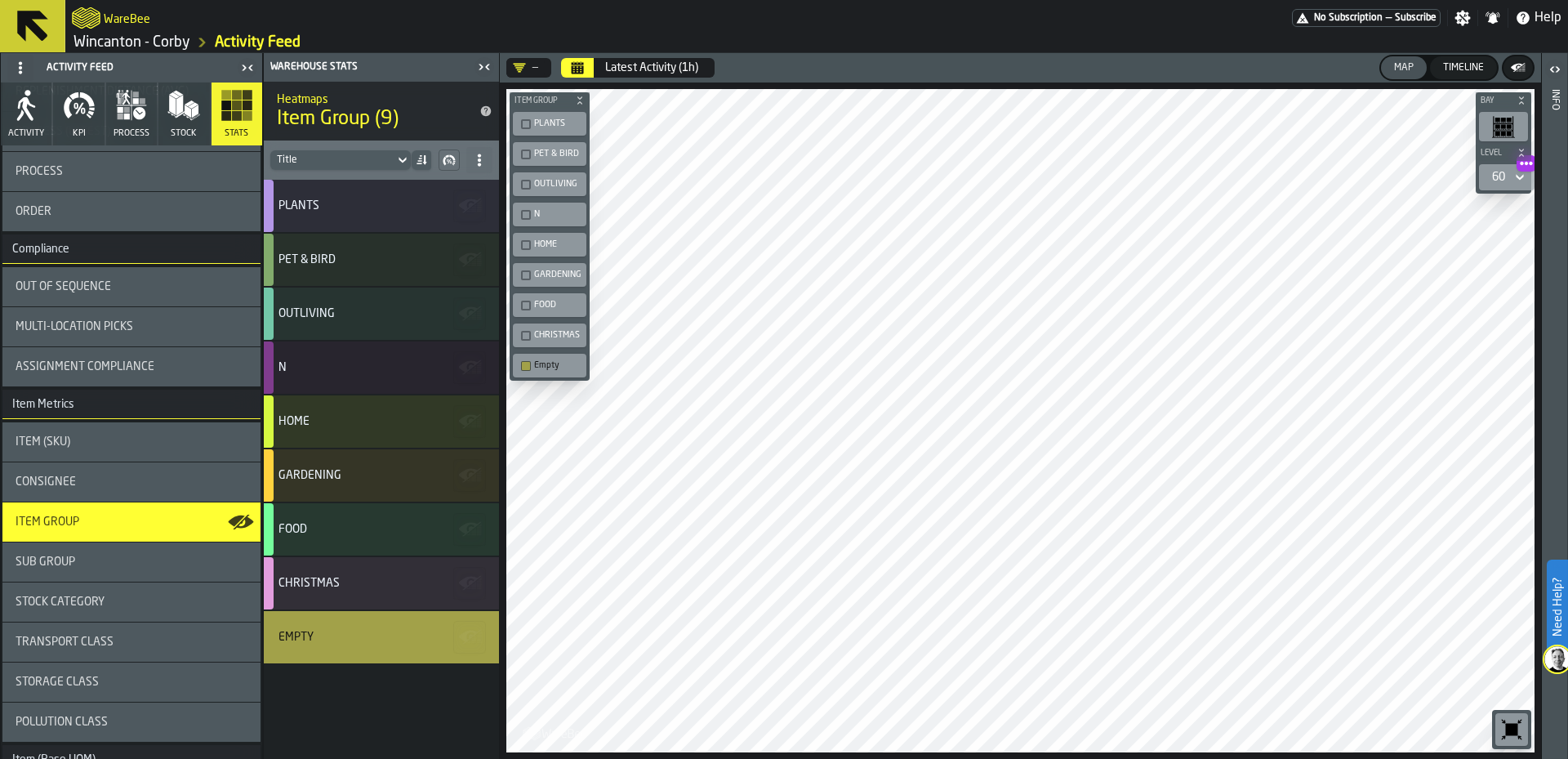
click at [1502, 182] on div "60" at bounding box center [1499, 178] width 13 height 13
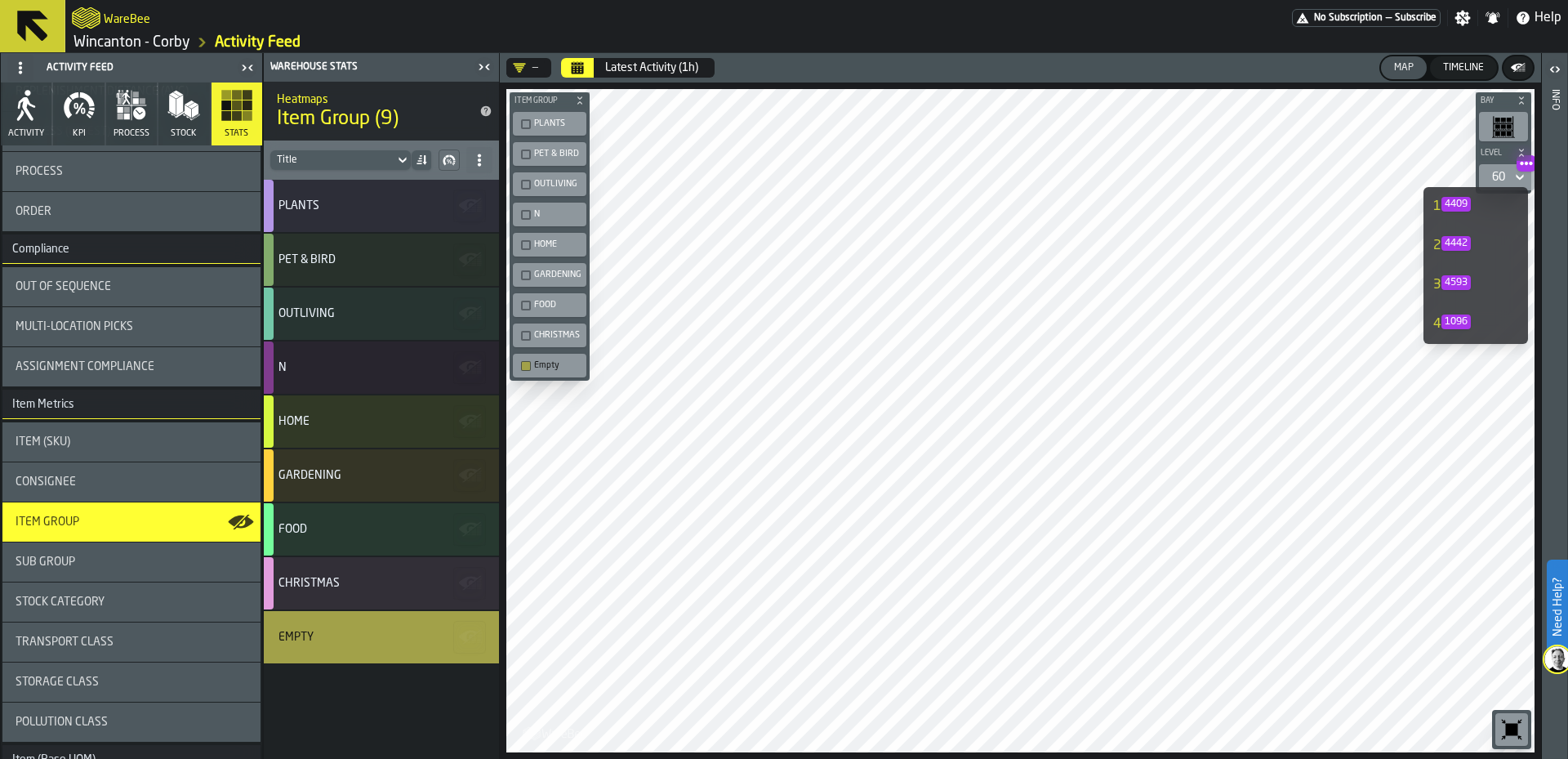
click at [1468, 194] on li "1 4409" at bounding box center [1459, 206] width 72 height 40
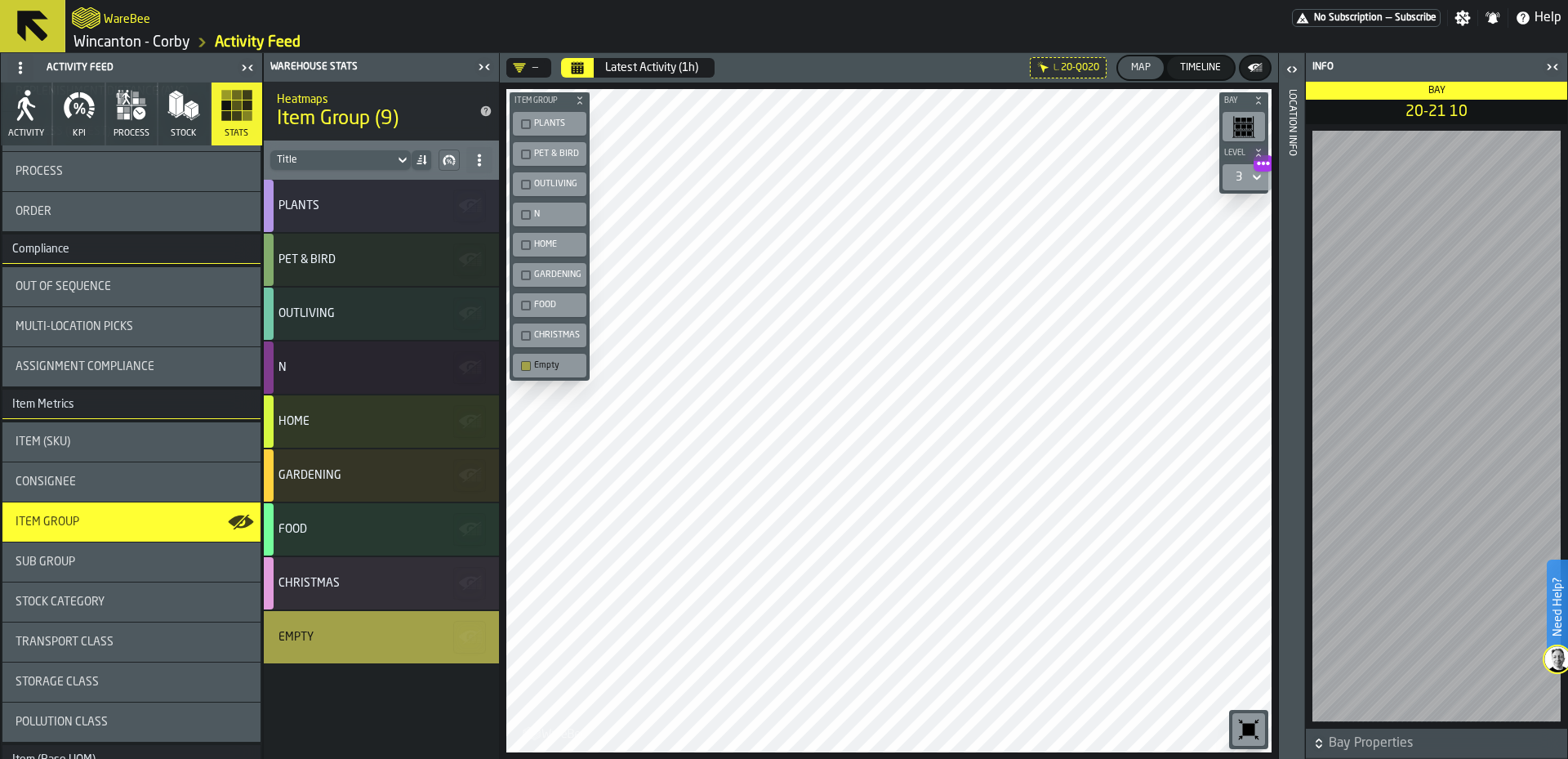
click at [521, 369] on div "Empty" at bounding box center [549, 365] width 67 height 17
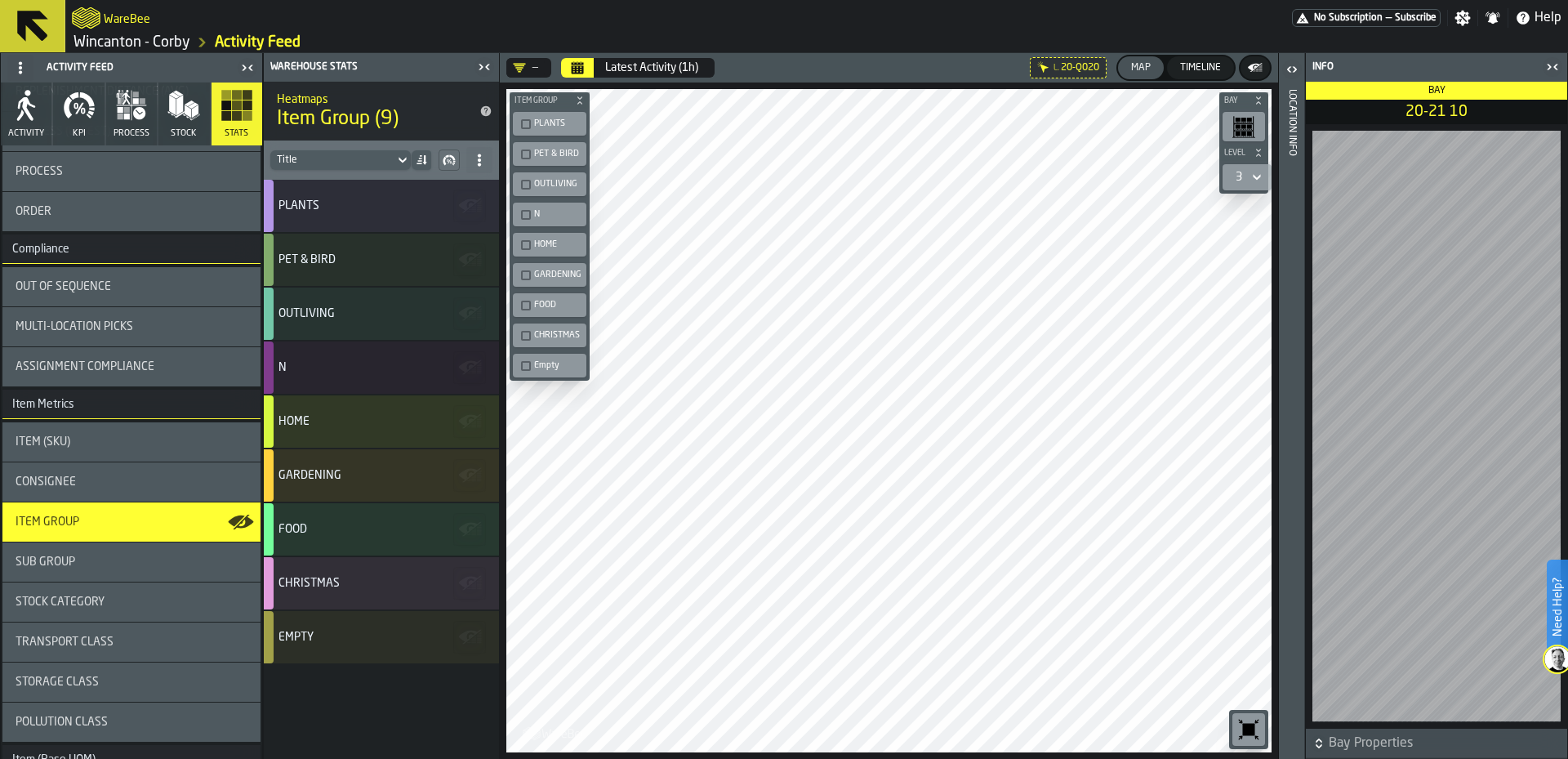
click at [522, 156] on div "button-toolbar-undefined" at bounding box center [526, 155] width 10 height 10
click at [521, 178] on div "OUTLIVING" at bounding box center [549, 184] width 67 height 17
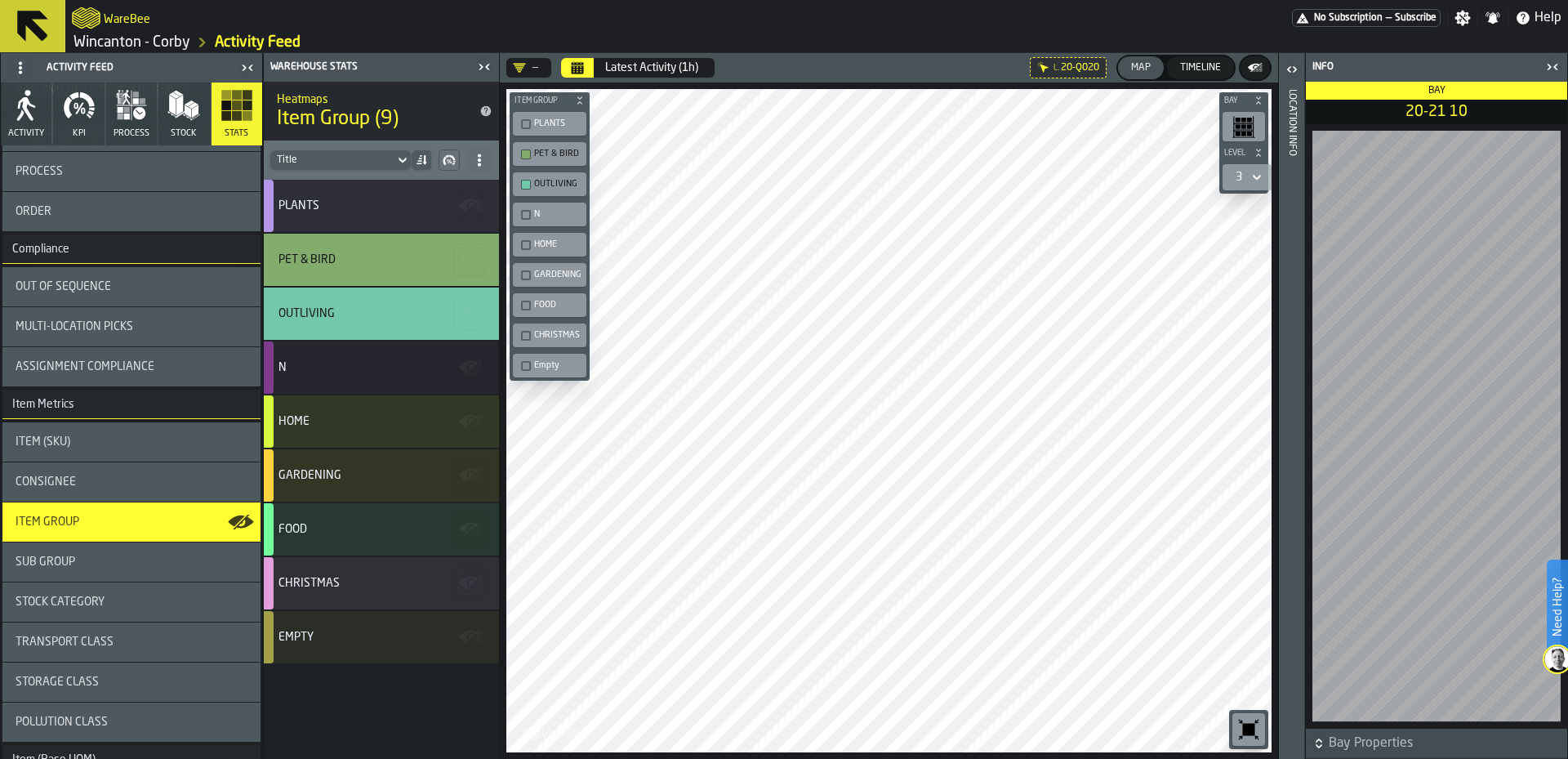
click at [525, 124] on div "button-toolbar-undefined" at bounding box center [526, 124] width 10 height 10
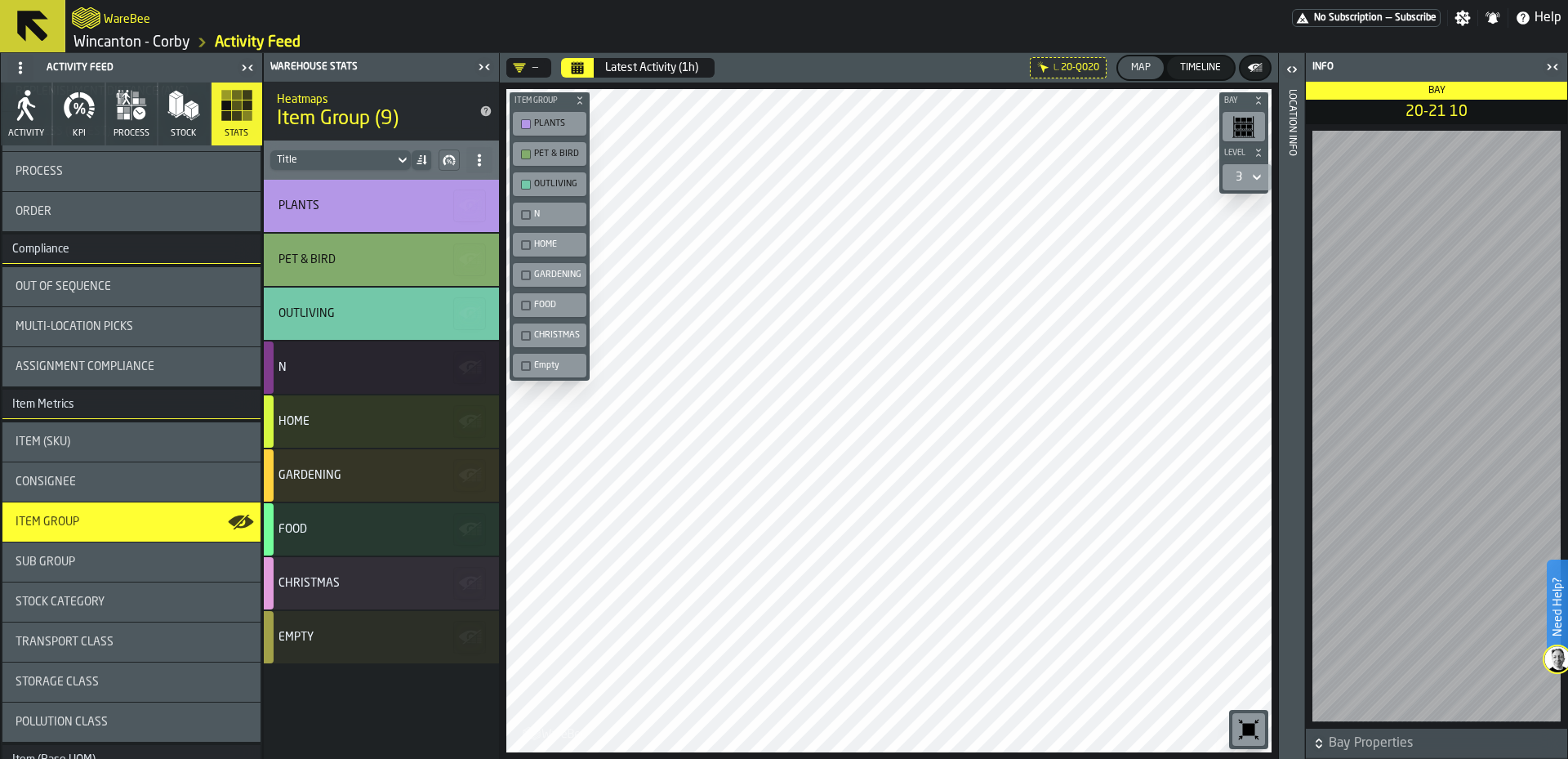
click at [17, 97] on icon "button" at bounding box center [27, 106] width 33 height 33
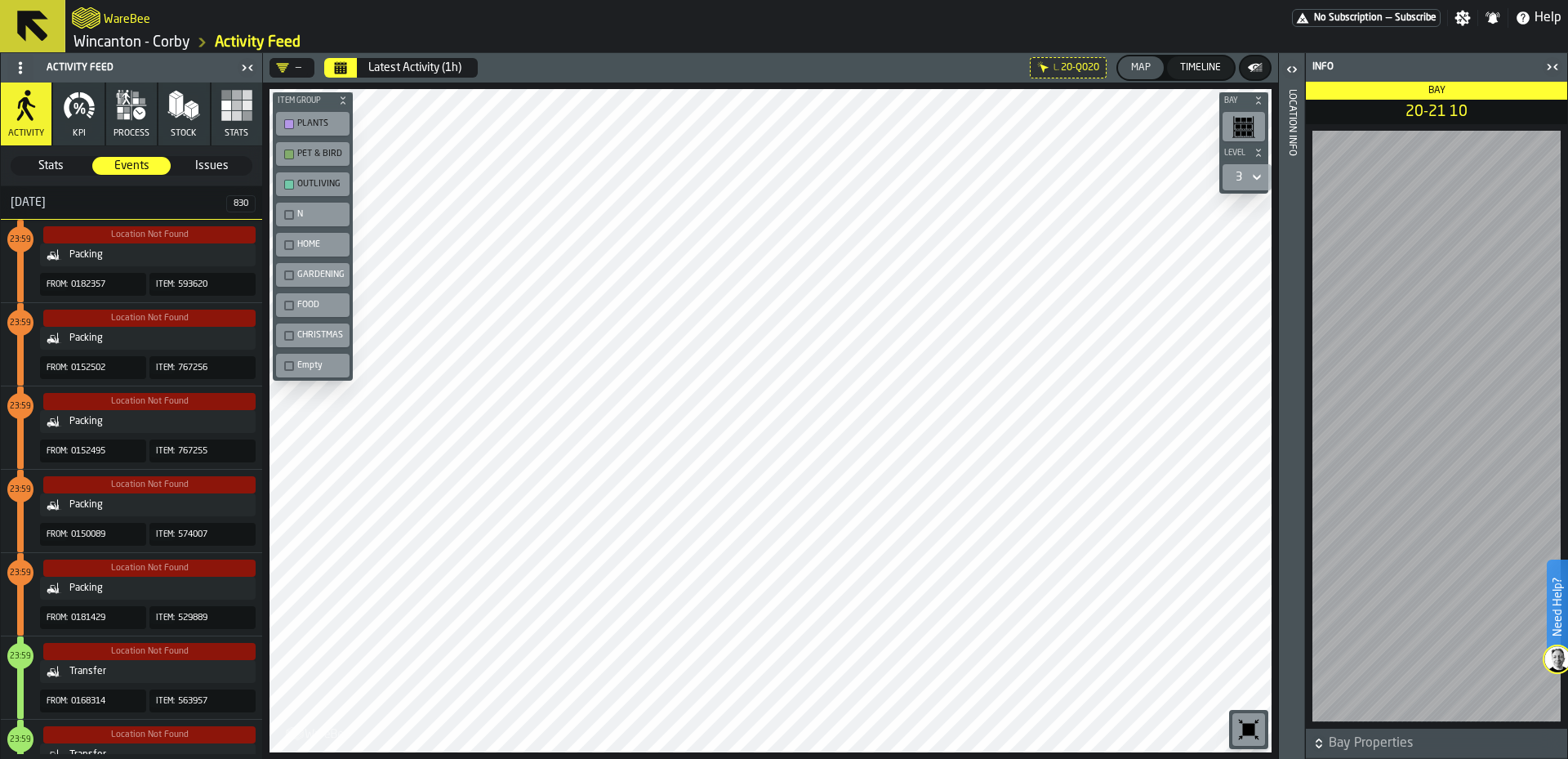
click at [116, 259] on div "Packing" at bounding box center [158, 255] width 179 height 11
click at [296, 68] on div "—" at bounding box center [289, 68] width 26 height 13
click at [138, 35] on link "Wincanton - Corby" at bounding box center [132, 42] width 117 height 18
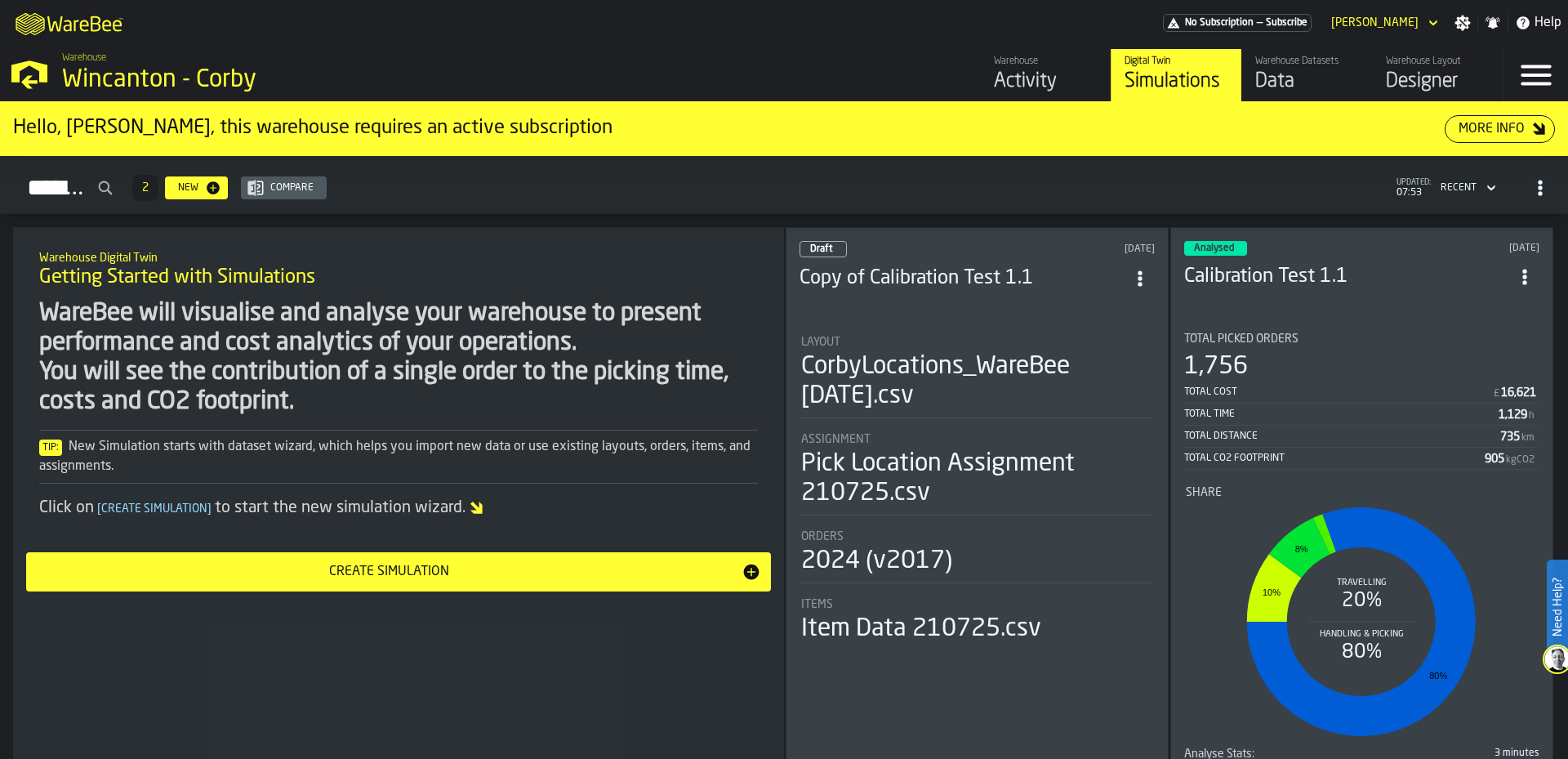
click at [1425, 60] on div "Warehouse Layout" at bounding box center [1437, 61] width 104 height 11
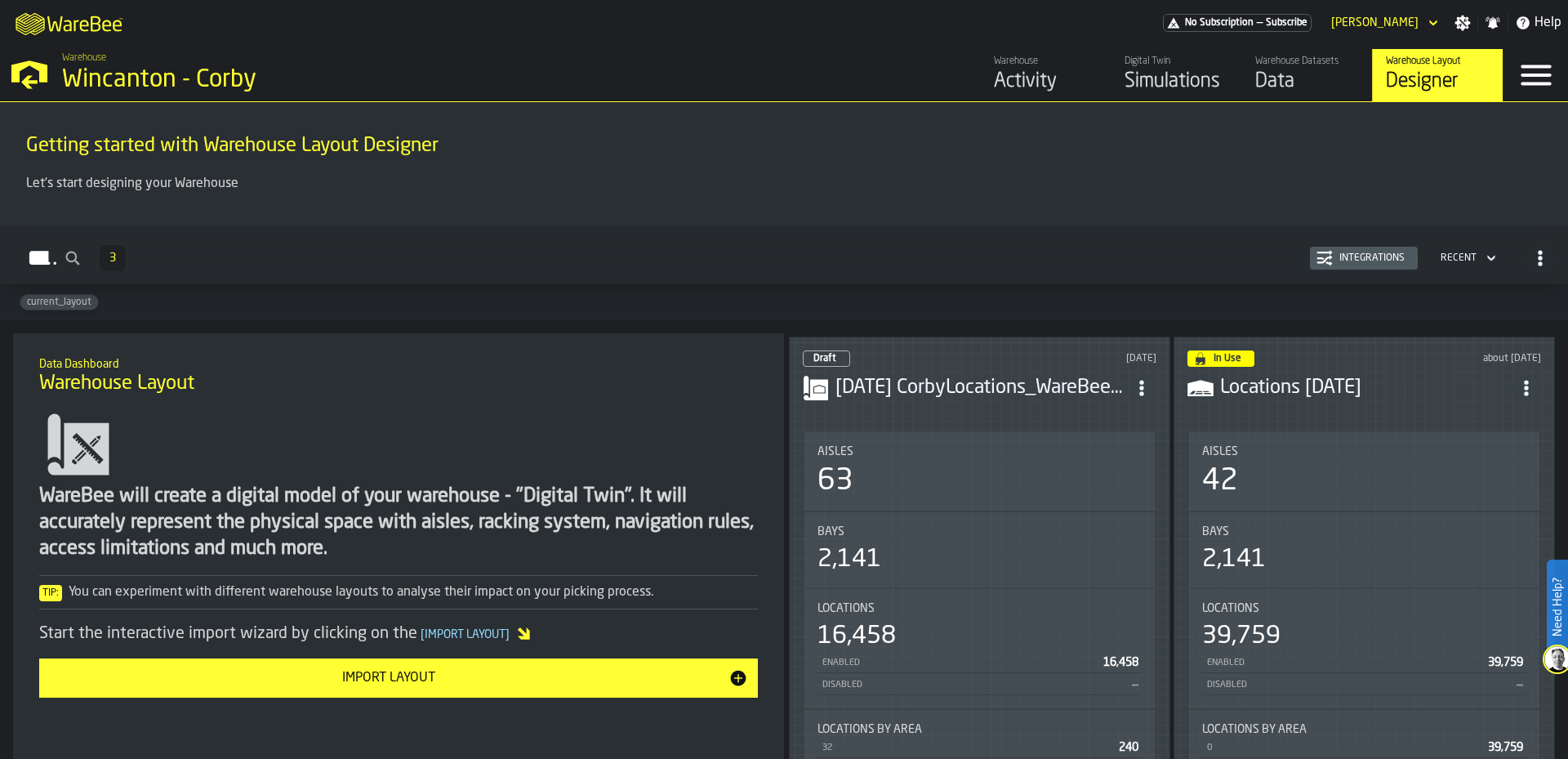
click at [1334, 71] on div "Data" at bounding box center [1307, 82] width 104 height 26
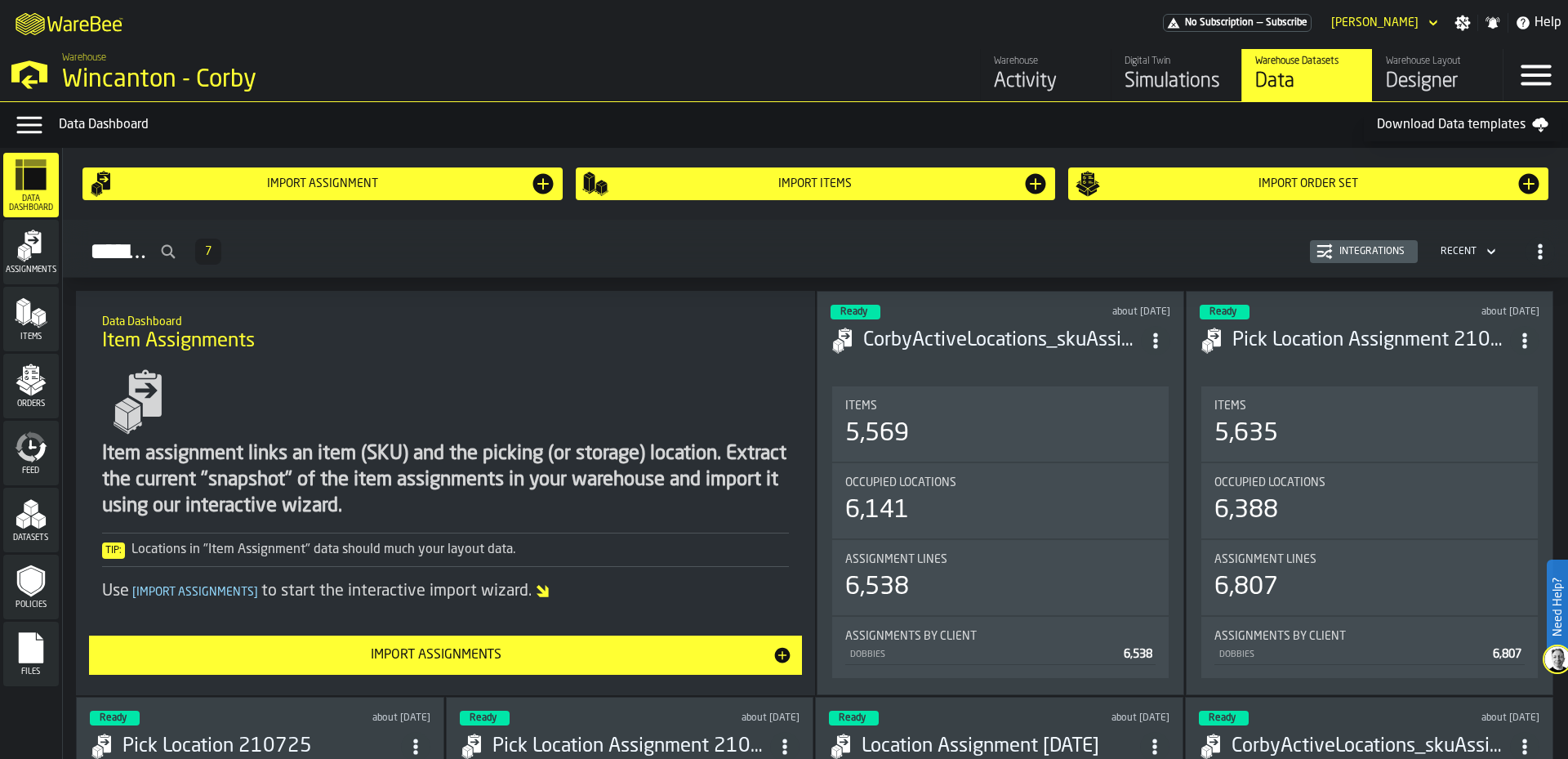
click at [1000, 67] on div "Warehouse" at bounding box center [1046, 61] width 104 height 11
